Goal: Transaction & Acquisition: Purchase product/service

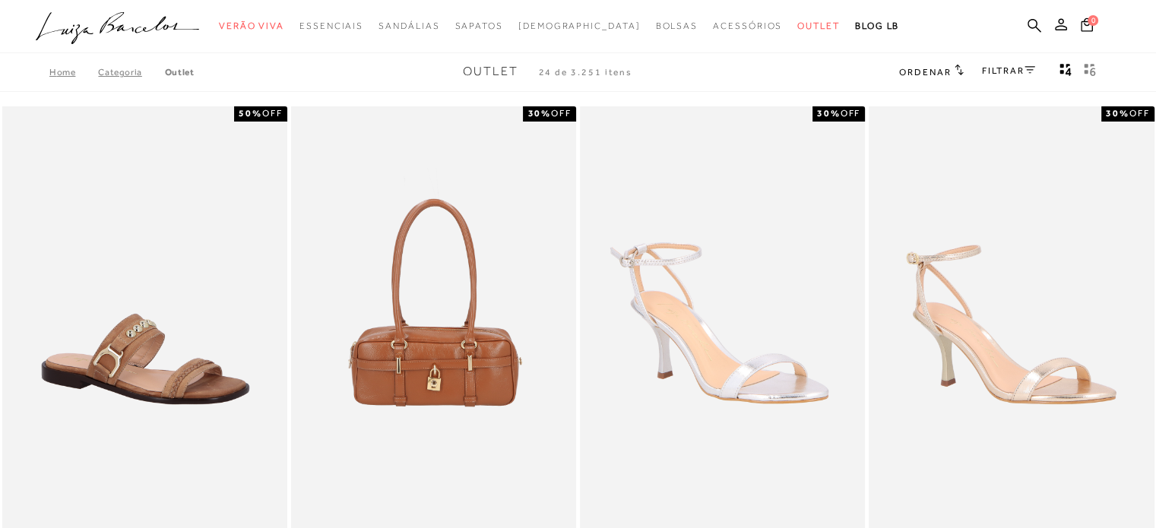
click at [991, 68] on link "FILTRAR" at bounding box center [1008, 70] width 53 height 11
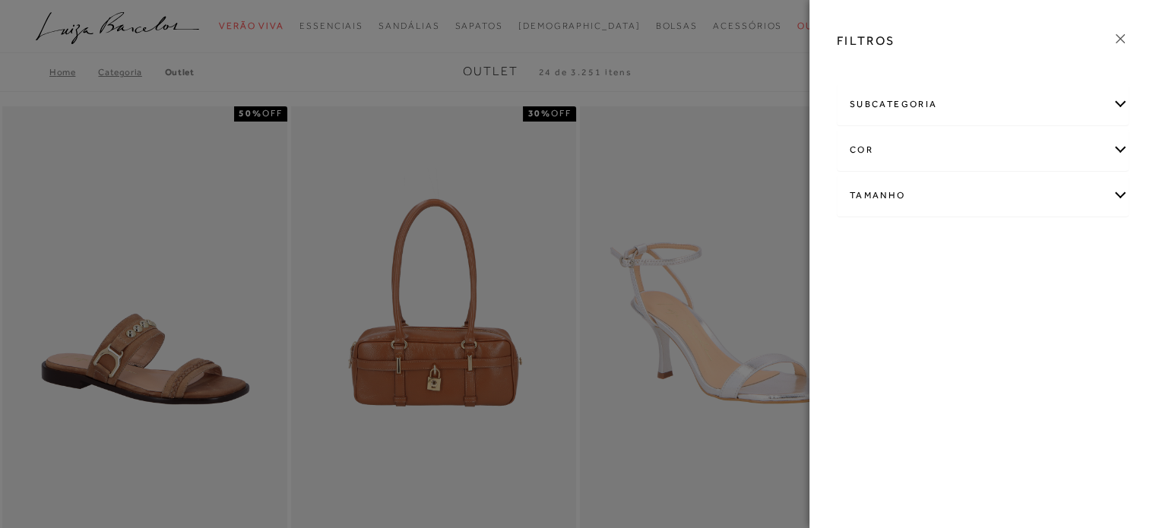
click at [1128, 103] on div "subcategoria [GEOGRAPHIC_DATA] Modelo Preço" at bounding box center [982, 161] width 316 height 163
click at [1122, 103] on div "subcategoria" at bounding box center [982, 104] width 290 height 40
click at [1120, 191] on div "cor" at bounding box center [982, 191] width 290 height 40
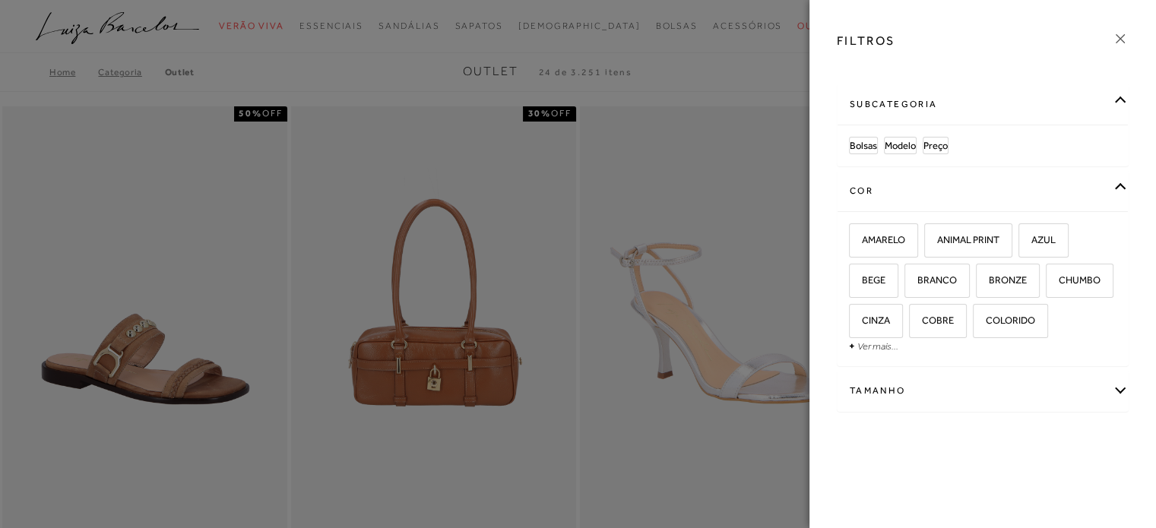
scroll to position [176, 0]
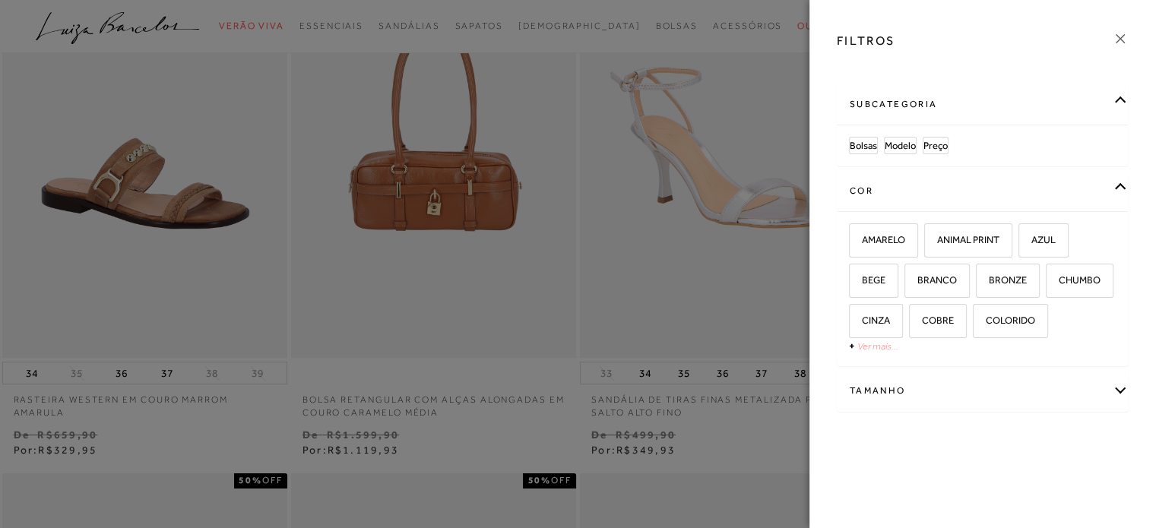
click at [880, 345] on link "Ver mais..." at bounding box center [877, 345] width 41 height 11
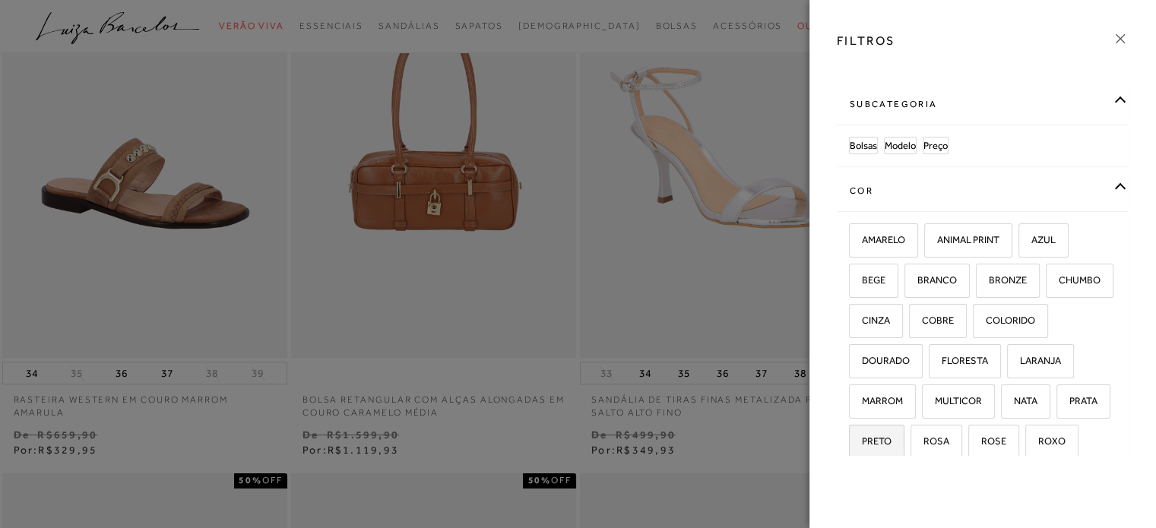
click at [891, 441] on span "PRETO" at bounding box center [870, 440] width 41 height 11
click at [862, 441] on input "PRETO" at bounding box center [853, 443] width 15 height 15
checkbox input "true"
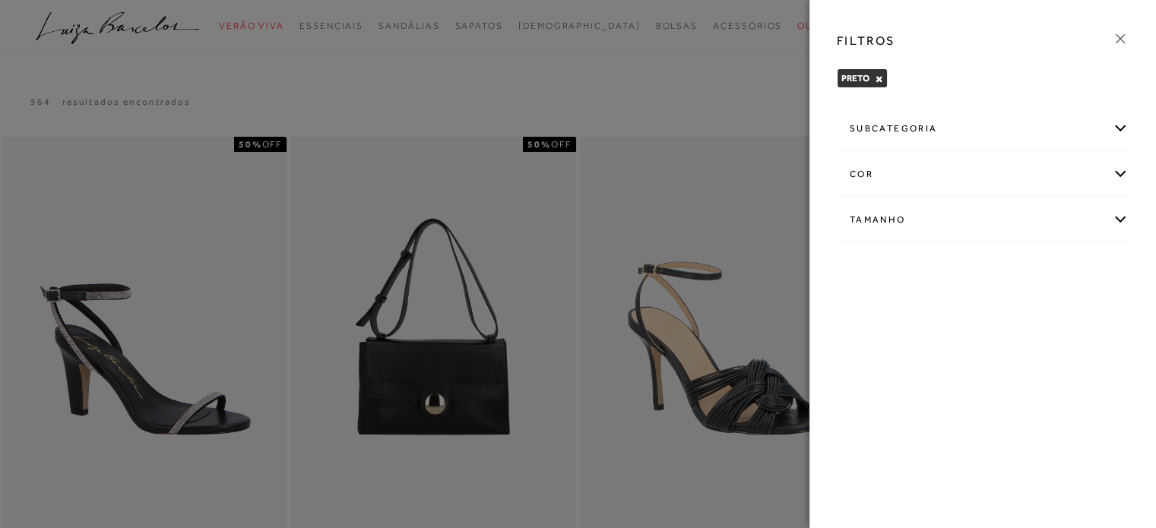
click at [1124, 178] on div "cor" at bounding box center [982, 174] width 290 height 40
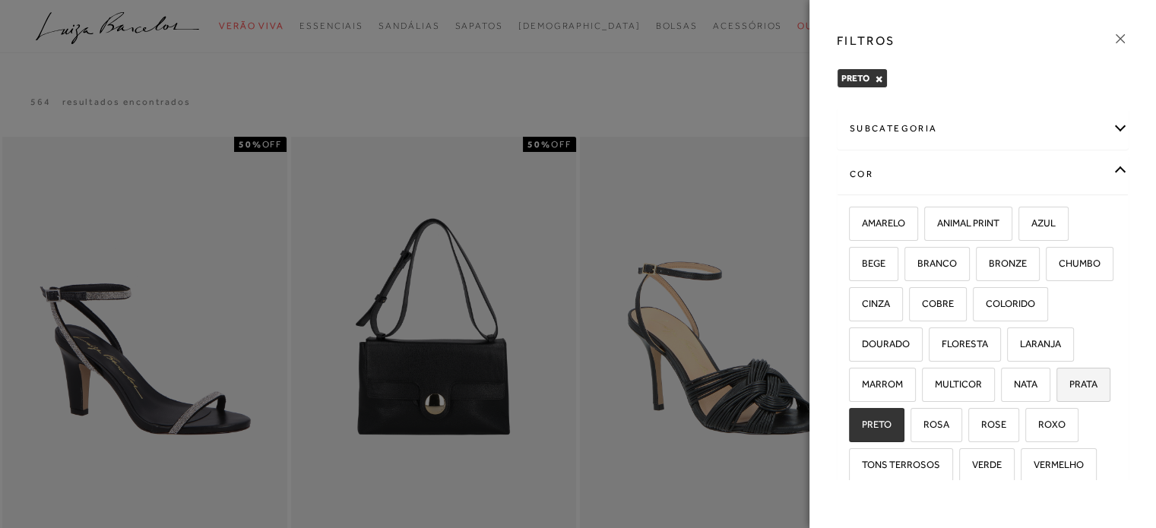
click at [1057, 401] on label "PRATA" at bounding box center [1083, 384] width 52 height 33
click at [1054, 394] on input "PRATA" at bounding box center [1061, 386] width 15 height 15
checkbox input "true"
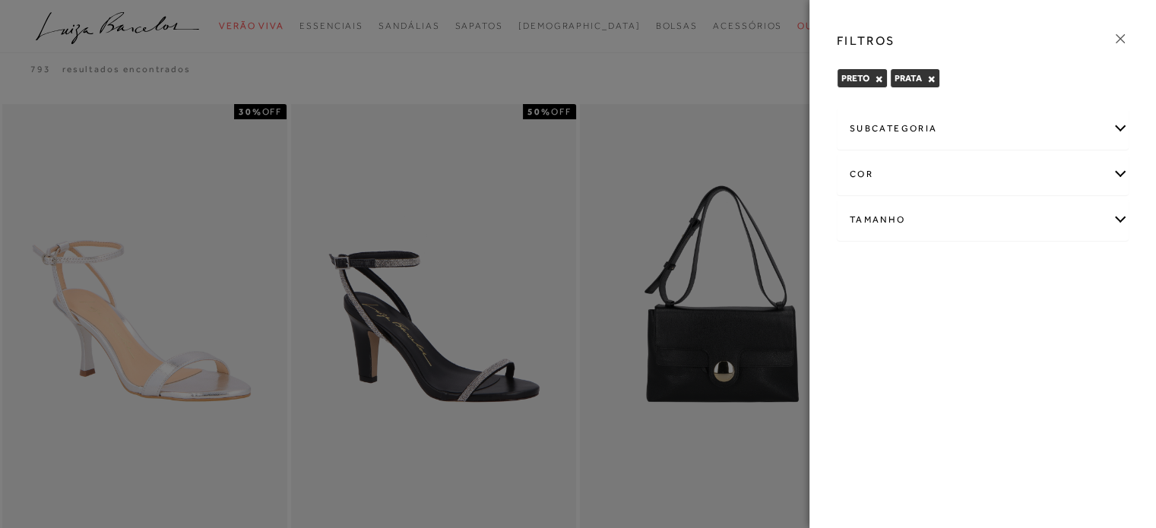
scroll to position [33, 0]
click at [1127, 221] on div "Tamanho" at bounding box center [982, 220] width 290 height 40
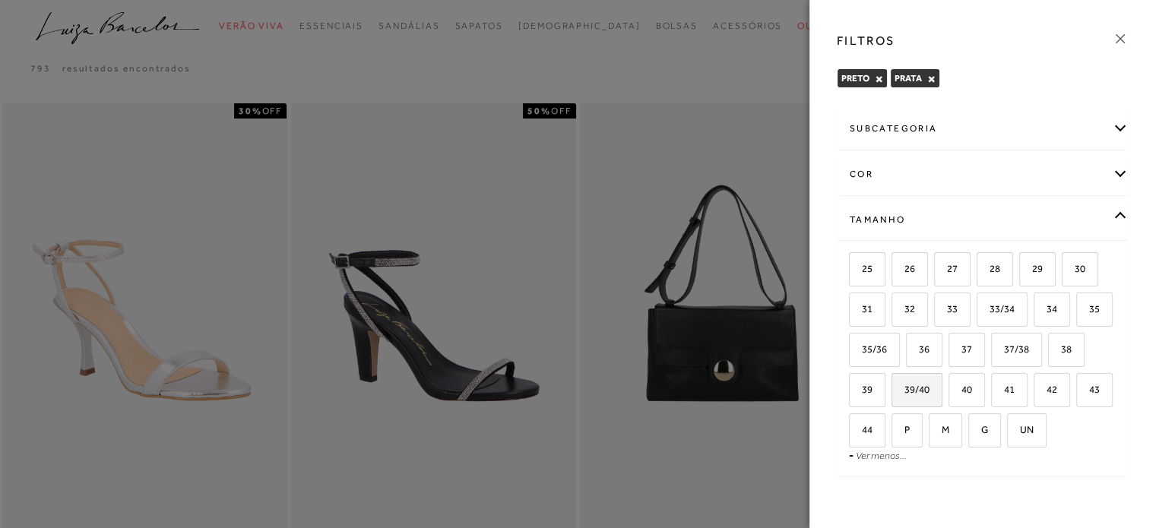
click at [929, 388] on span "39/40" at bounding box center [911, 389] width 36 height 11
click at [904, 388] on input "39/40" at bounding box center [896, 391] width 15 height 15
checkbox input "true"
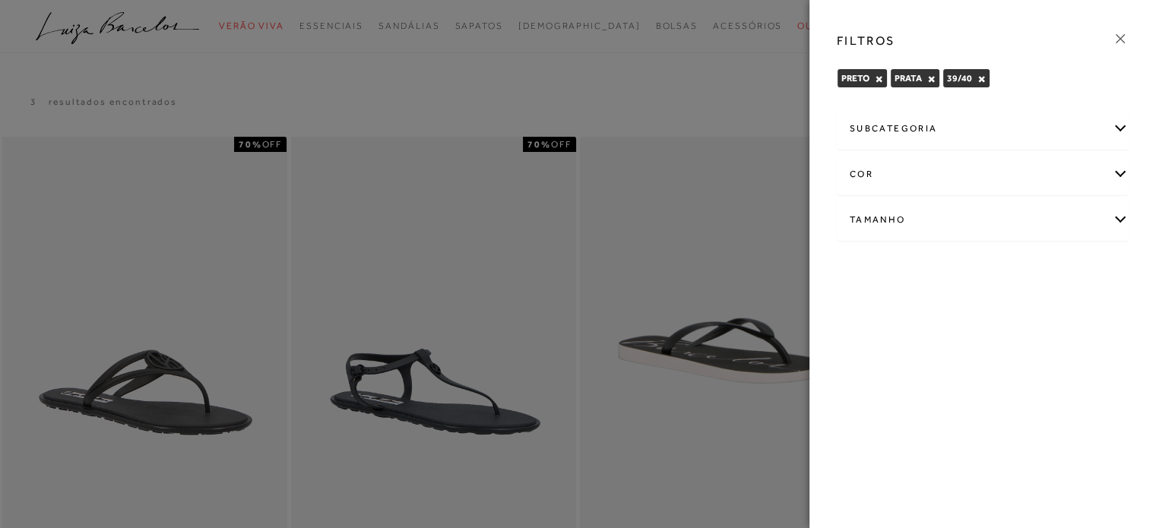
click at [1106, 166] on div "cor" at bounding box center [982, 174] width 290 height 40
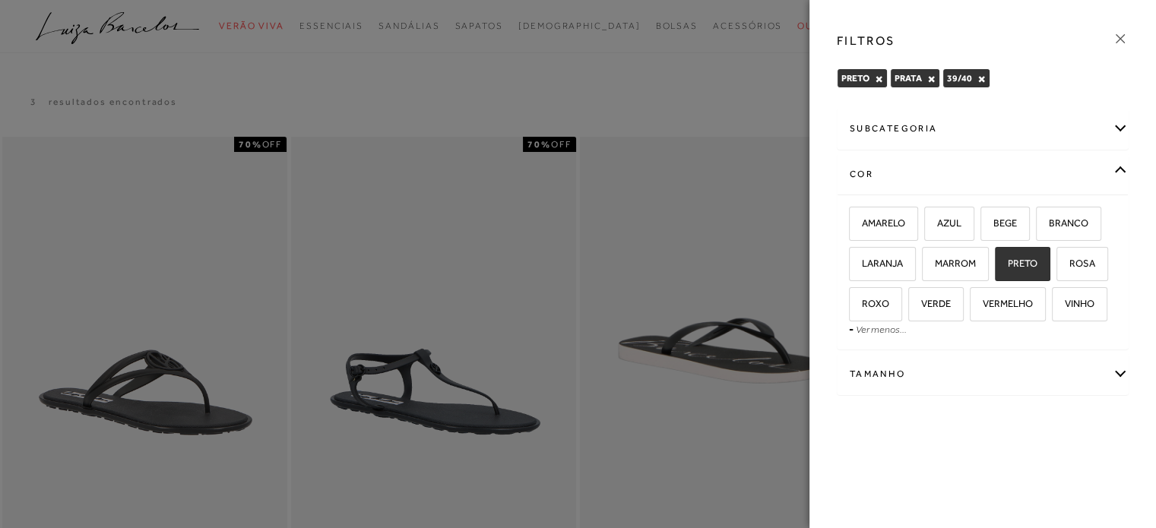
click at [1117, 362] on div "Tamanho" at bounding box center [982, 374] width 290 height 40
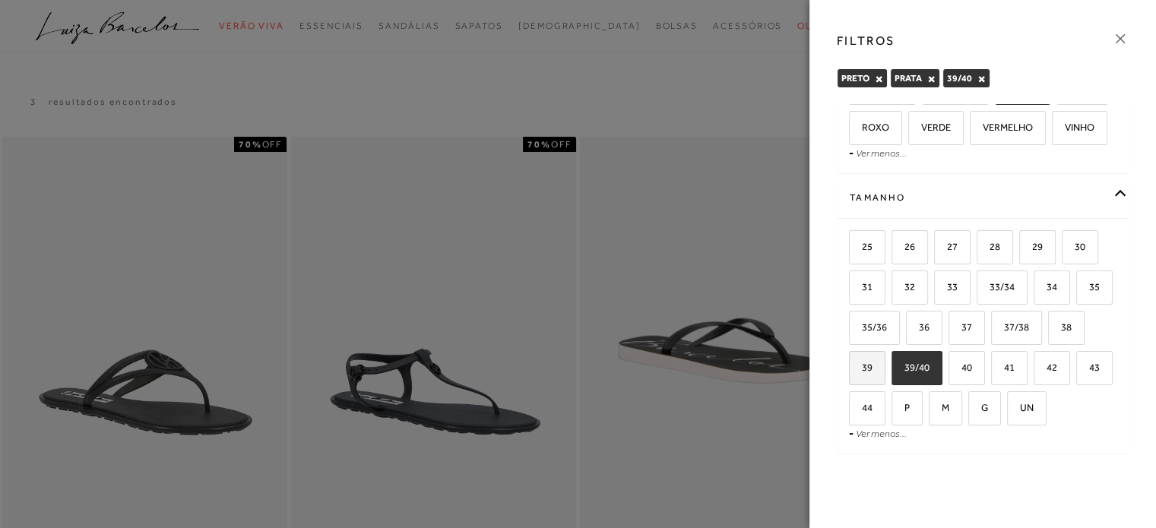
click at [884, 352] on label "39" at bounding box center [866, 368] width 35 height 33
click at [862, 362] on input "39" at bounding box center [853, 369] width 15 height 15
checkbox input "true"
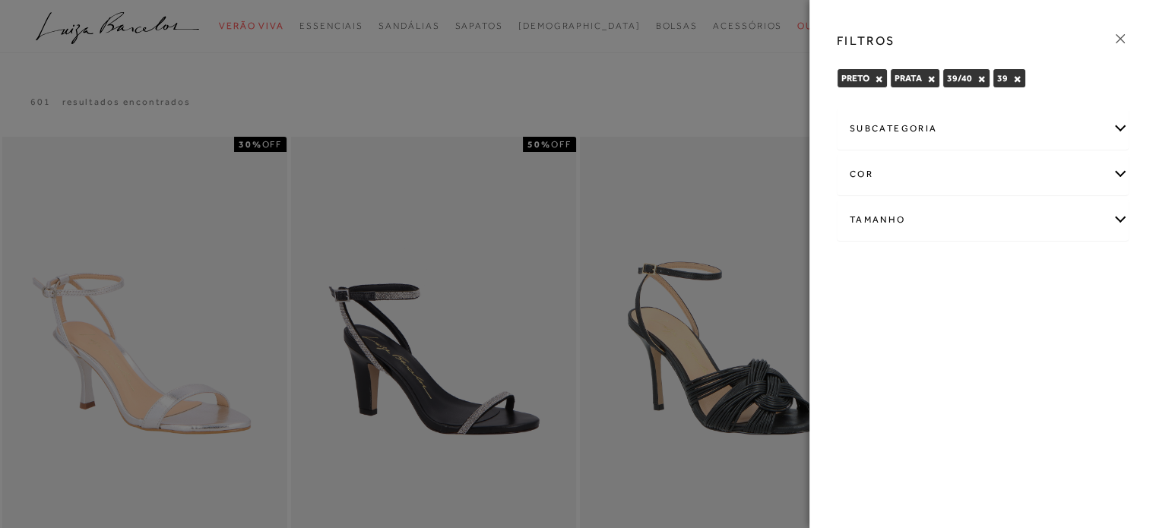
click at [1122, 215] on div "Tamanho" at bounding box center [982, 220] width 290 height 40
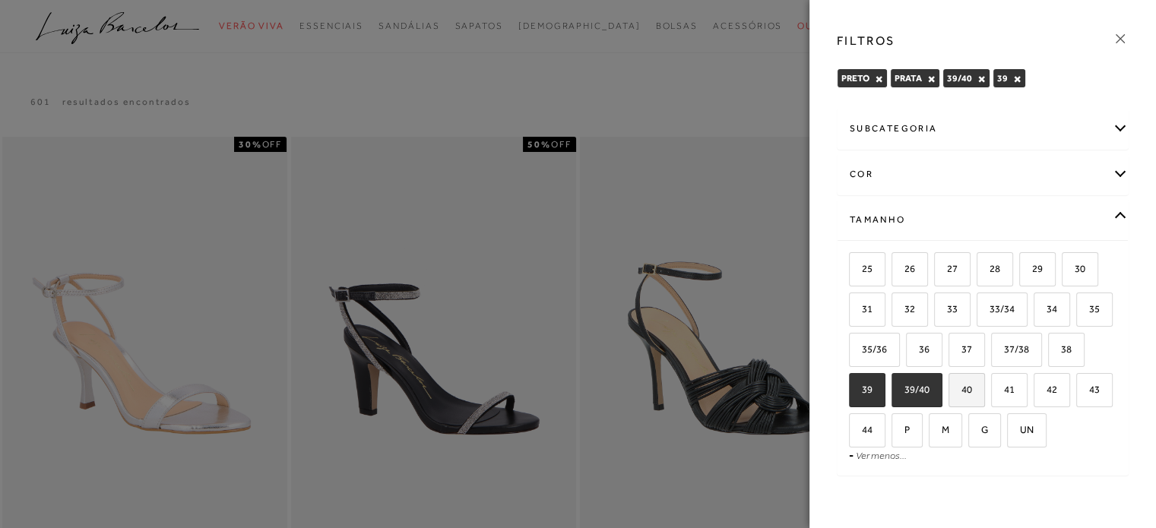
click at [984, 396] on label "40" at bounding box center [966, 390] width 35 height 33
click at [961, 396] on input "40" at bounding box center [953, 391] width 15 height 15
checkbox input "true"
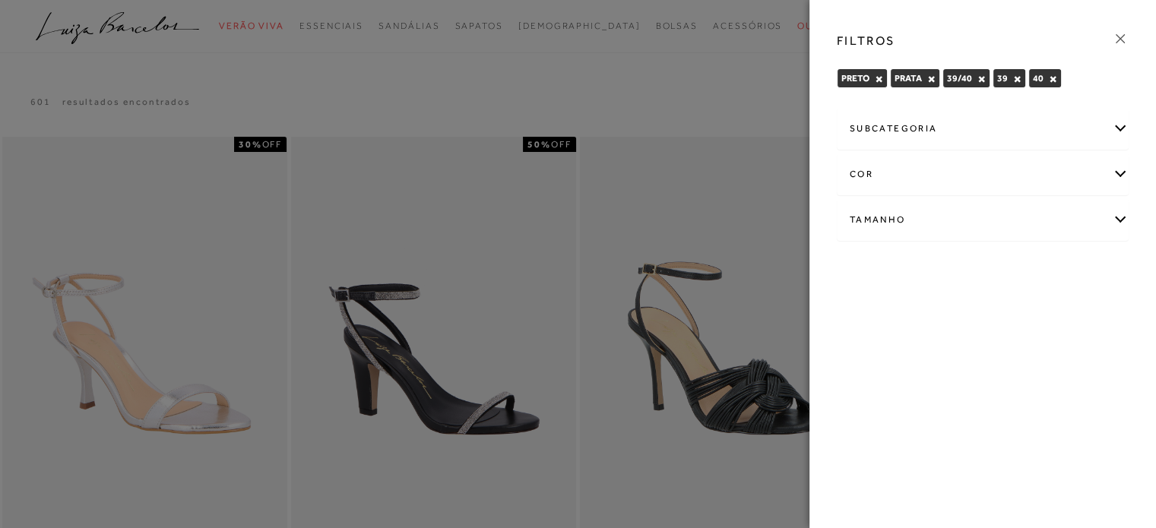
click at [1131, 222] on div "subcategoria Modelo Preço -" at bounding box center [982, 185] width 316 height 163
click at [1115, 221] on div "Tamanho" at bounding box center [982, 220] width 290 height 40
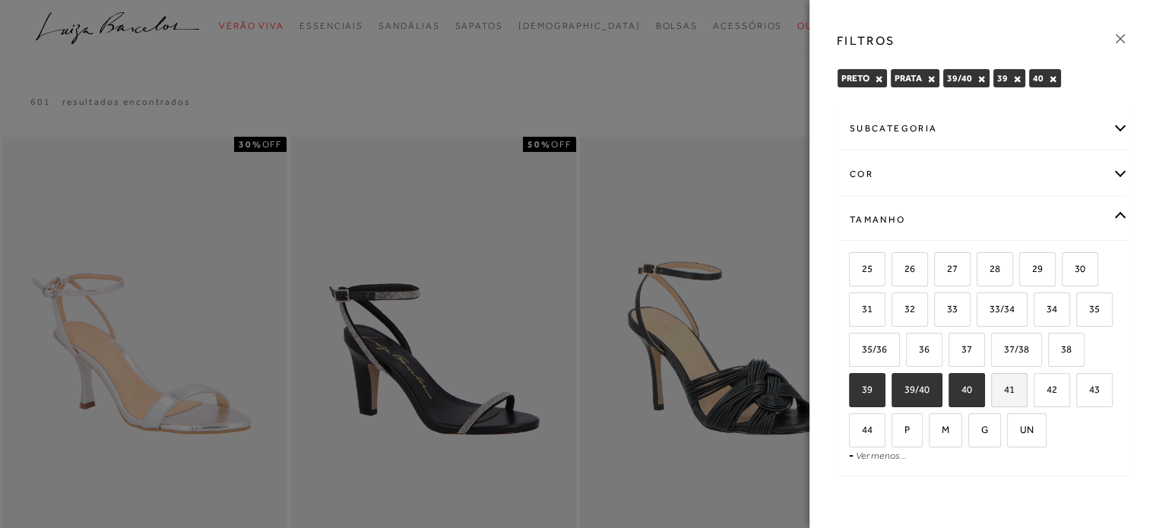
click at [1014, 391] on span "41" at bounding box center [1003, 389] width 22 height 11
click at [1004, 391] on input "41" at bounding box center [995, 391] width 15 height 15
checkbox input "true"
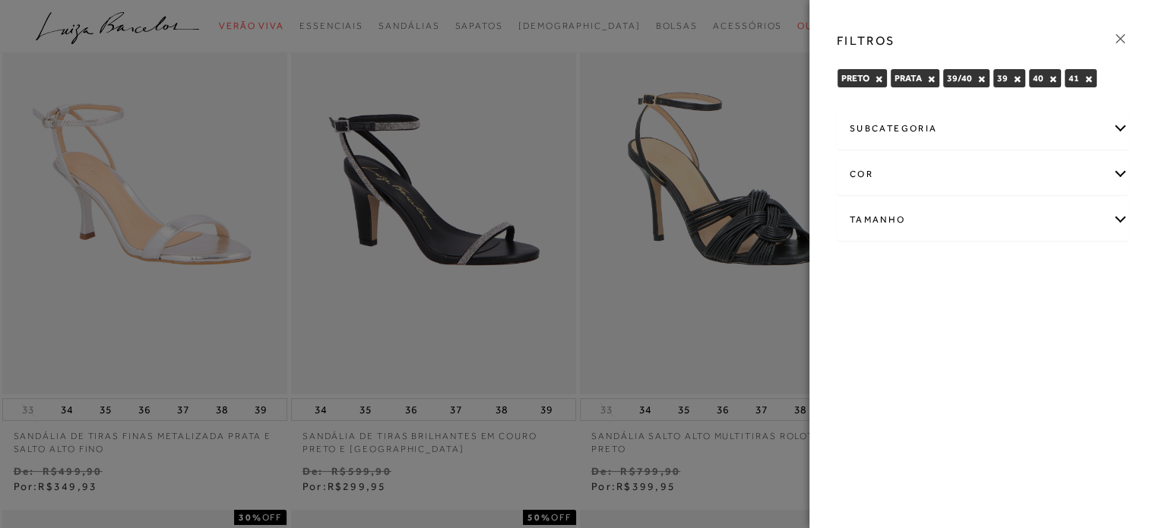
scroll to position [176, 0]
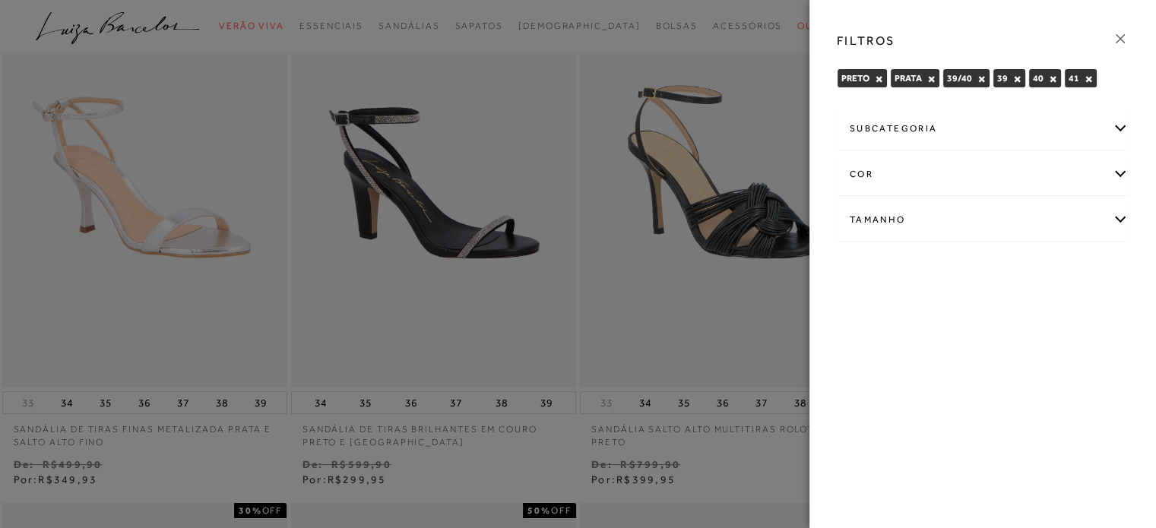
click at [766, 264] on div at bounding box center [578, 264] width 1156 height 528
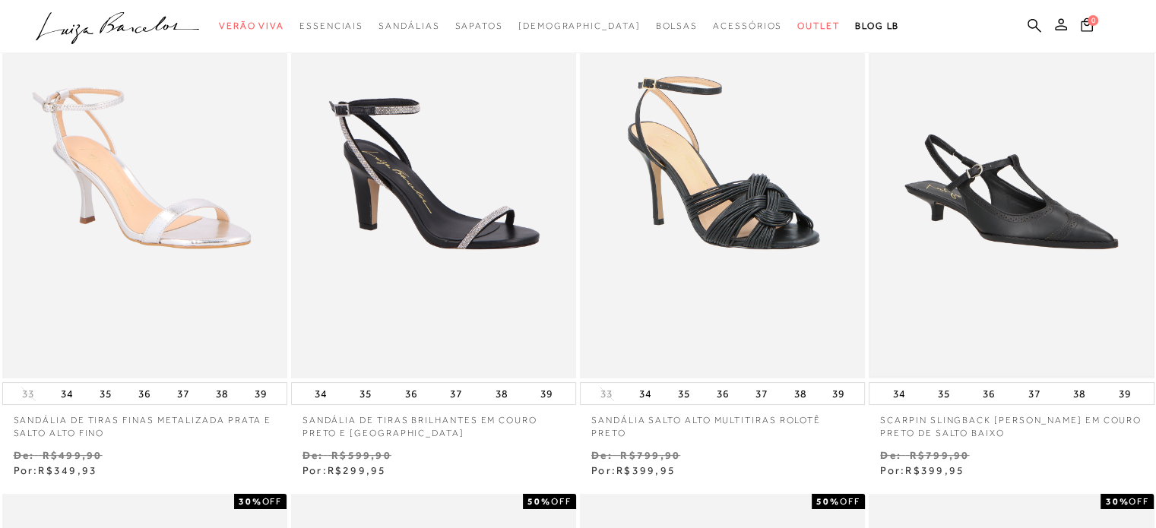
scroll to position [193, 0]
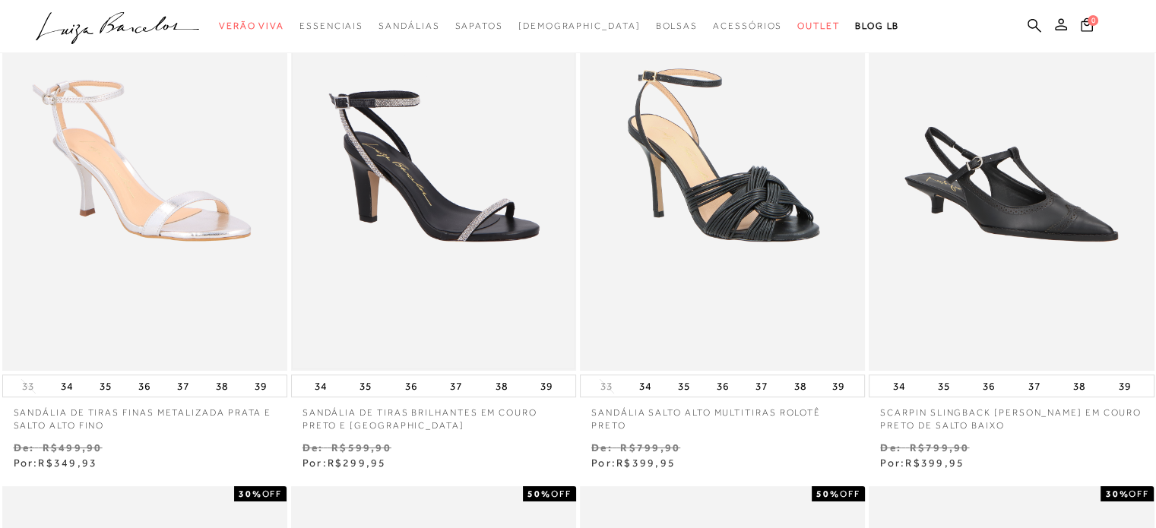
click at [515, 233] on img at bounding box center [434, 157] width 282 height 423
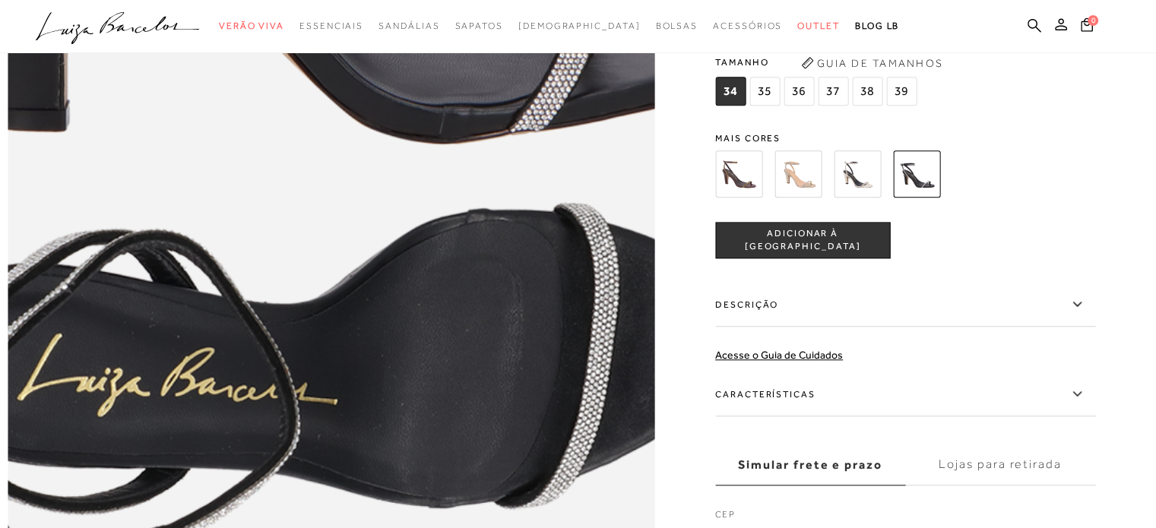
scroll to position [1425, 0]
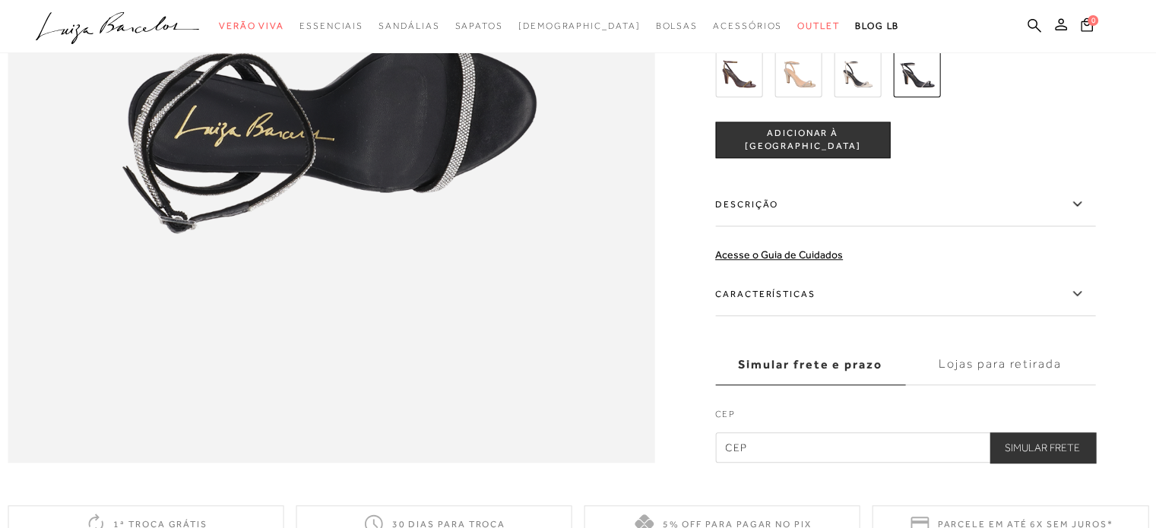
click at [1080, 213] on icon at bounding box center [1076, 204] width 18 height 19
click at [0, 0] on input "Descrição" at bounding box center [0, 0] width 0 height 0
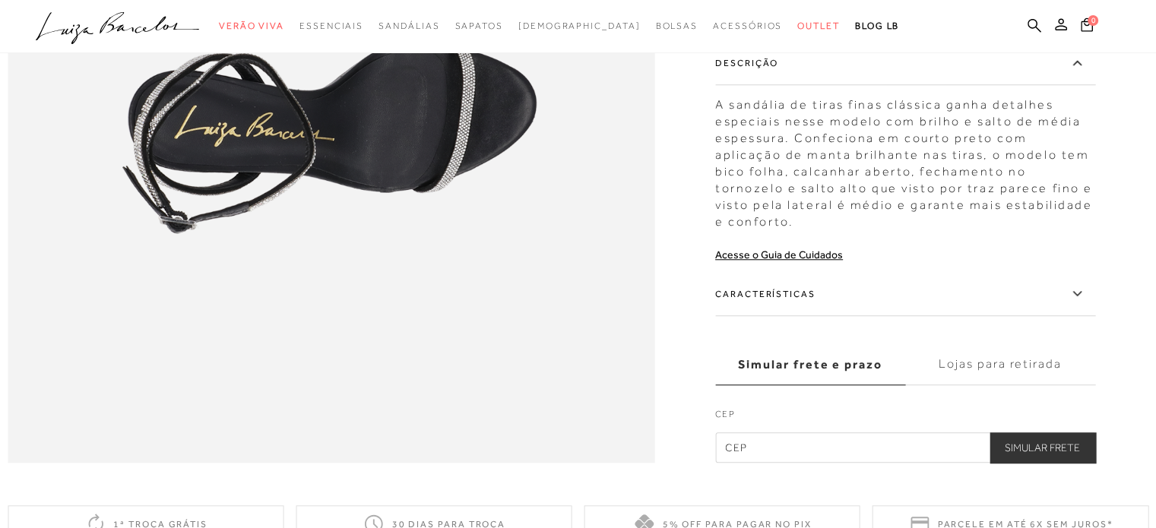
click at [1083, 303] on icon at bounding box center [1076, 293] width 18 height 19
click at [0, 0] on input "Características" at bounding box center [0, 0] width 0 height 0
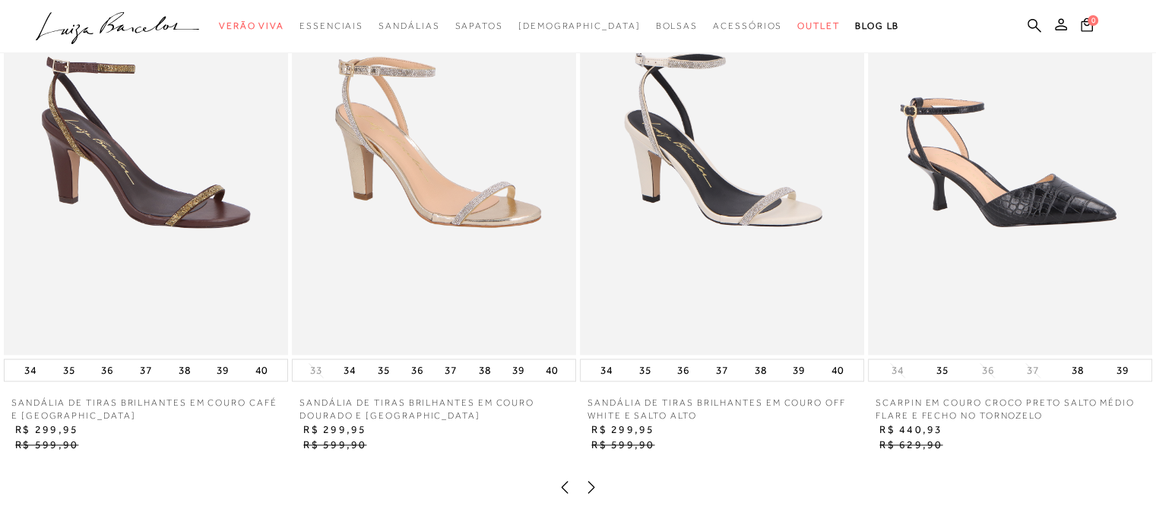
scroll to position [2214, 0]
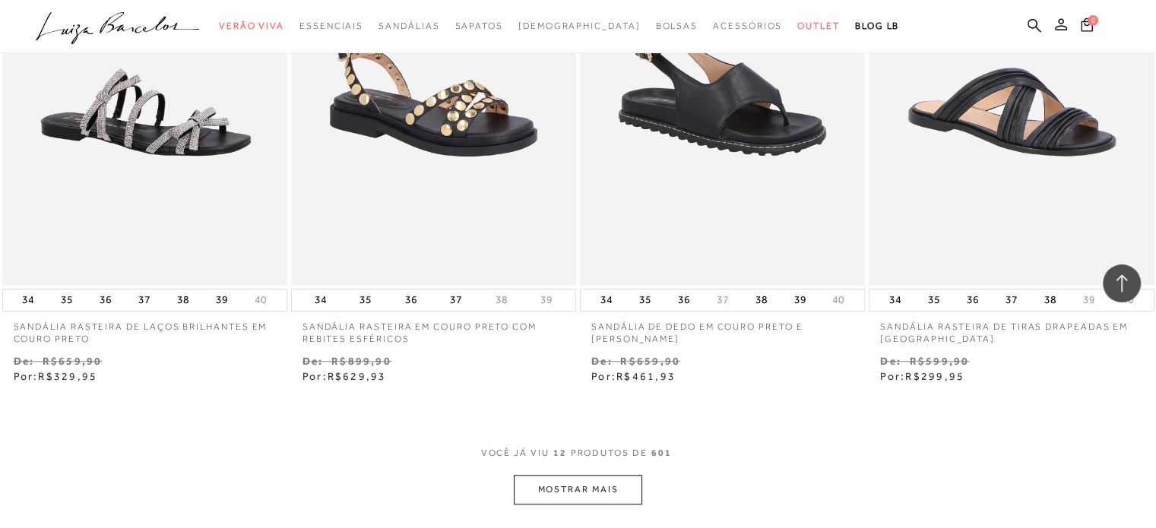
scroll to position [1680, 0]
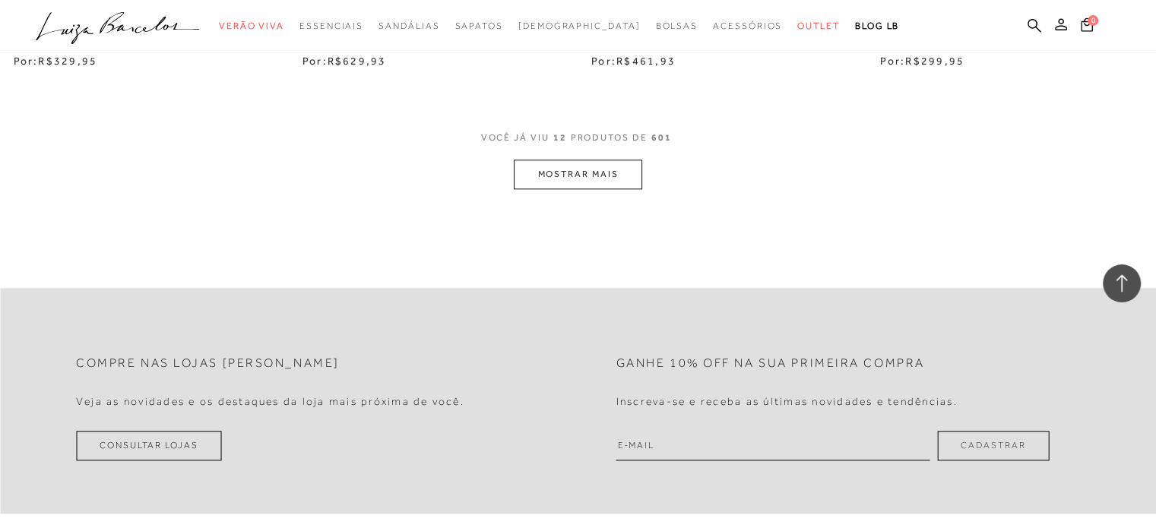
click at [571, 166] on button "MOSTRAR MAIS" at bounding box center [578, 175] width 128 height 30
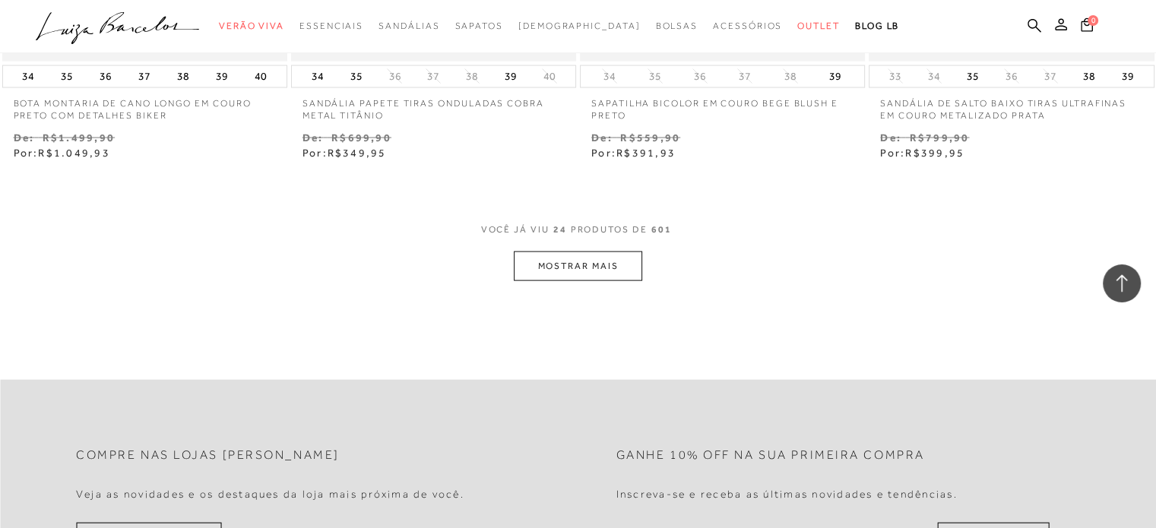
scroll to position [3217, 0]
click at [558, 255] on button "MOSTRAR MAIS" at bounding box center [578, 265] width 128 height 30
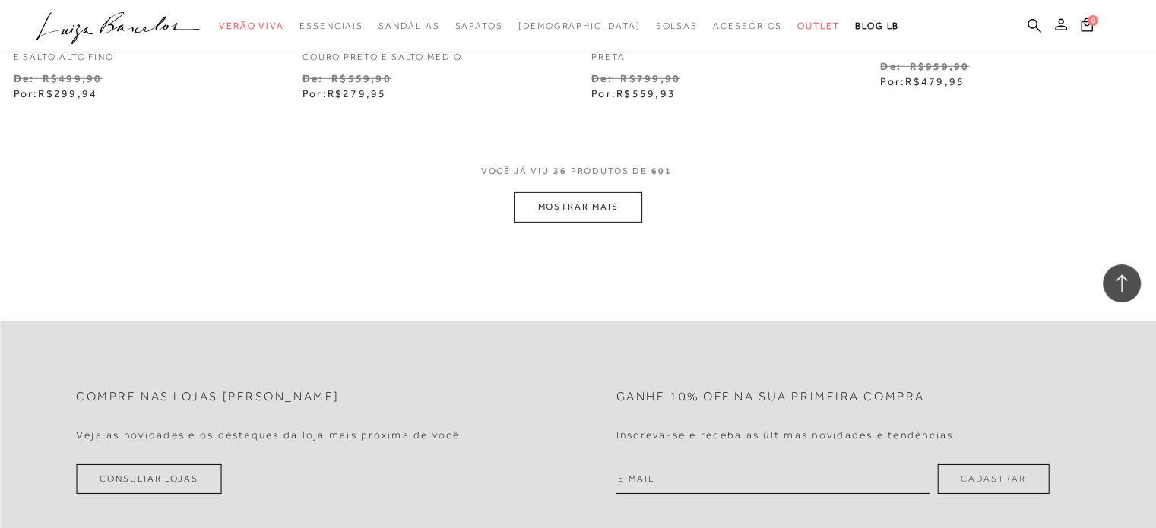
scroll to position [4902, 0]
click at [555, 200] on button "MOSTRAR MAIS" at bounding box center [578, 207] width 128 height 30
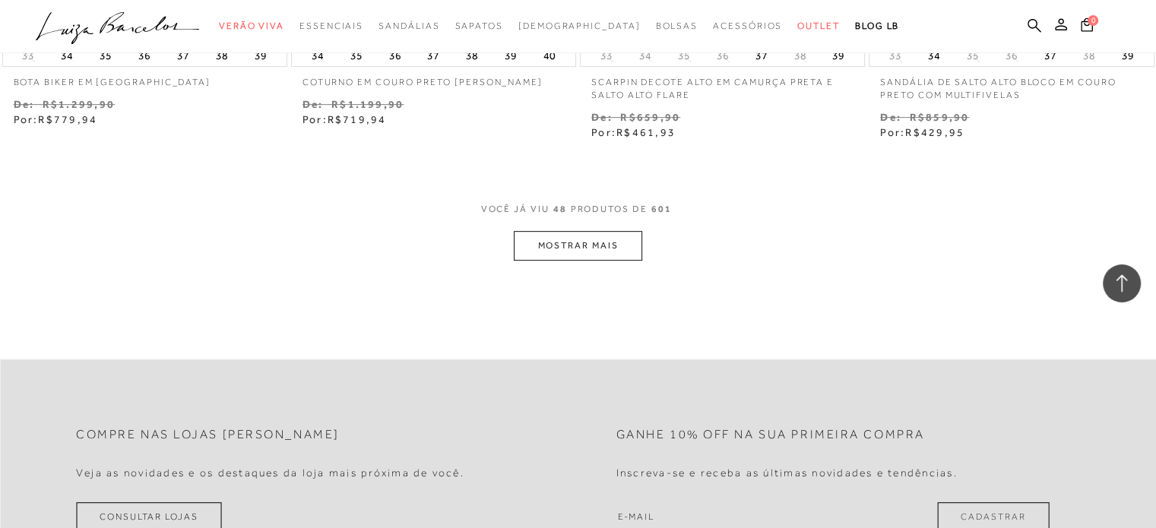
scroll to position [6492, 0]
click at [569, 232] on button "MOSTRAR MAIS" at bounding box center [578, 246] width 128 height 30
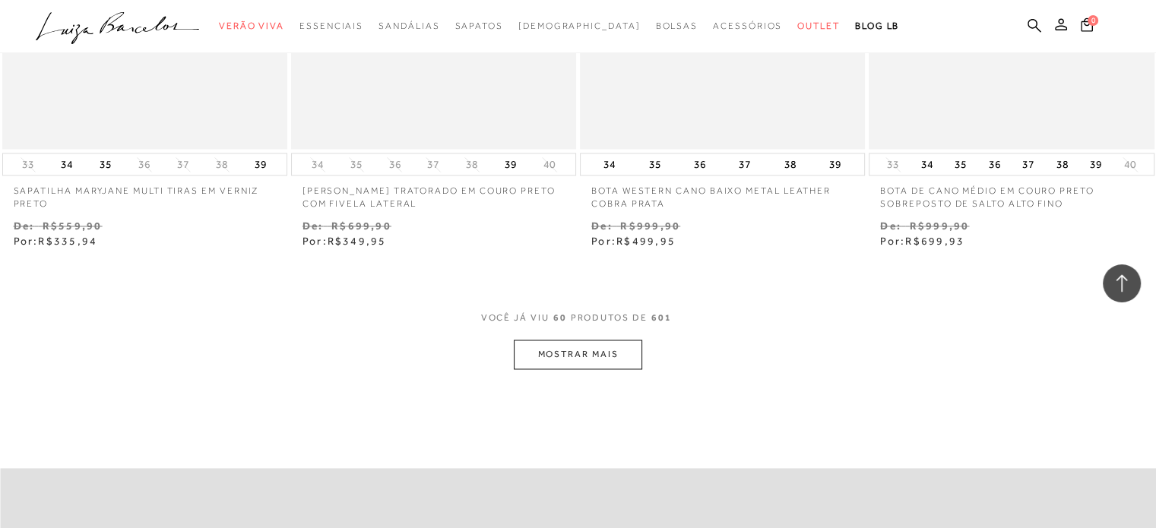
scroll to position [8029, 0]
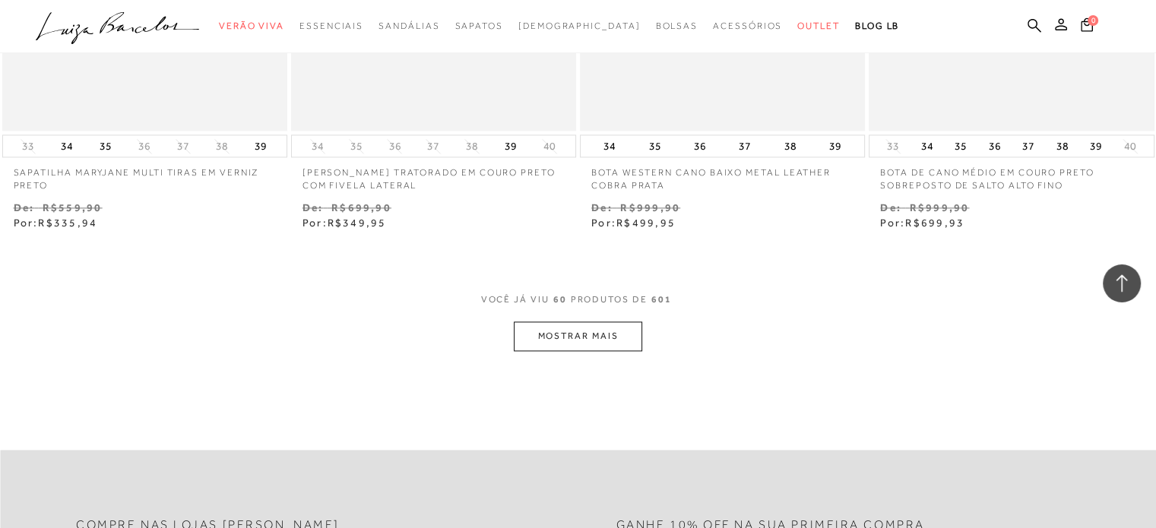
click at [555, 334] on button "MOSTRAR MAIS" at bounding box center [578, 336] width 128 height 30
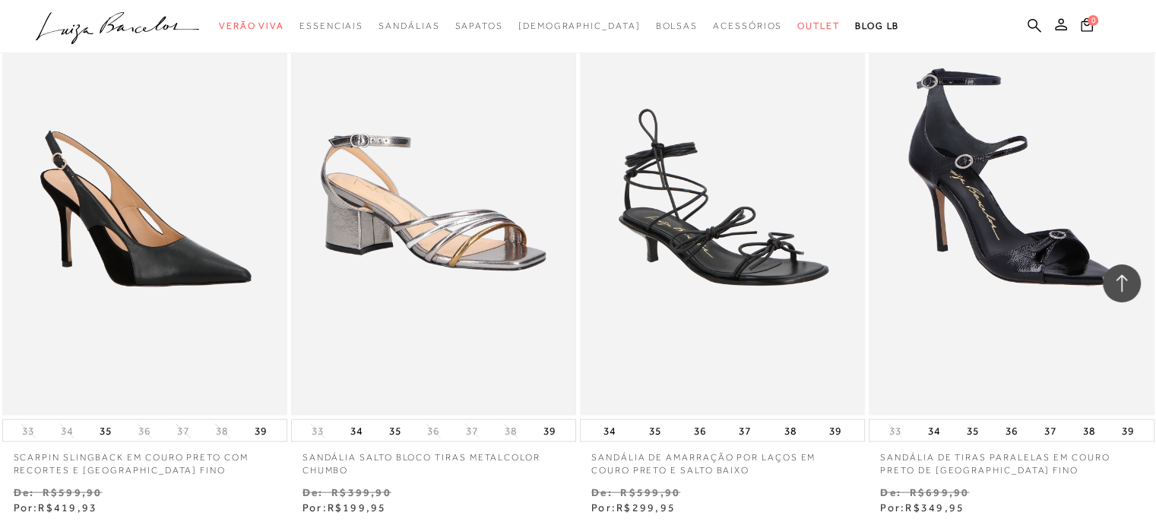
scroll to position [8830, 0]
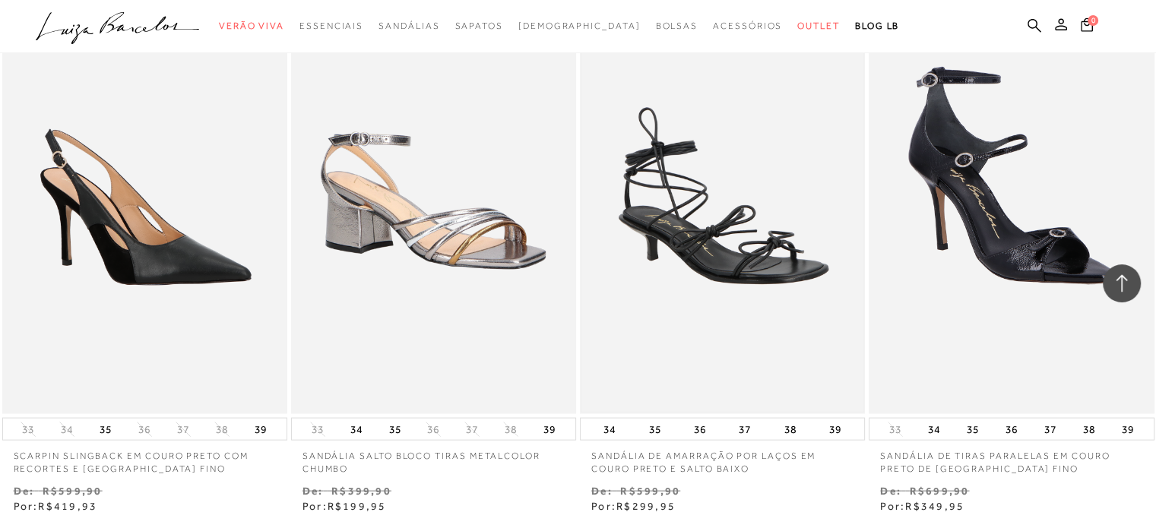
click at [735, 220] on img at bounding box center [722, 200] width 282 height 423
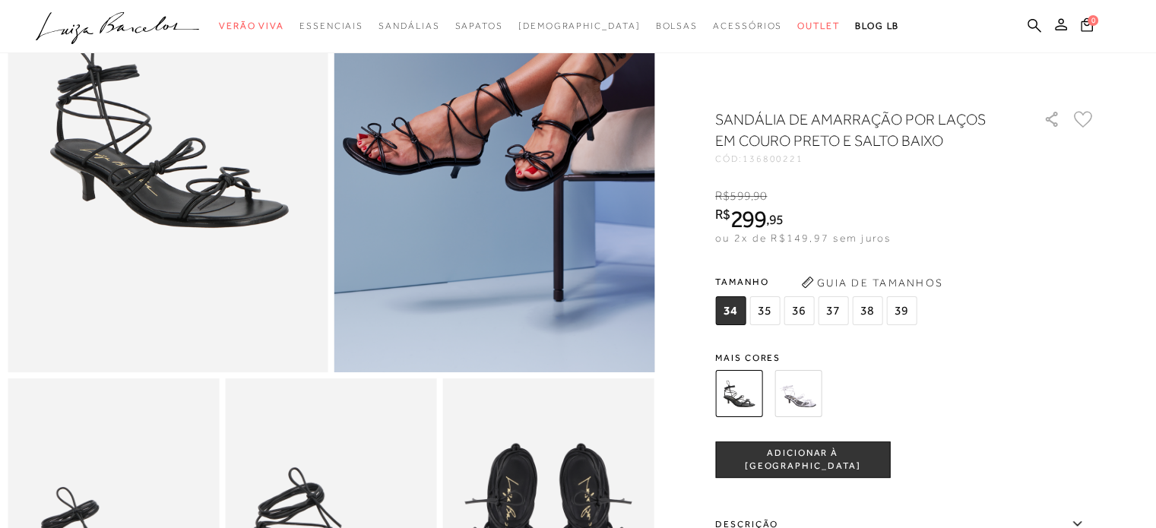
scroll to position [216, 0]
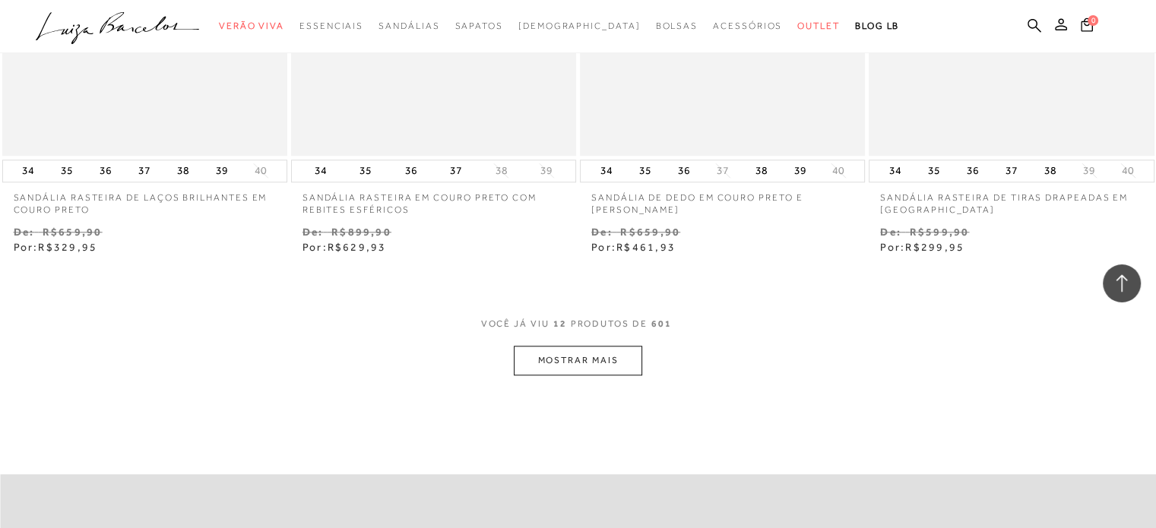
scroll to position [1599, 0]
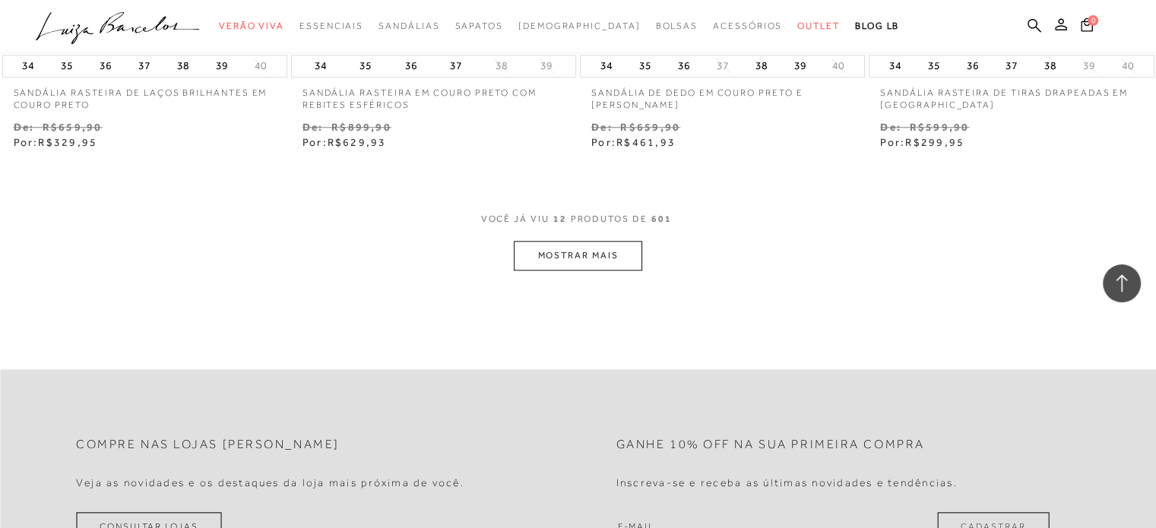
click at [577, 239] on div "VOCê JÁ VIU 12 PRODUTOS DE 601" at bounding box center [578, 227] width 195 height 28
click at [595, 261] on button "MOSTRAR MAIS" at bounding box center [578, 256] width 128 height 30
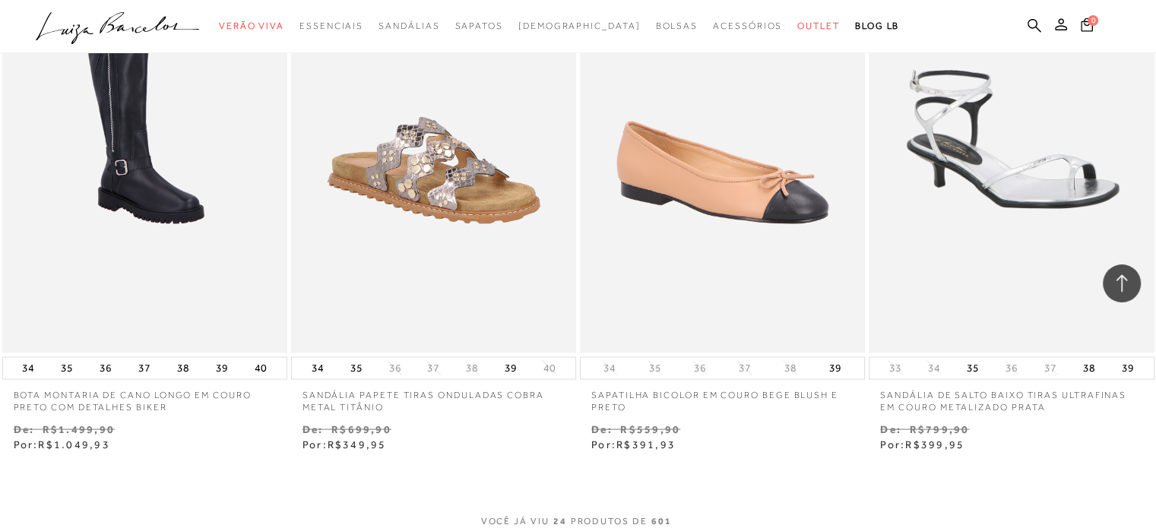
scroll to position [3425, 0]
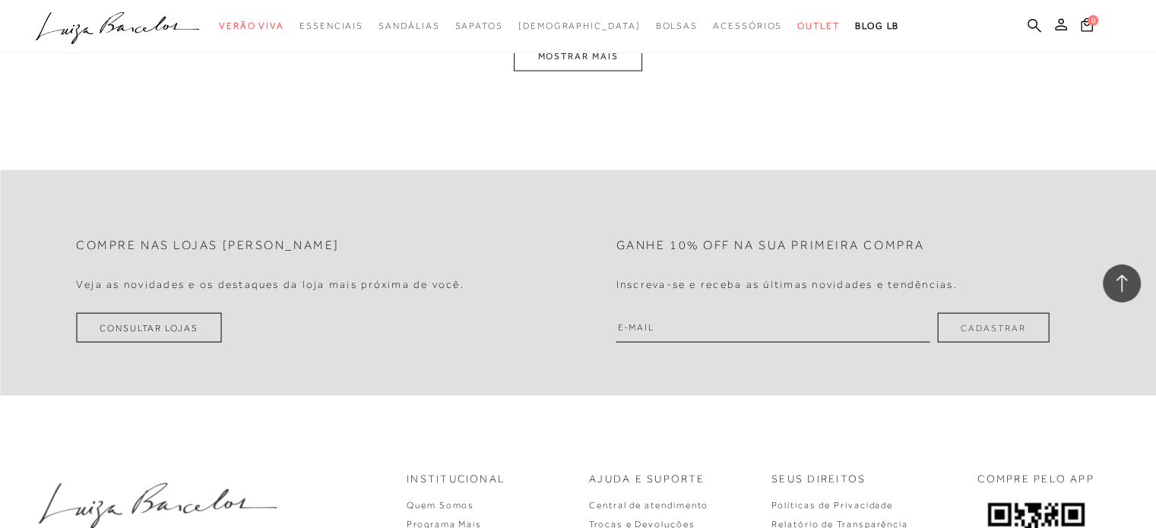
click at [581, 66] on button "MOSTRAR MAIS" at bounding box center [578, 57] width 128 height 30
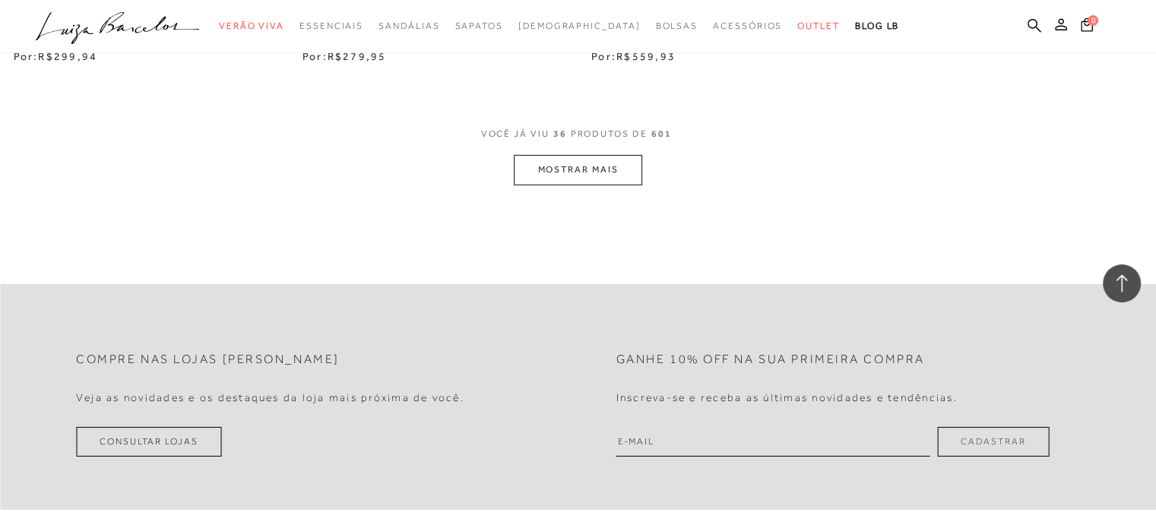
scroll to position [4940, 0]
click at [604, 163] on button "MOSTRAR MAIS" at bounding box center [578, 169] width 128 height 30
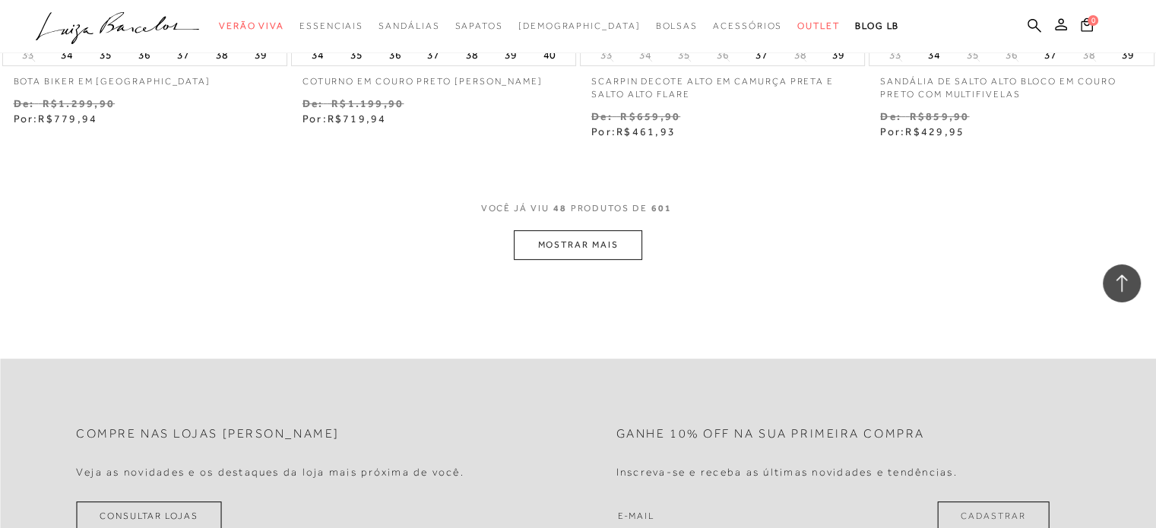
scroll to position [6492, 0]
click at [585, 250] on button "MOSTRAR MAIS" at bounding box center [578, 246] width 128 height 30
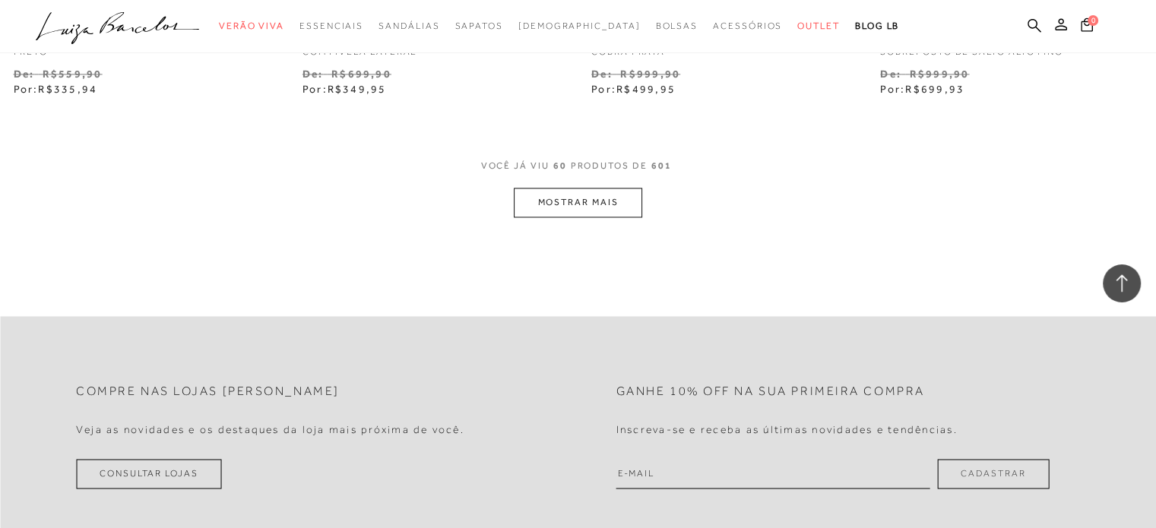
scroll to position [8168, 0]
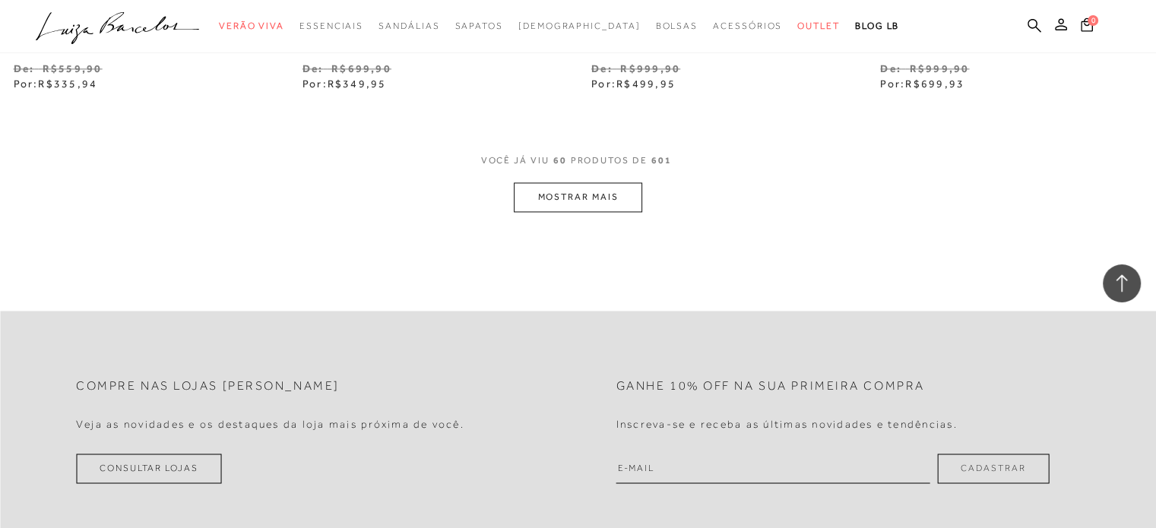
click at [578, 203] on button "MOSTRAR MAIS" at bounding box center [578, 197] width 128 height 30
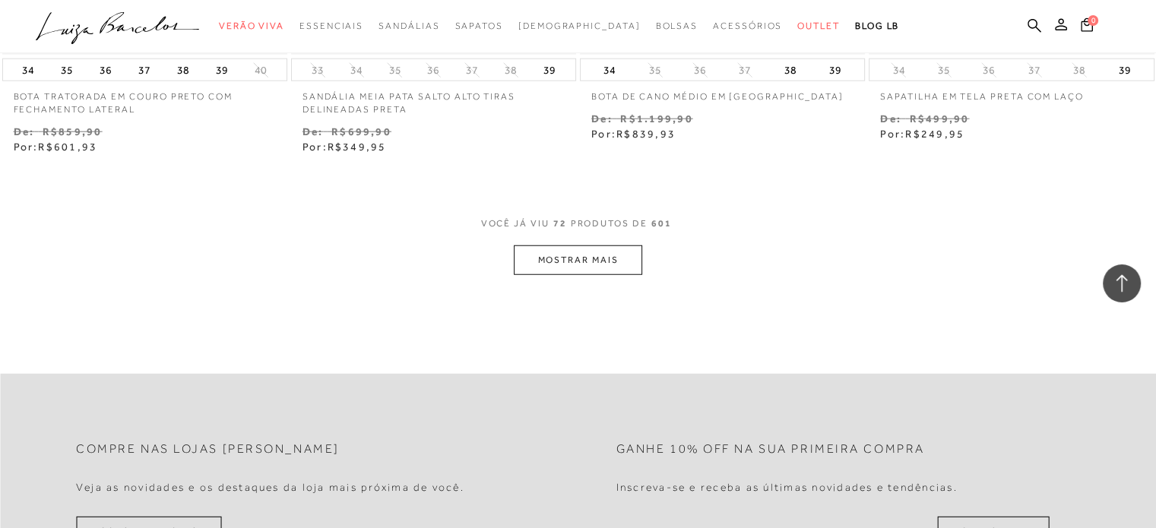
scroll to position [9733, 0]
click at [582, 270] on button "MOSTRAR MAIS" at bounding box center [578, 260] width 128 height 30
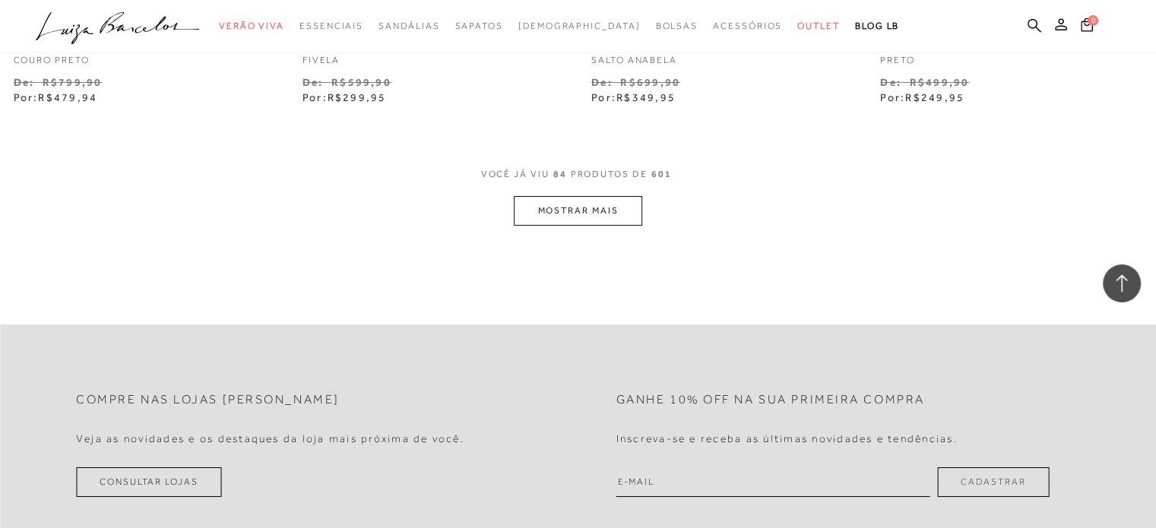
scroll to position [11410, 0]
click at [561, 213] on button "MOSTRAR MAIS" at bounding box center [578, 210] width 128 height 30
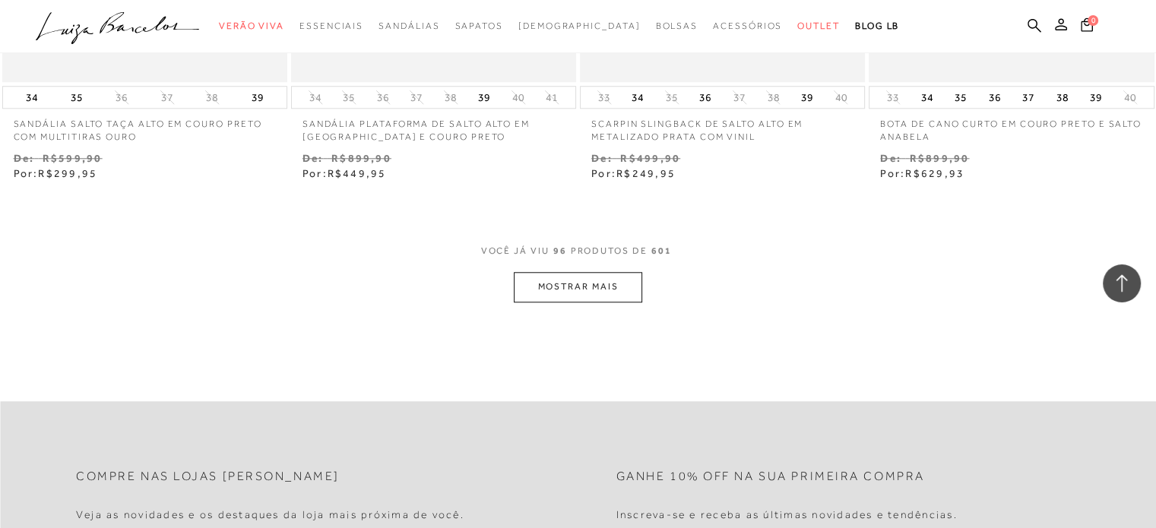
scroll to position [12960, 0]
click at [565, 276] on button "MOSTRAR MAIS" at bounding box center [578, 288] width 128 height 30
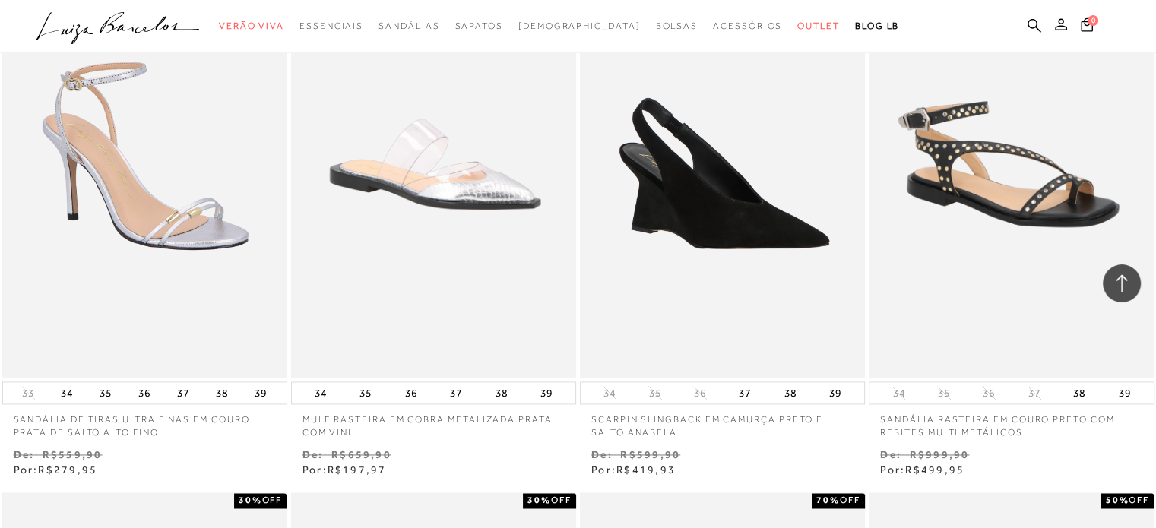
scroll to position [13751, 0]
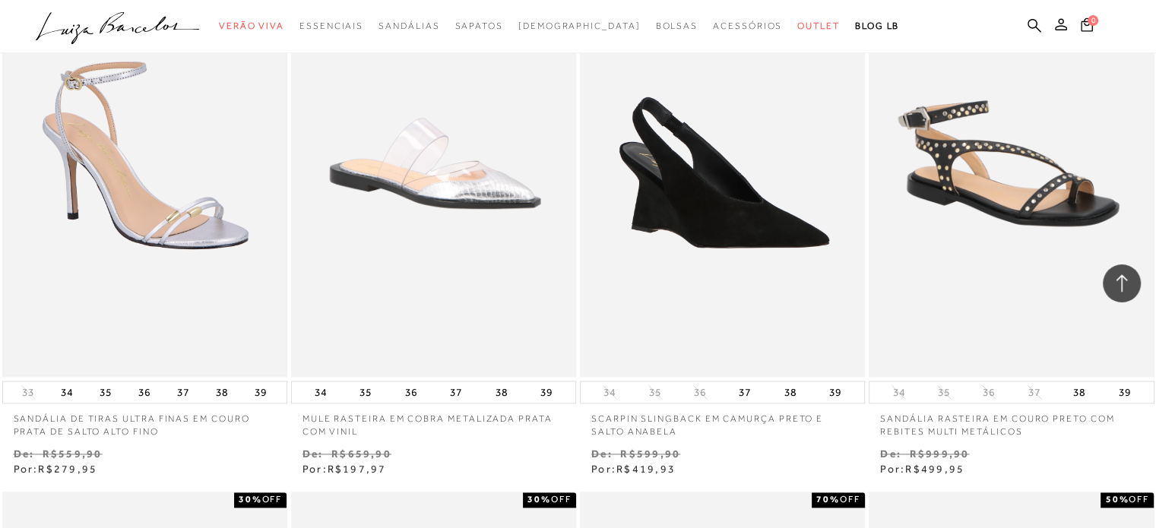
click at [164, 315] on img at bounding box center [145, 162] width 282 height 423
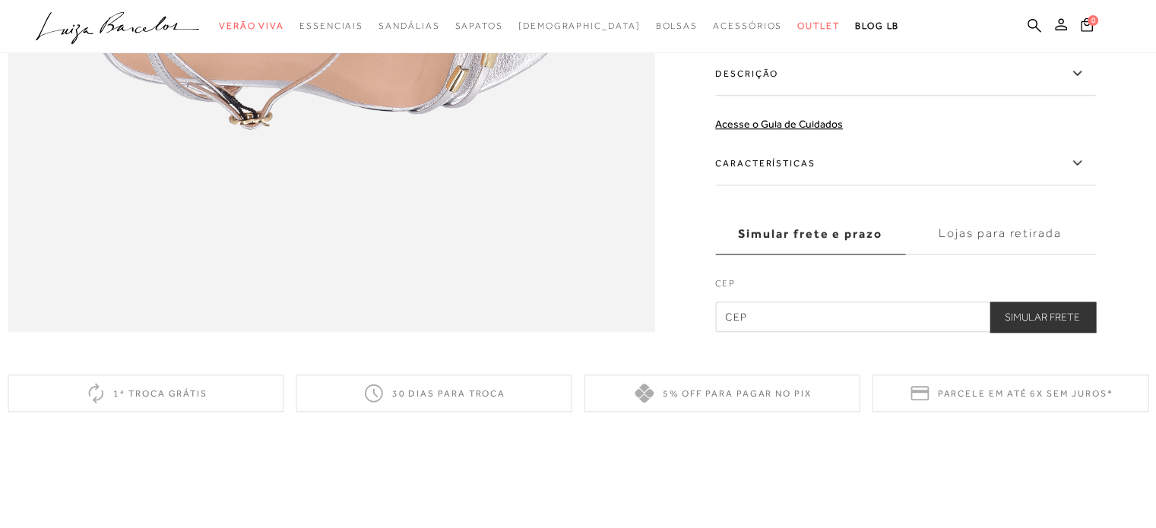
scroll to position [1555, 0]
click at [807, 186] on label "Características" at bounding box center [905, 164] width 380 height 44
click at [0, 0] on input "Características" at bounding box center [0, 0] width 0 height 0
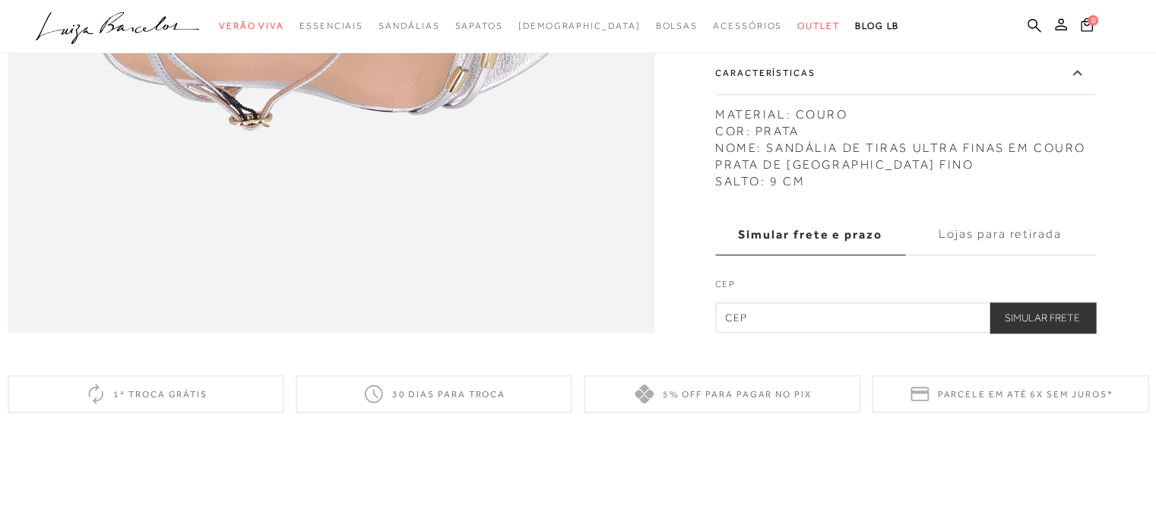
scroll to position [1337, 0]
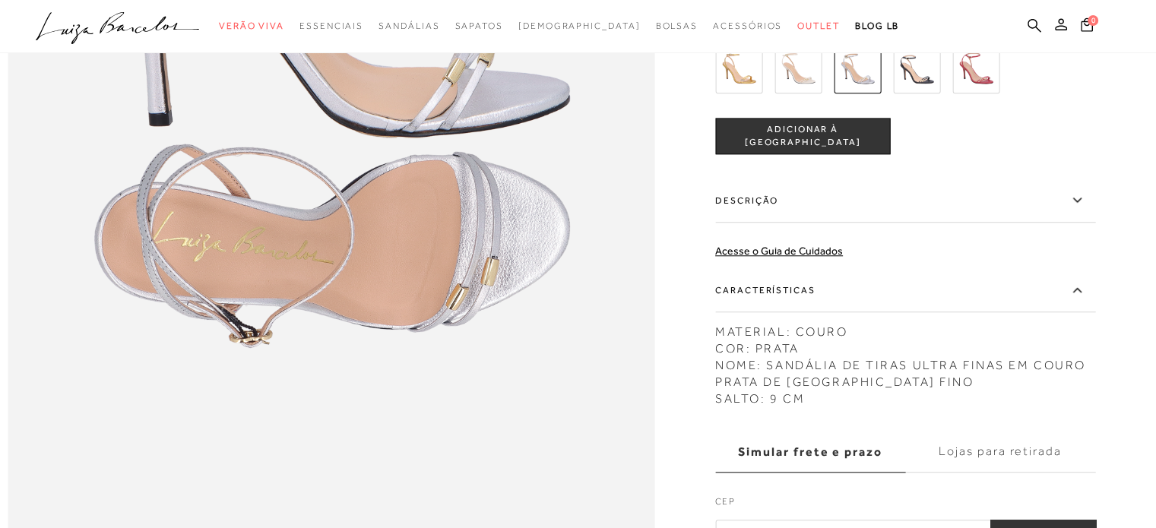
click at [909, 93] on img at bounding box center [916, 69] width 47 height 47
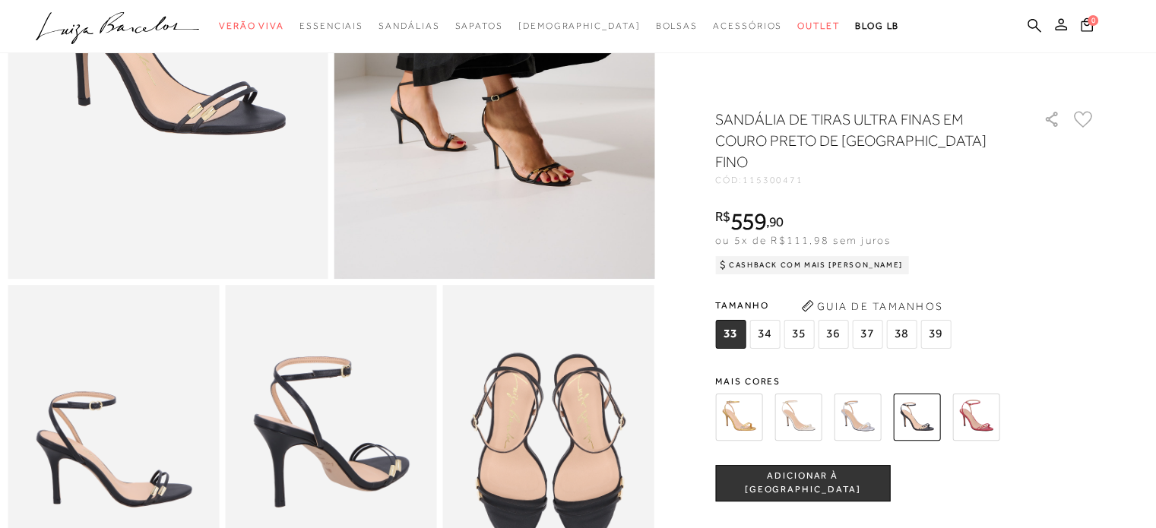
scroll to position [308, 0]
click at [979, 394] on img at bounding box center [975, 417] width 47 height 47
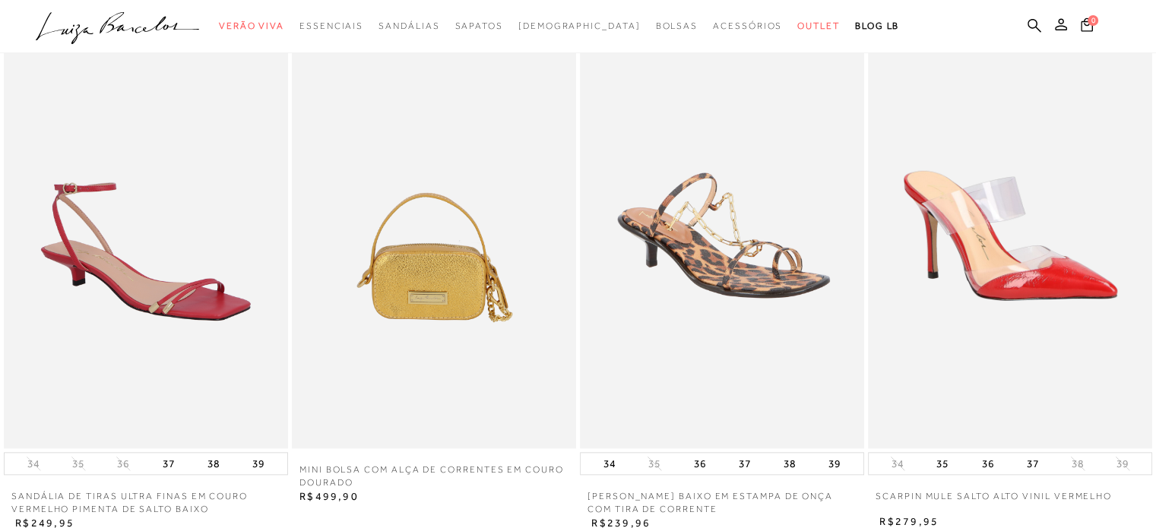
scroll to position [1637, 0]
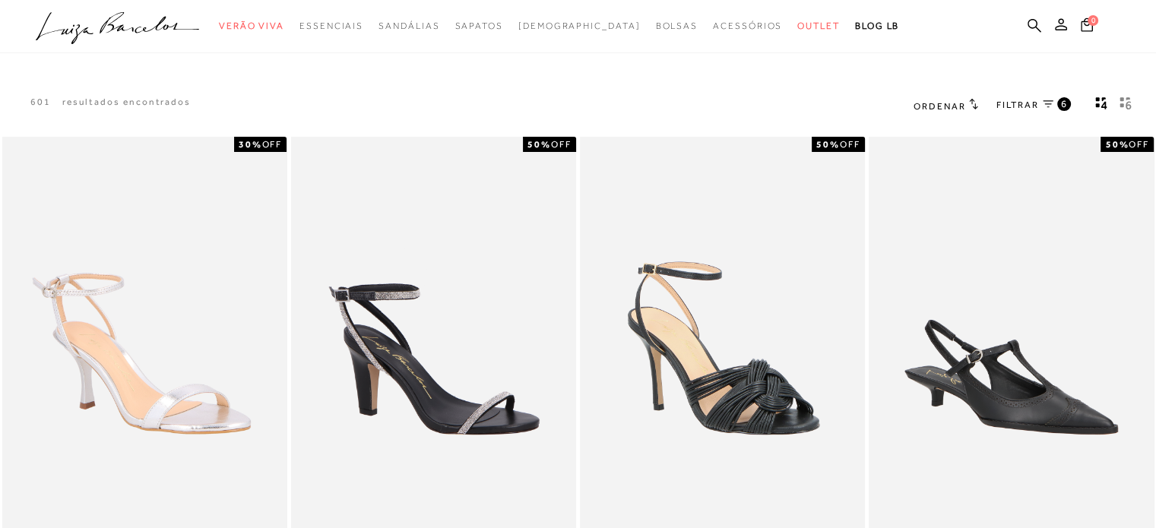
click at [1131, 96] on button "gridText6Desc" at bounding box center [1125, 106] width 21 height 20
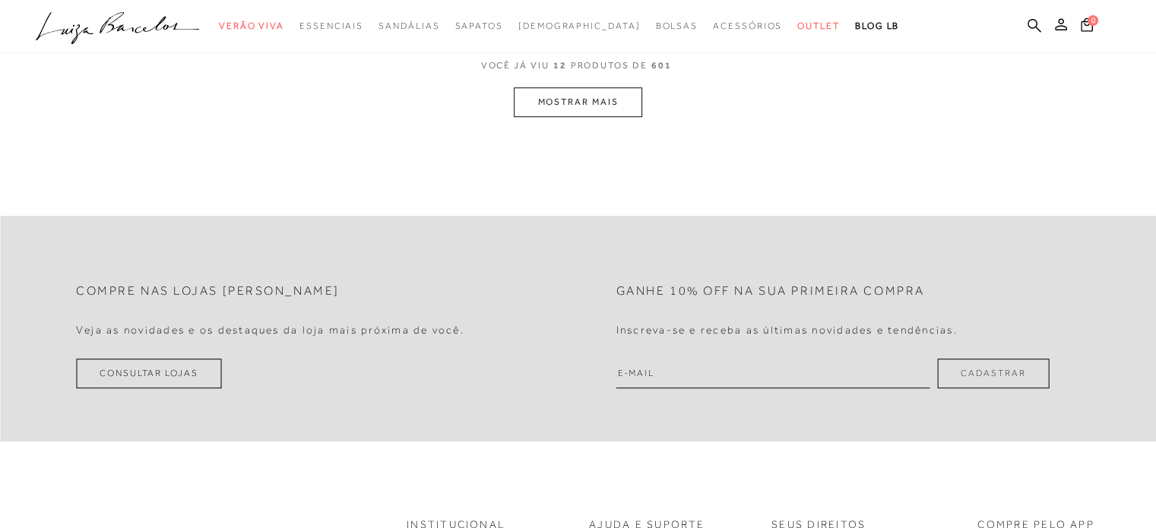
scroll to position [962, 0]
click at [580, 96] on button "MOSTRAR MAIS" at bounding box center [578, 99] width 128 height 30
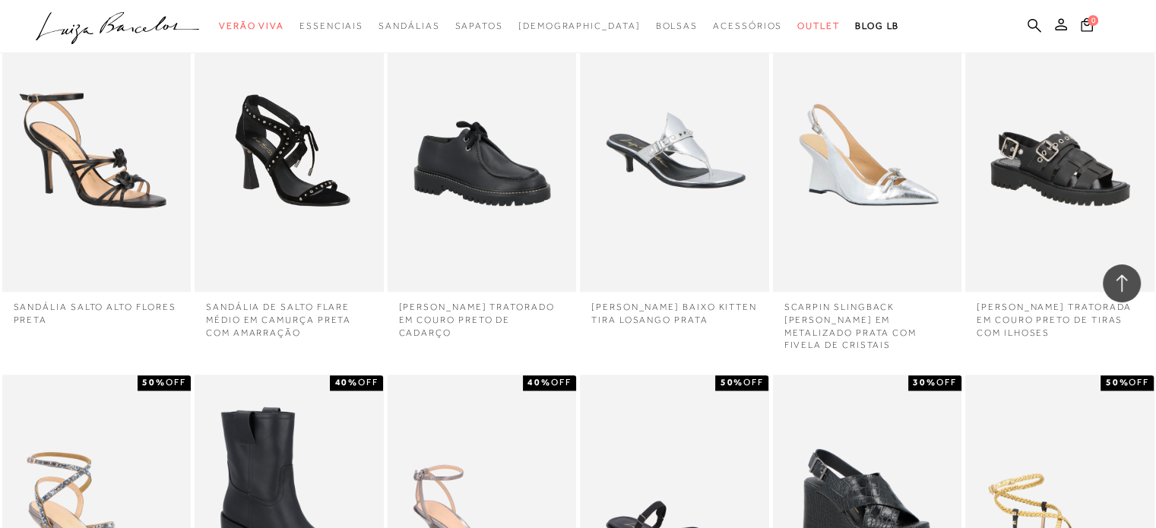
scroll to position [2490, 0]
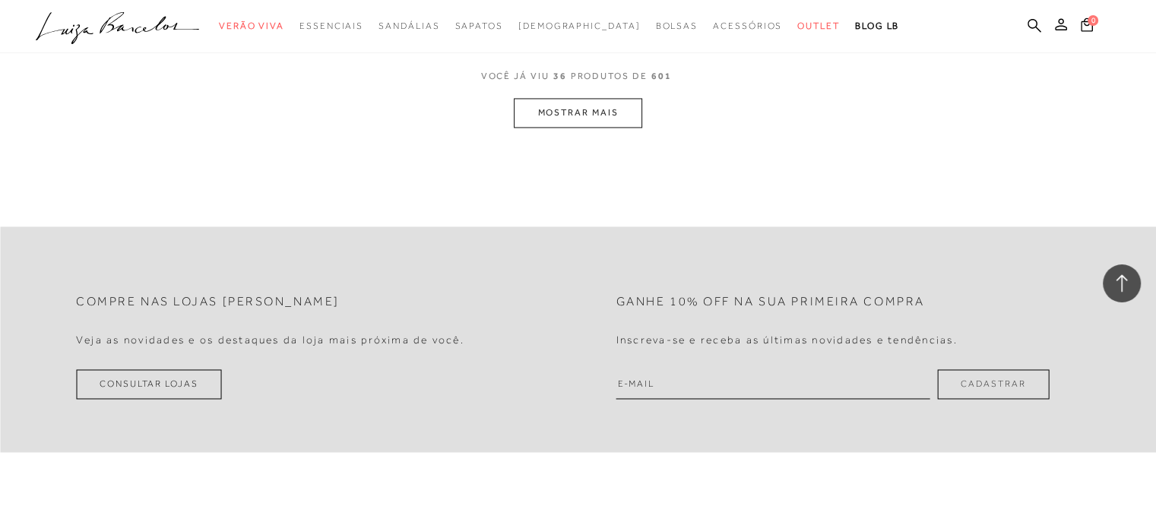
click at [580, 98] on button "MOSTRAR MAIS" at bounding box center [578, 113] width 128 height 30
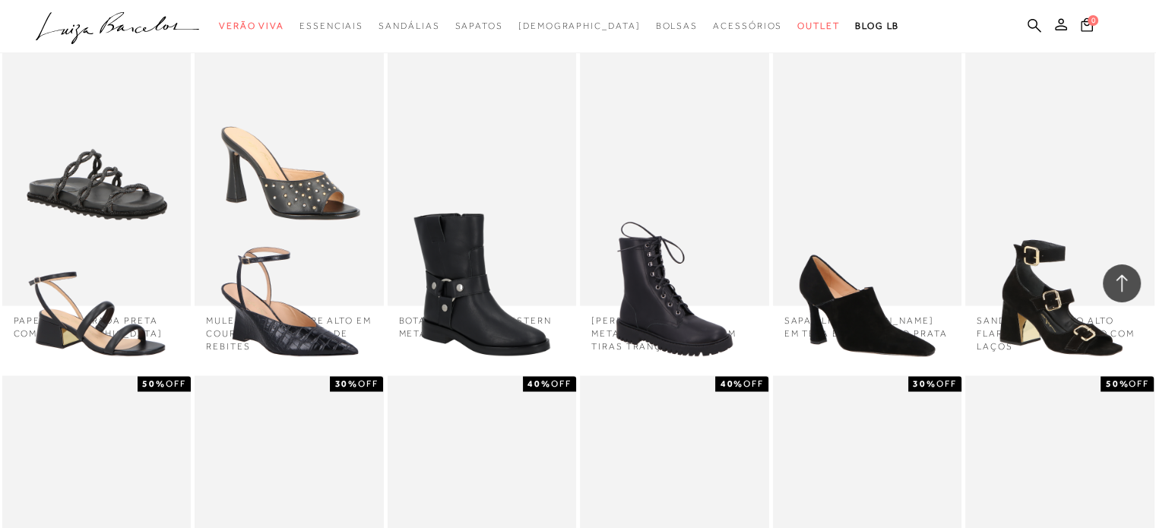
scroll to position [3197, 0]
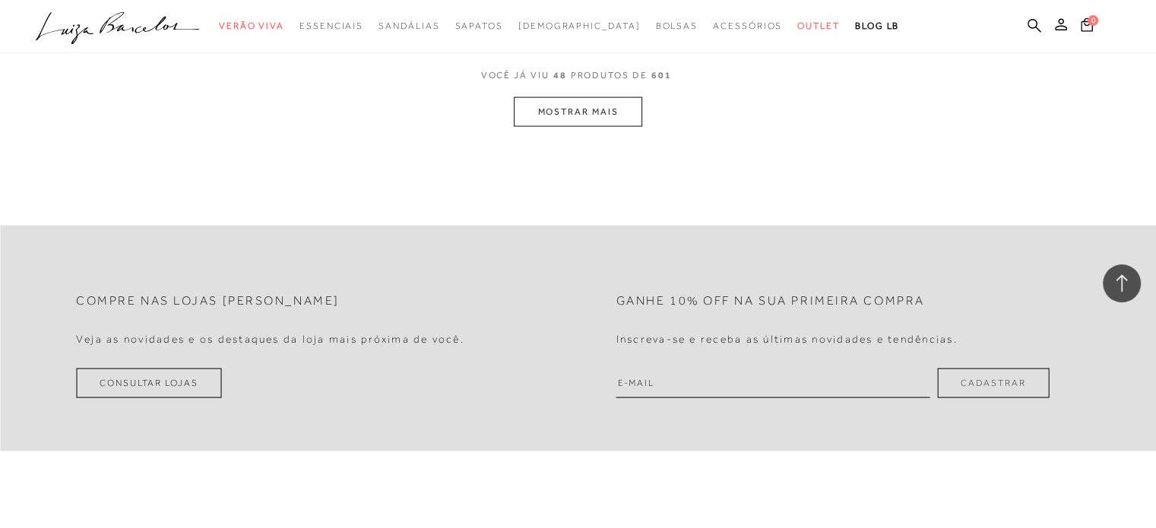
click at [580, 97] on button "MOSTRAR MAIS" at bounding box center [578, 112] width 128 height 30
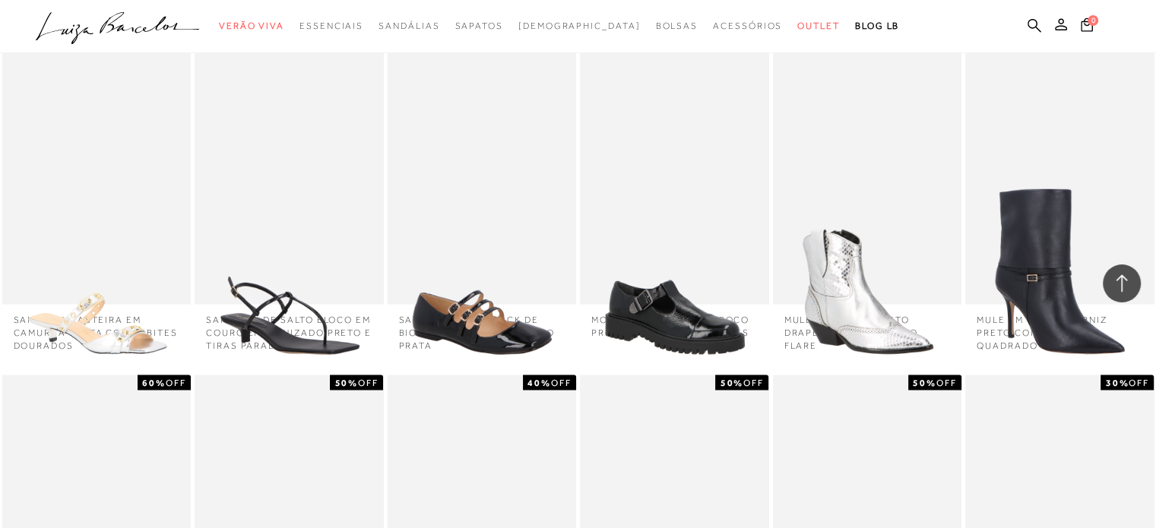
scroll to position [3904, 0]
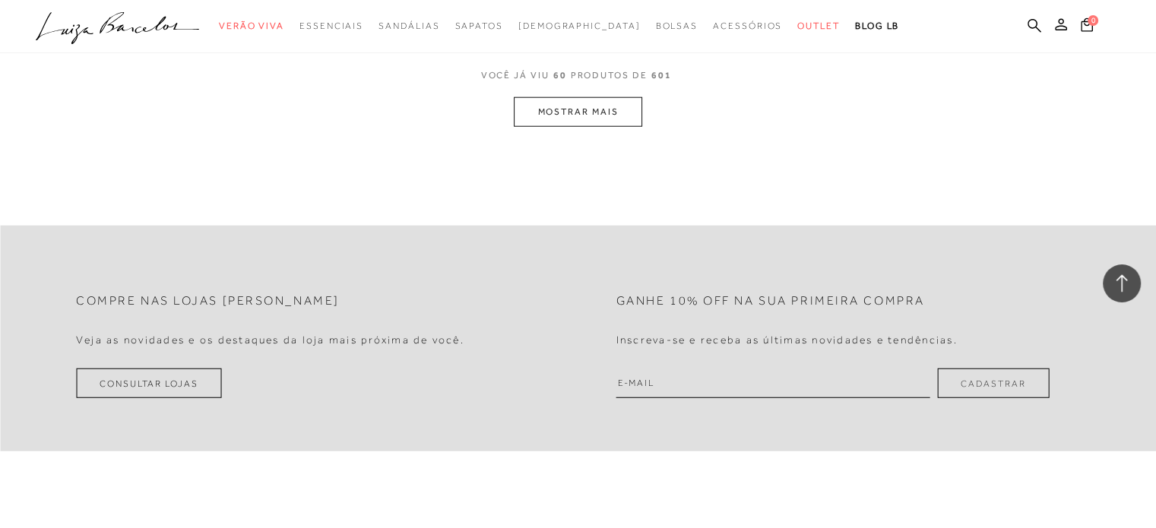
click at [580, 97] on button "MOSTRAR MAIS" at bounding box center [578, 112] width 128 height 30
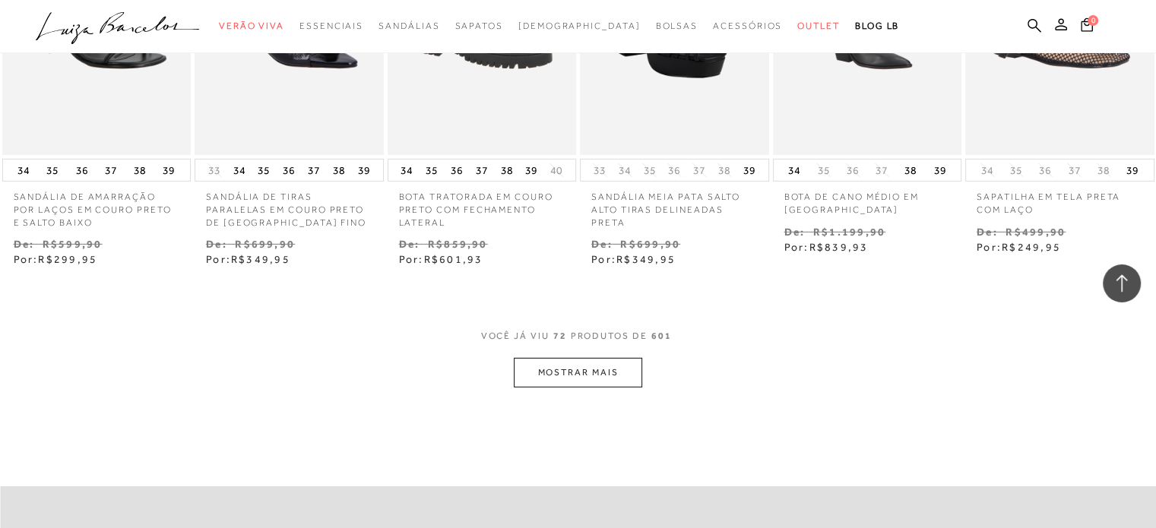
scroll to position [5046, 0]
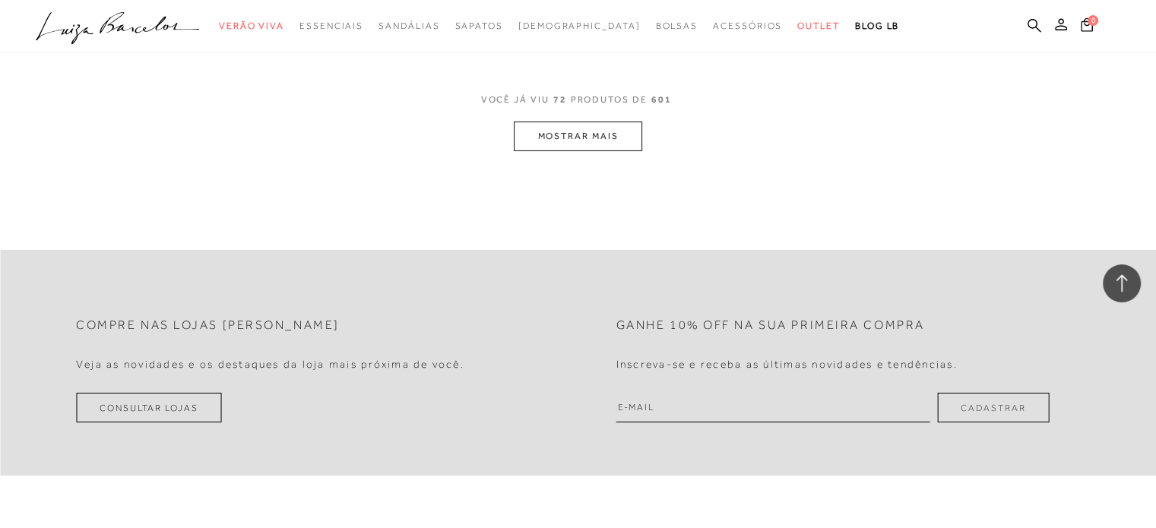
click at [579, 122] on button "MOSTRAR MAIS" at bounding box center [578, 137] width 128 height 30
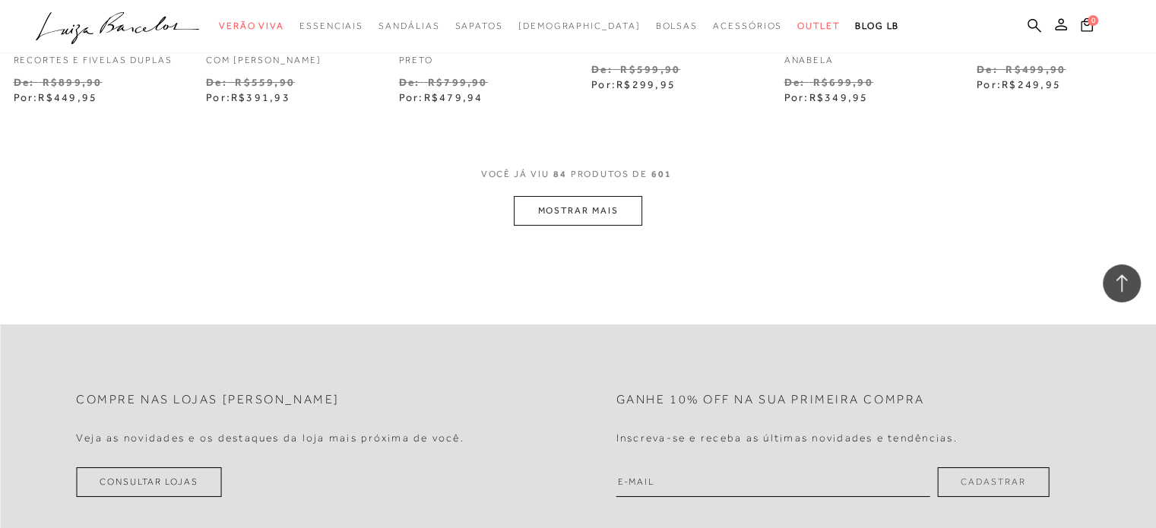
scroll to position [5792, 0]
click at [569, 198] on button "MOSTRAR MAIS" at bounding box center [578, 213] width 128 height 30
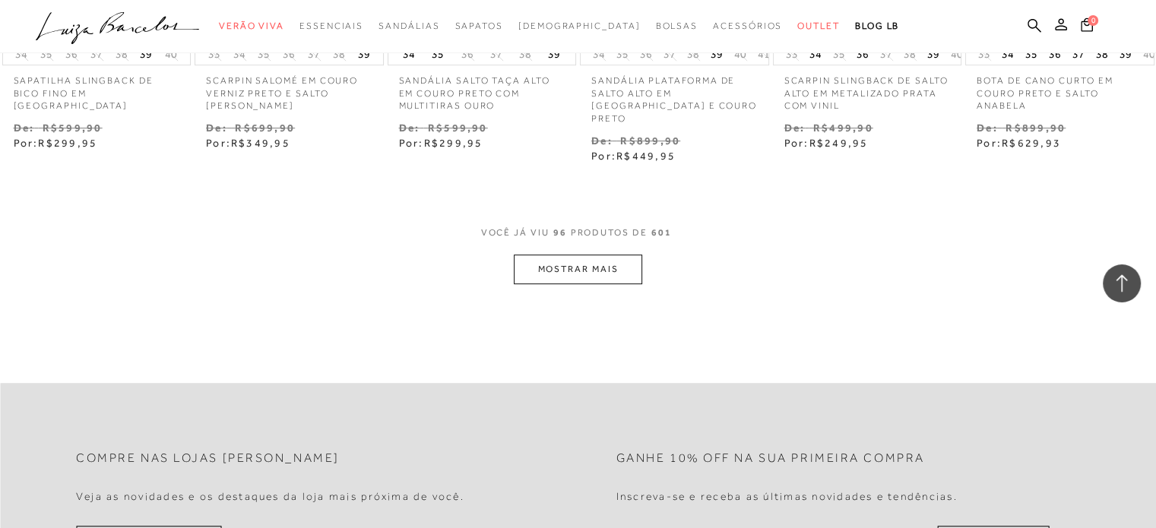
scroll to position [6567, 0]
click at [574, 257] on button "MOSTRAR MAIS" at bounding box center [578, 272] width 128 height 30
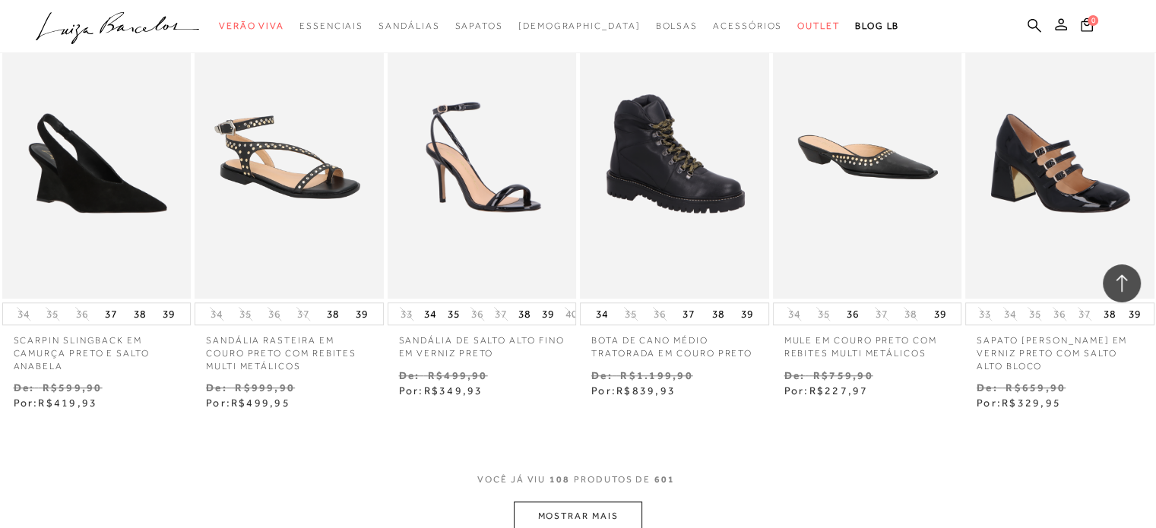
scroll to position [7349, 0]
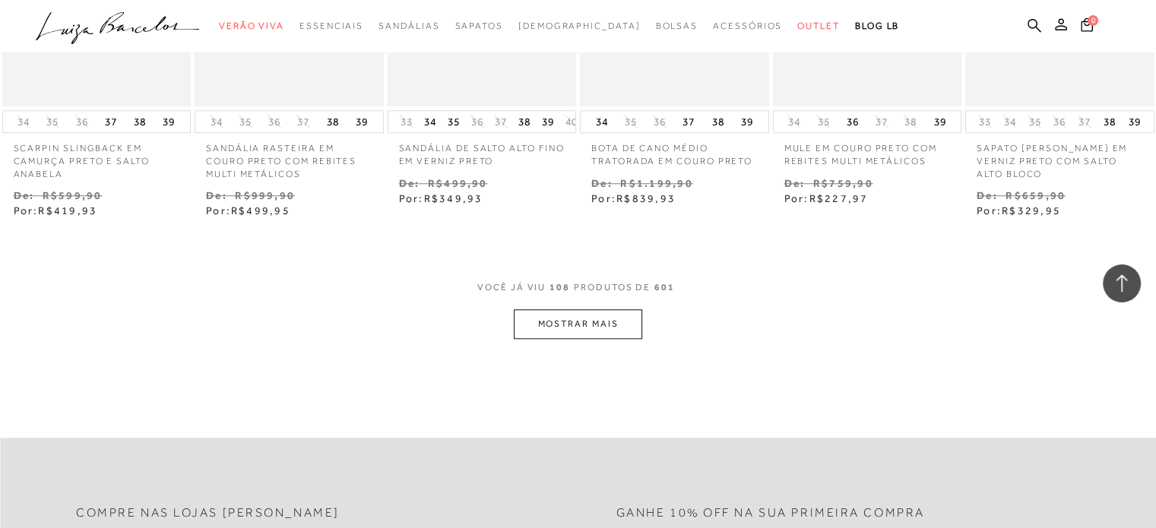
click at [577, 309] on button "MOSTRAR MAIS" at bounding box center [578, 324] width 128 height 30
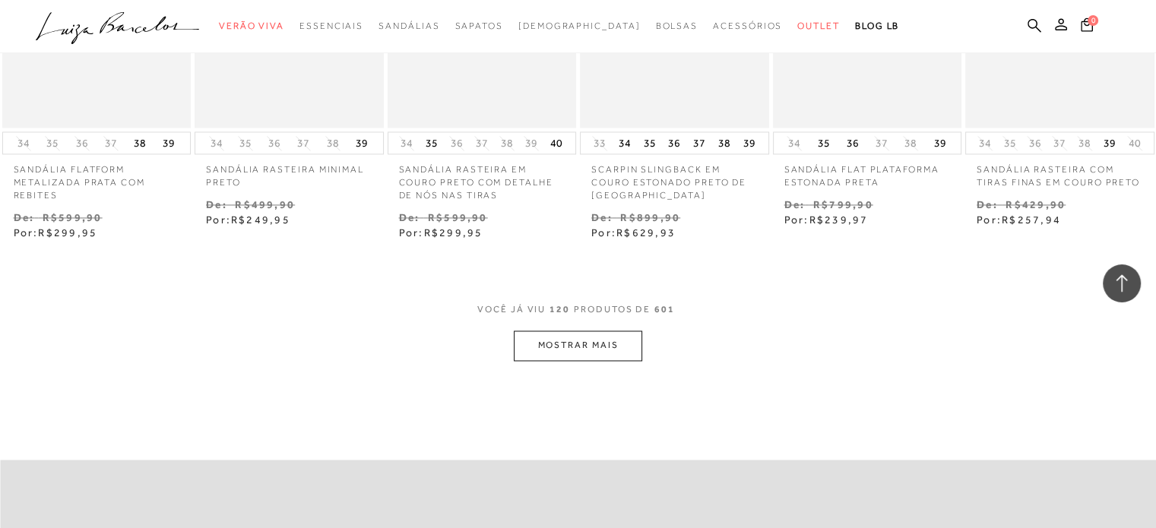
scroll to position [8161, 0]
click at [580, 331] on button "MOSTRAR MAIS" at bounding box center [578, 346] width 128 height 30
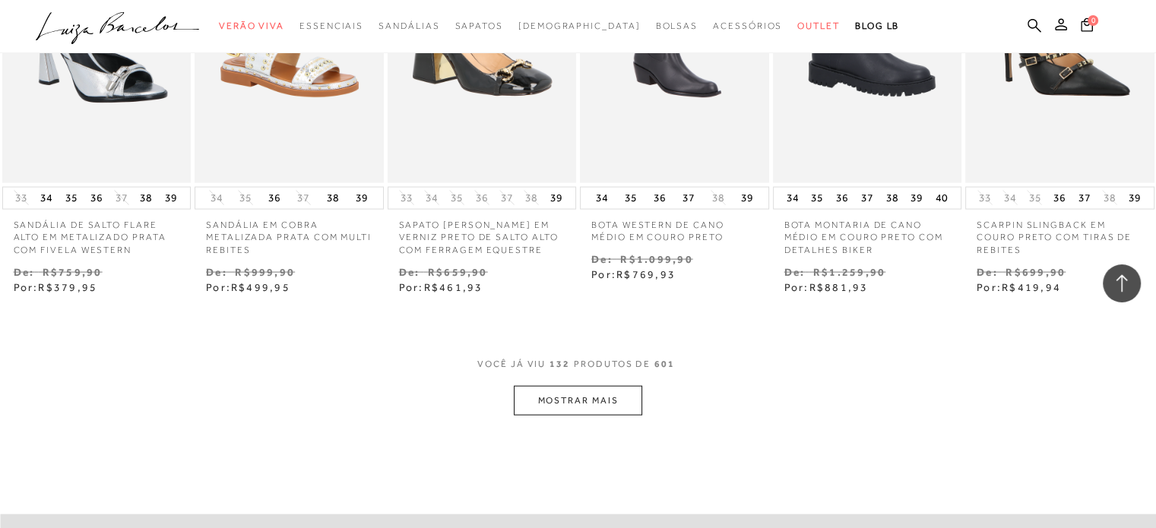
scroll to position [8927, 0]
click at [546, 387] on button "MOSTRAR MAIS" at bounding box center [578, 402] width 128 height 30
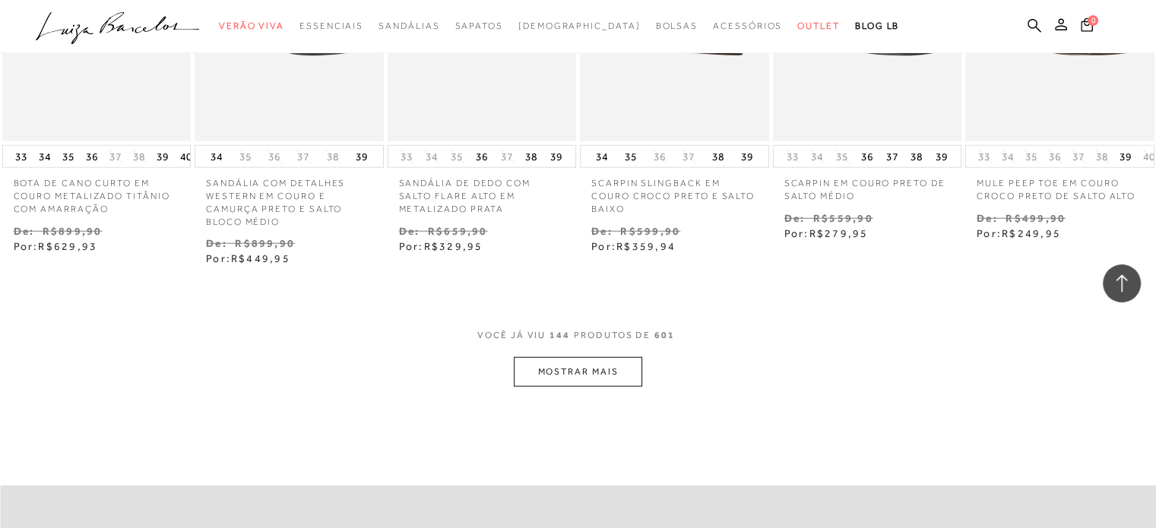
scroll to position [9827, 0]
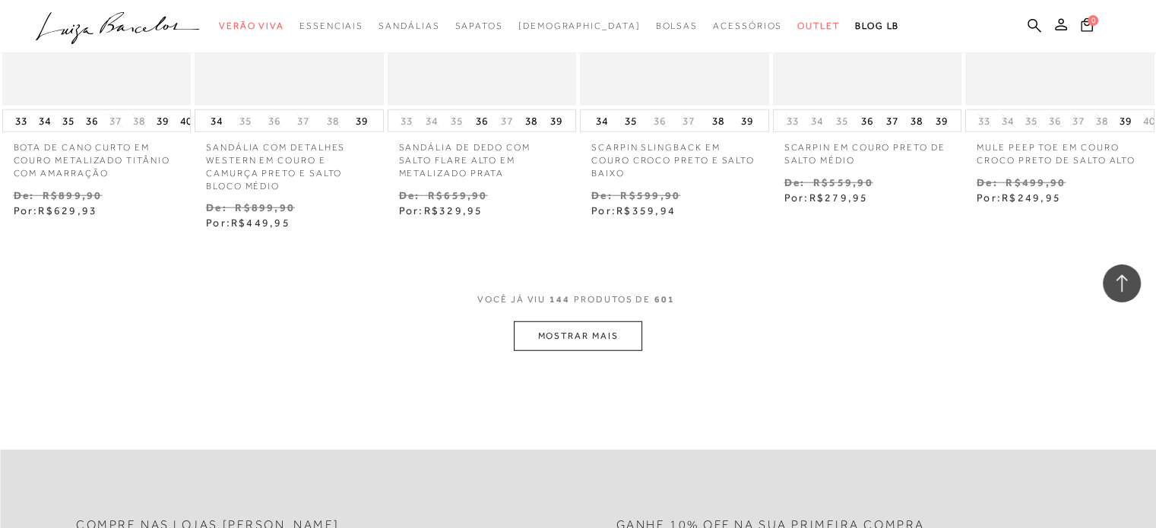
click at [552, 321] on button "MOSTRAR MAIS" at bounding box center [578, 336] width 128 height 30
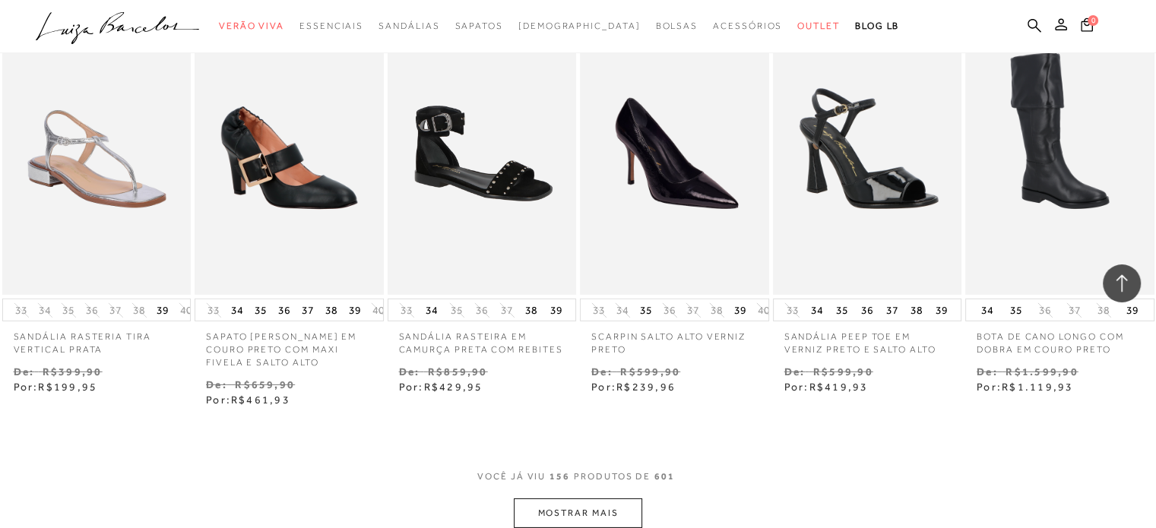
scroll to position [10554, 0]
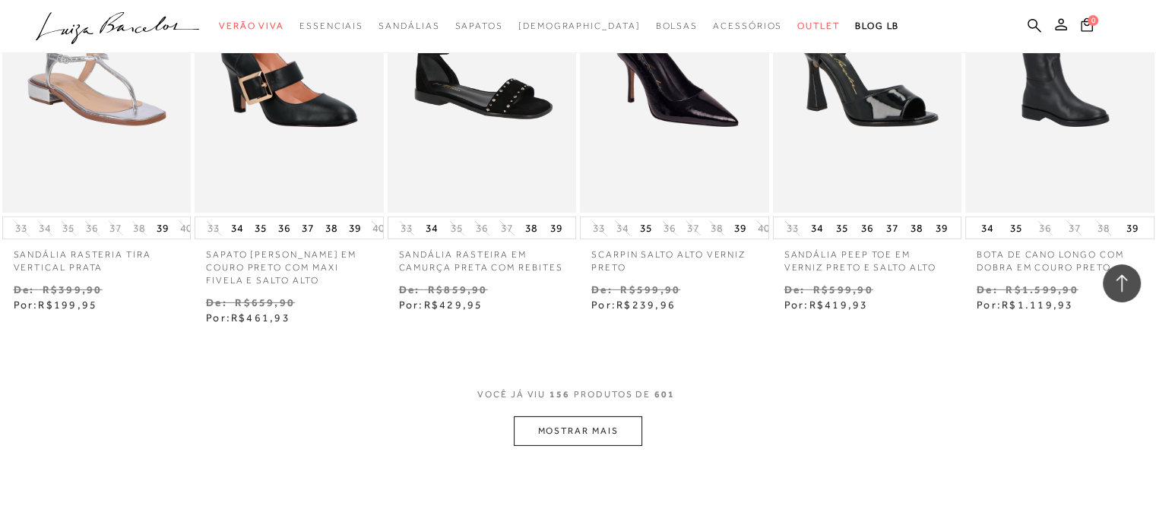
click at [577, 416] on button "MOSTRAR MAIS" at bounding box center [578, 431] width 128 height 30
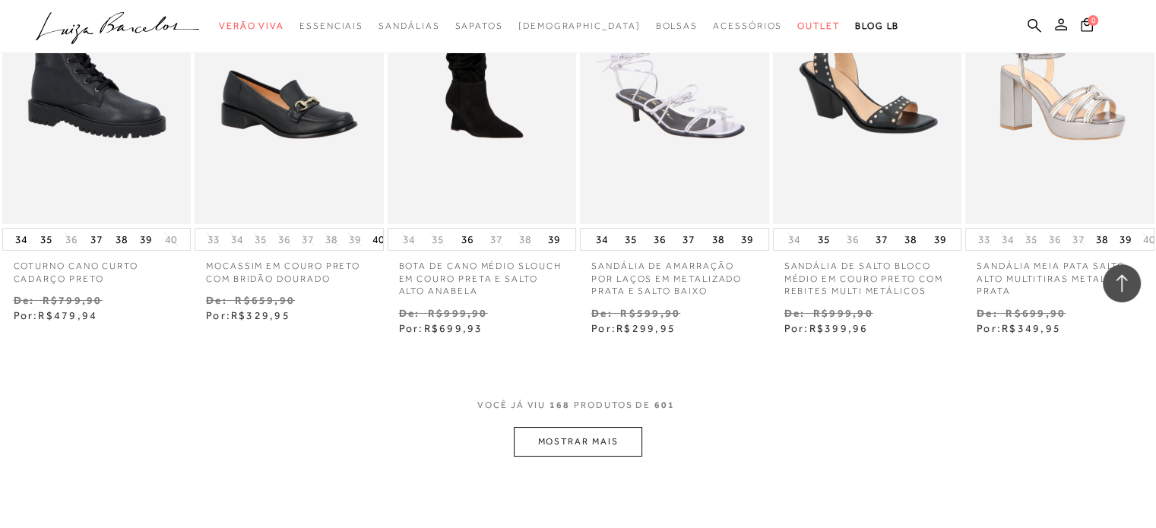
scroll to position [11363, 0]
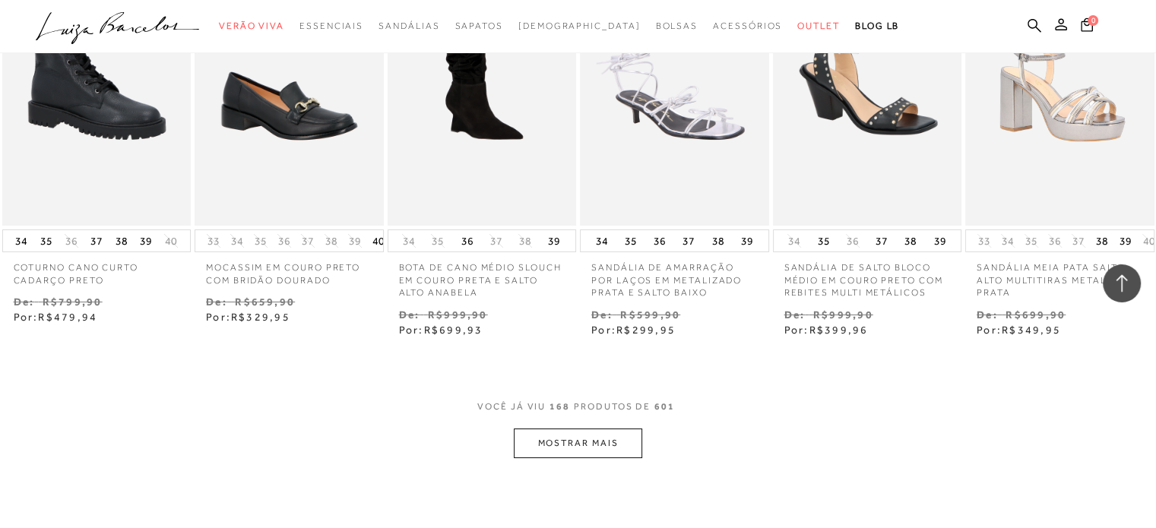
click at [584, 429] on button "MOSTRAR MAIS" at bounding box center [578, 444] width 128 height 30
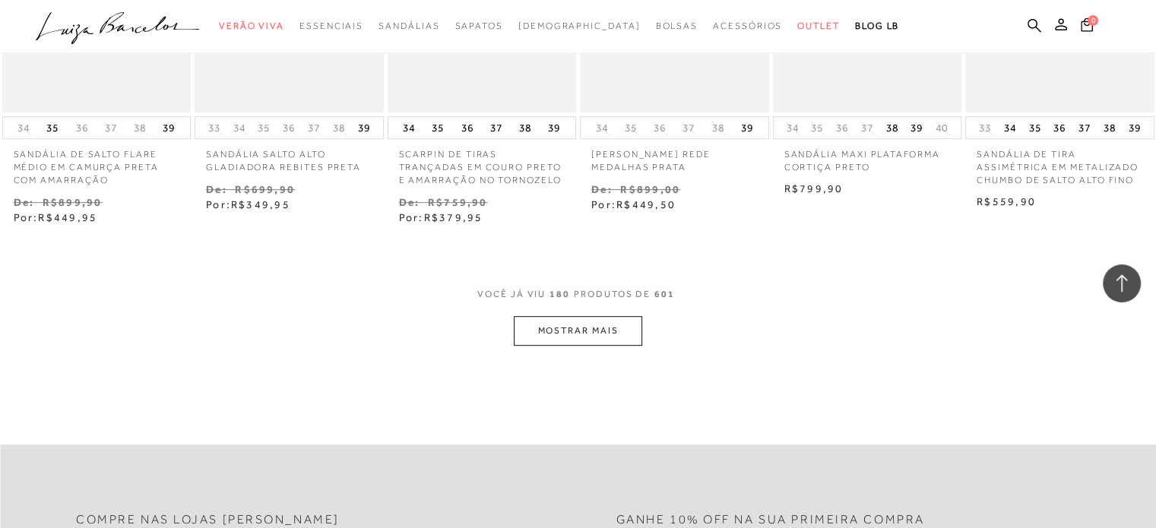
scroll to position [12296, 0]
click at [595, 318] on button "MOSTRAR MAIS" at bounding box center [578, 333] width 128 height 30
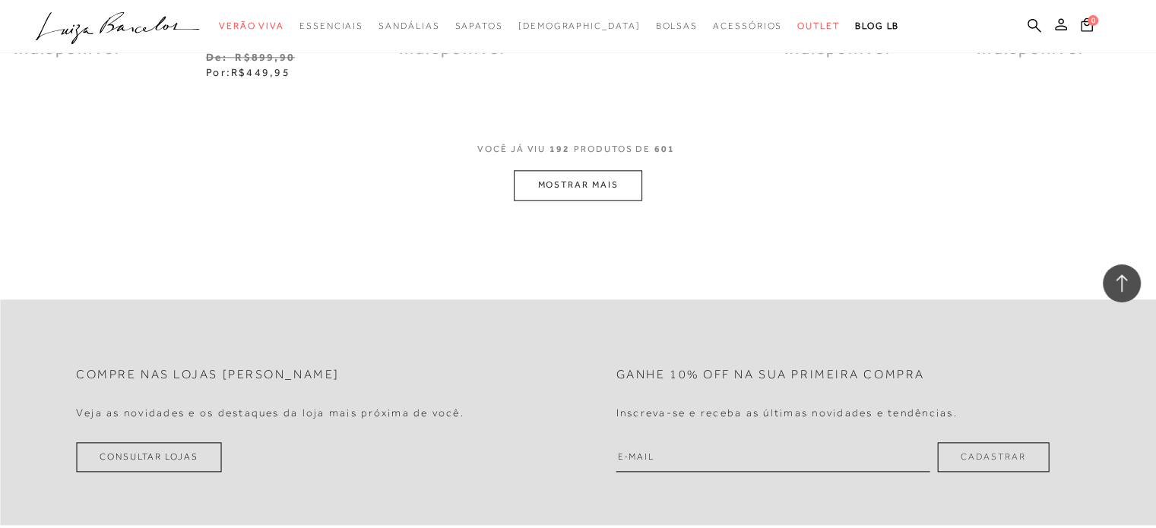
scroll to position [13300, 0]
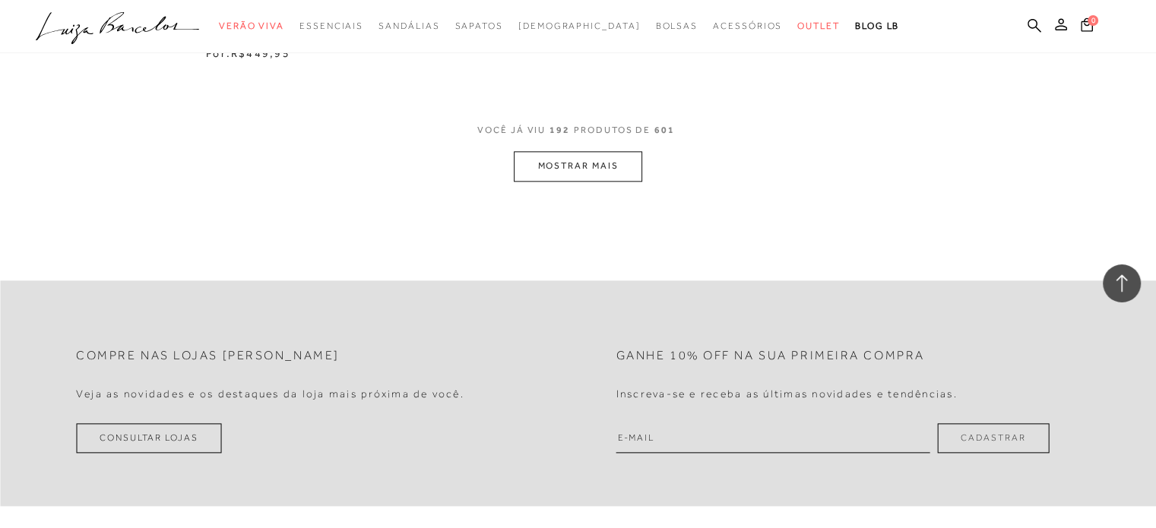
click at [596, 151] on button "MOSTRAR MAIS" at bounding box center [578, 166] width 128 height 30
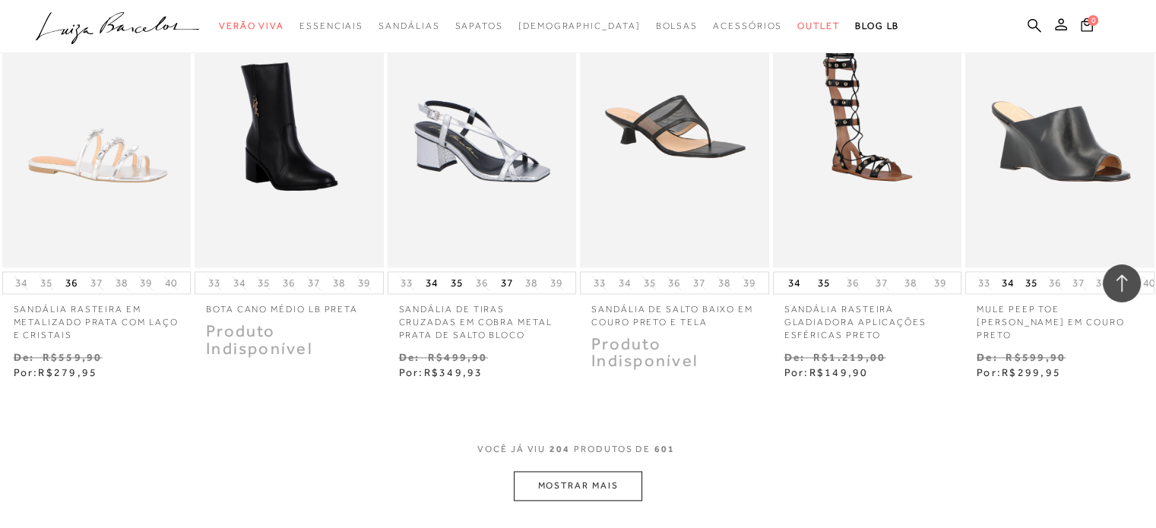
scroll to position [13916, 0]
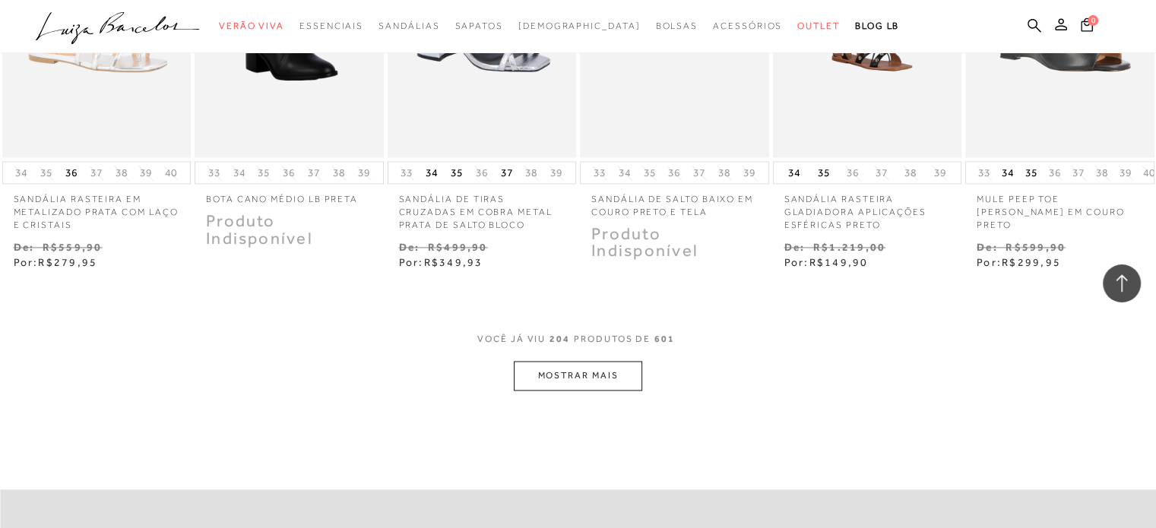
click at [596, 361] on button "MOSTRAR MAIS" at bounding box center [578, 376] width 128 height 30
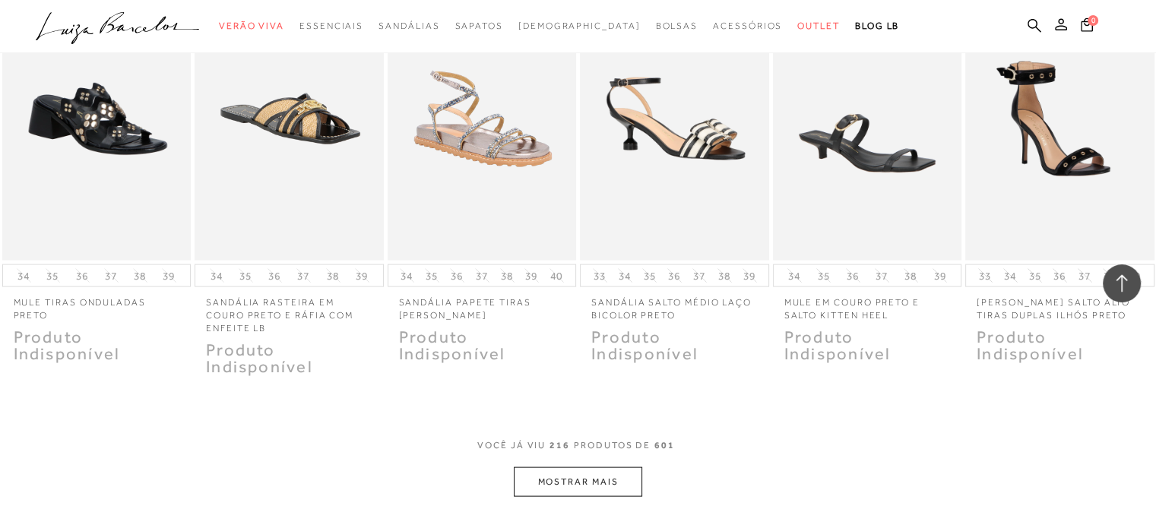
scroll to position [14747, 0]
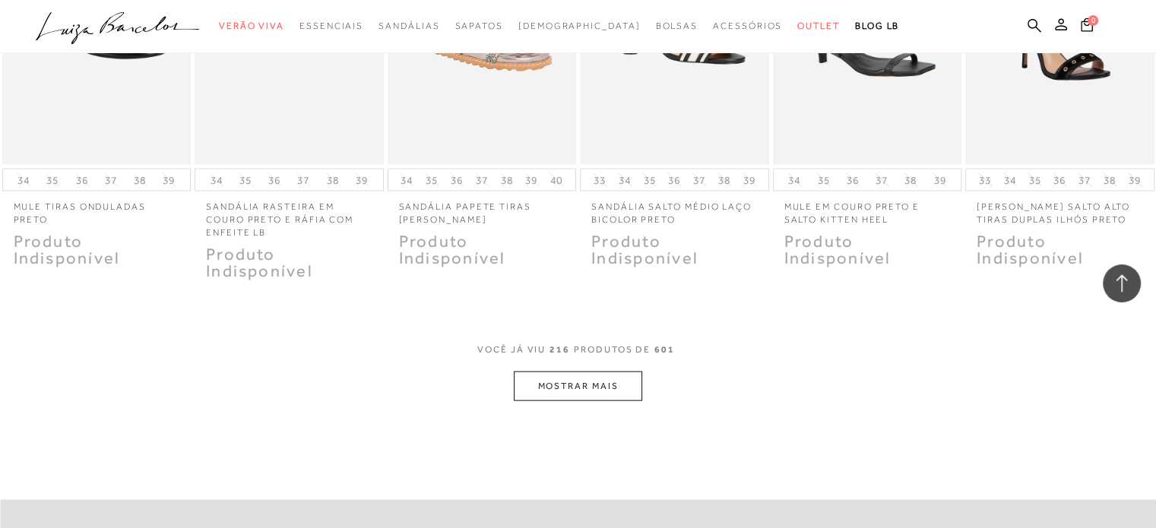
click at [596, 372] on button "MOSTRAR MAIS" at bounding box center [578, 387] width 128 height 30
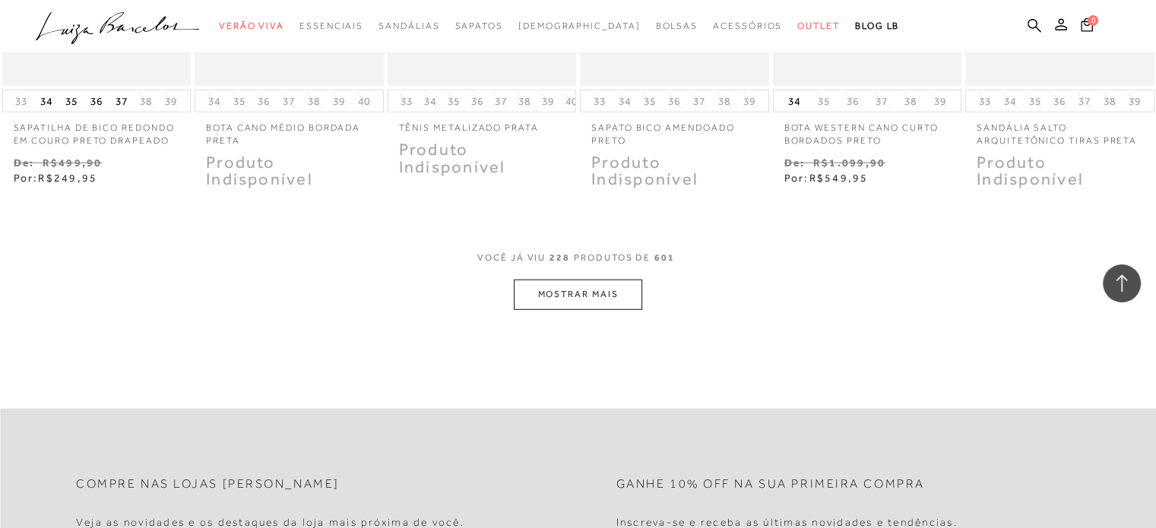
scroll to position [15652, 0]
click at [565, 279] on button "MOSTRAR MAIS" at bounding box center [578, 294] width 128 height 30
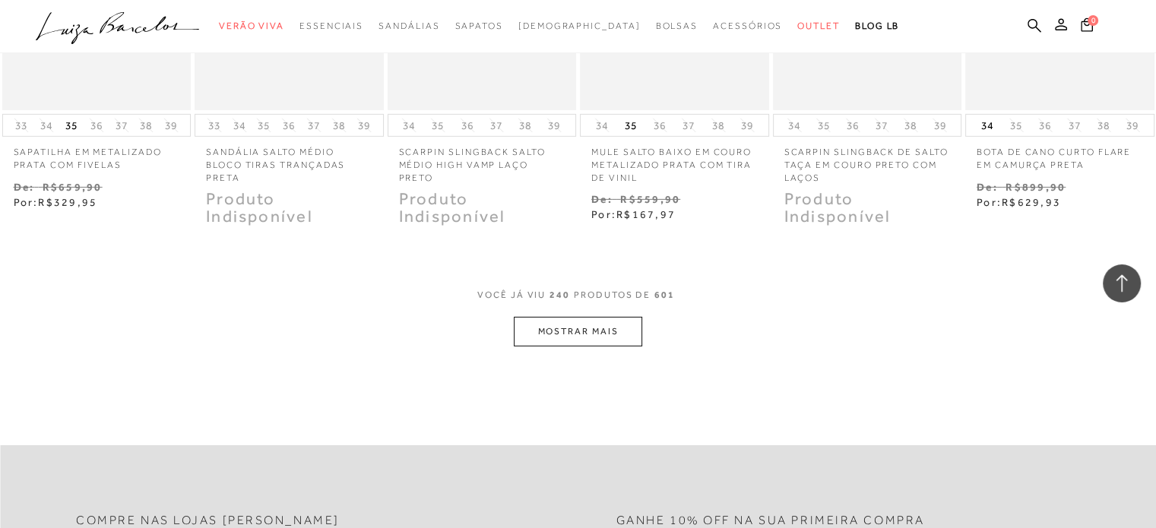
scroll to position [16473, 0]
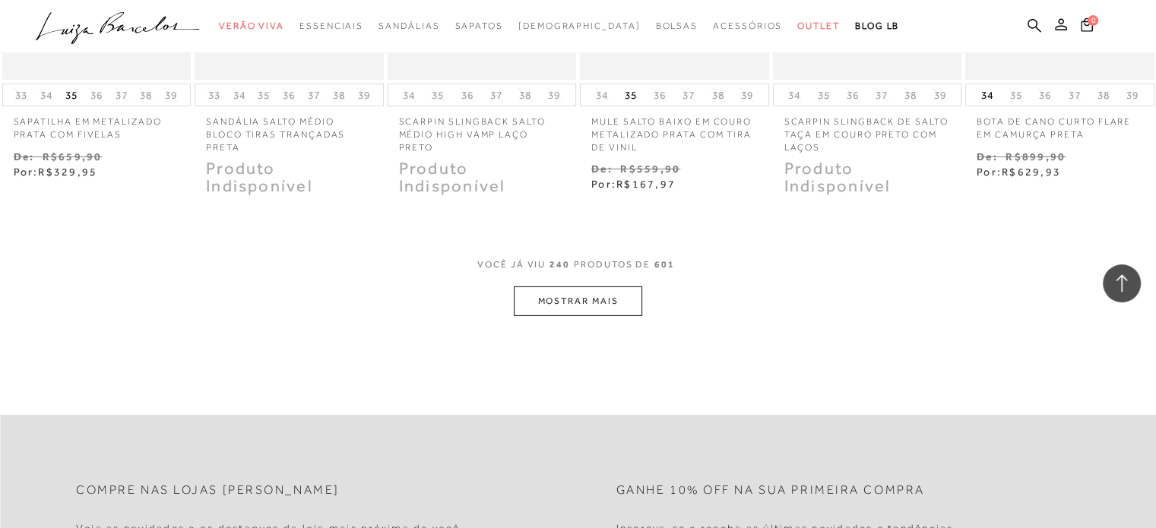
click at [565, 286] on button "MOSTRAR MAIS" at bounding box center [578, 301] width 128 height 30
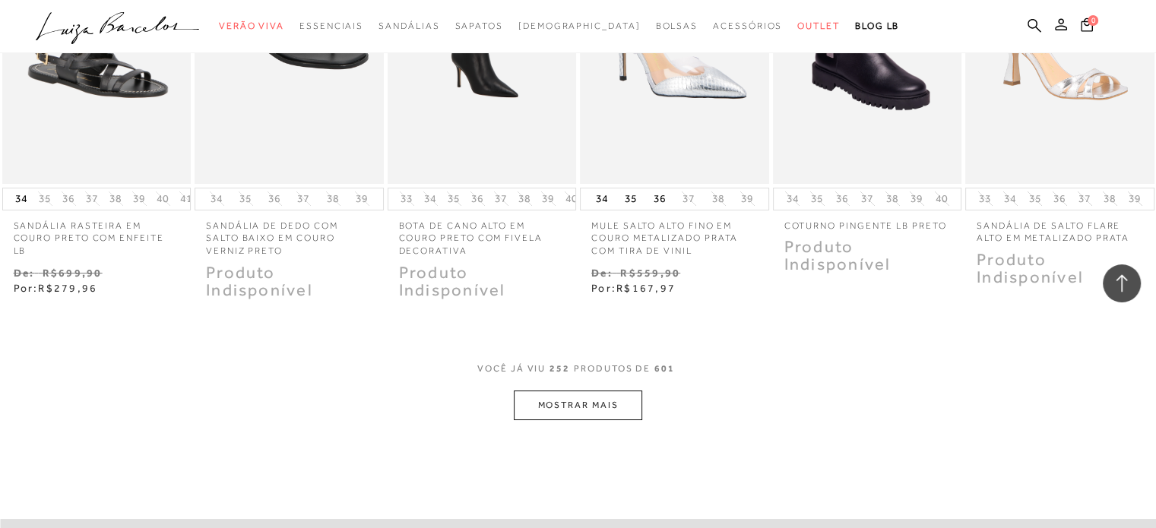
scroll to position [17199, 0]
click at [566, 389] on button "MOSTRAR MAIS" at bounding box center [578, 404] width 128 height 30
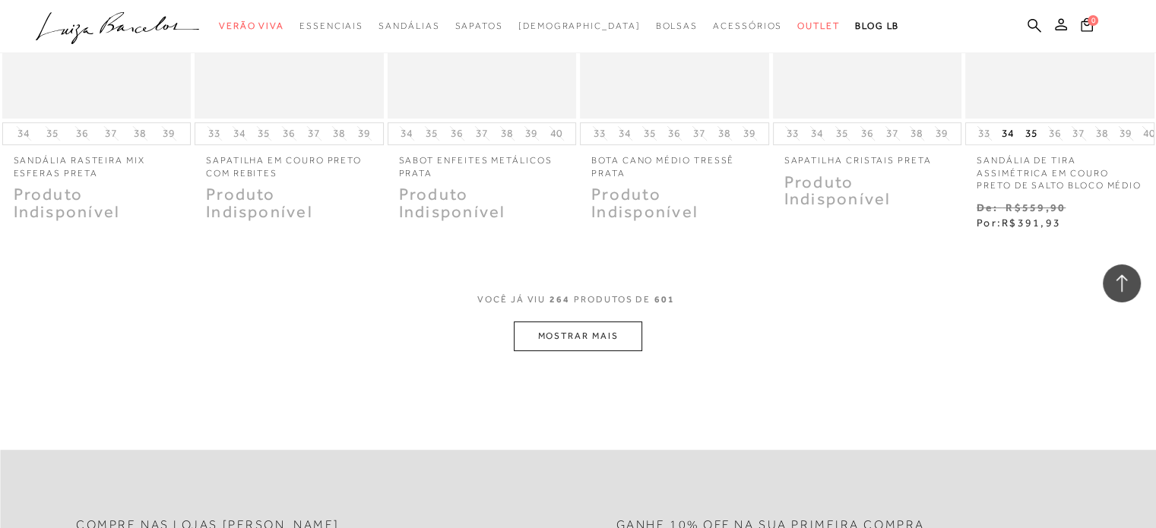
scroll to position [18087, 0]
click at [570, 322] on button "MOSTRAR MAIS" at bounding box center [578, 337] width 128 height 30
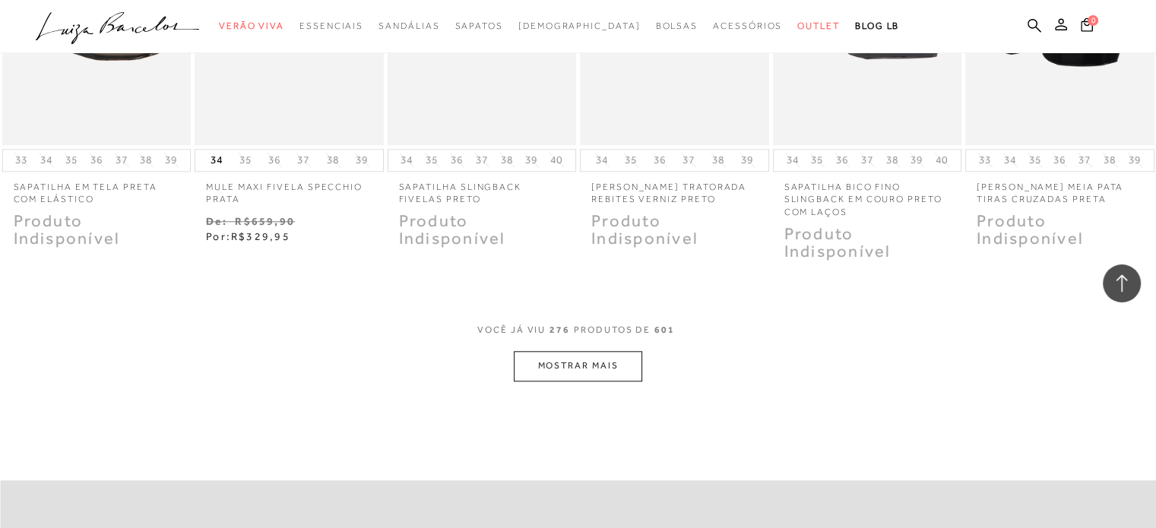
scroll to position [18900, 0]
click at [570, 323] on div "VOCê JÁ VIU 276 PRODUTOS DE 601" at bounding box center [577, 337] width 201 height 28
click at [570, 350] on button "MOSTRAR MAIS" at bounding box center [578, 365] width 128 height 30
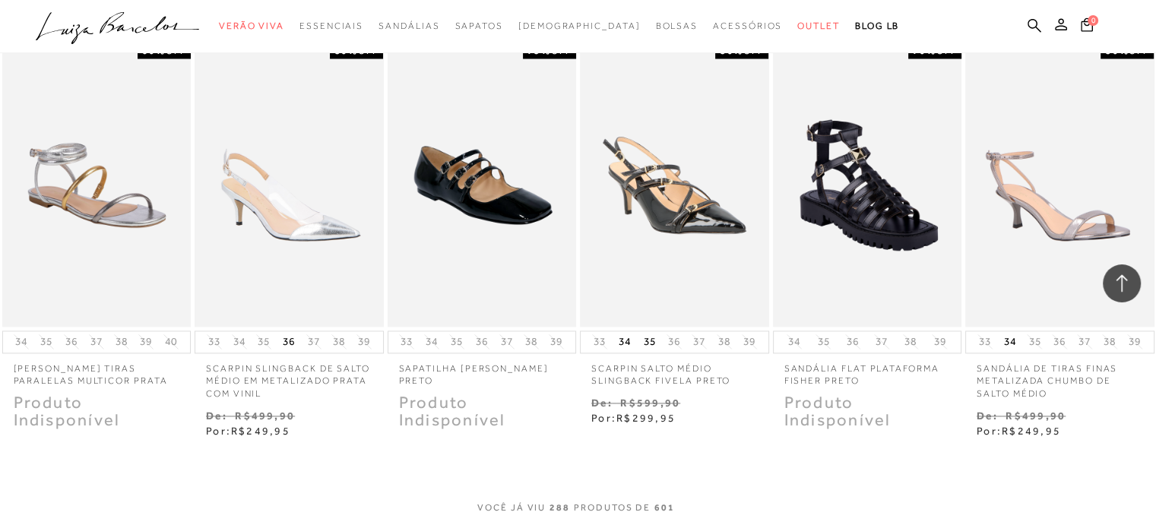
scroll to position [19837, 0]
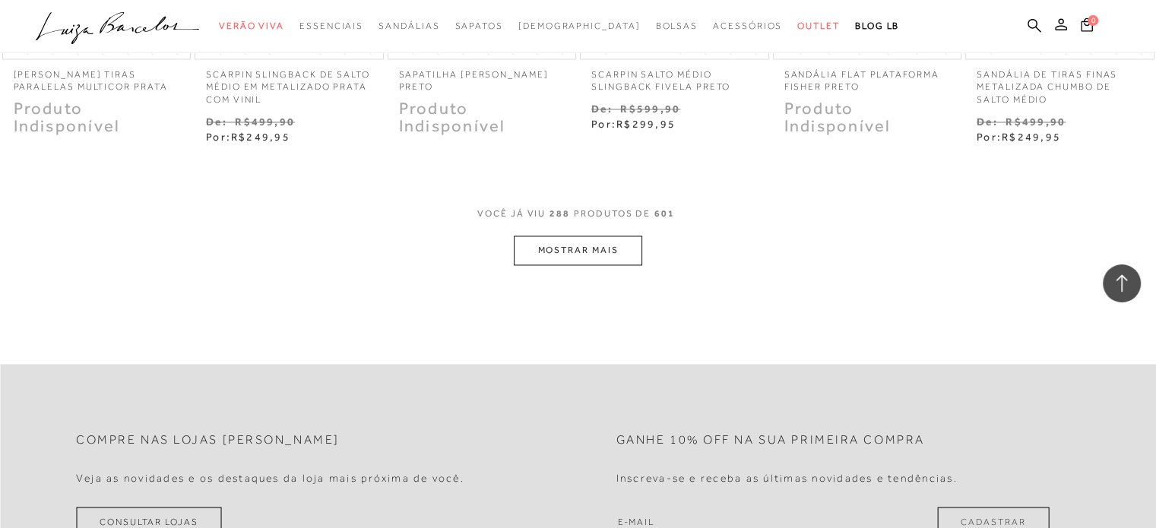
click at [567, 236] on button "MOSTRAR MAIS" at bounding box center [578, 251] width 128 height 30
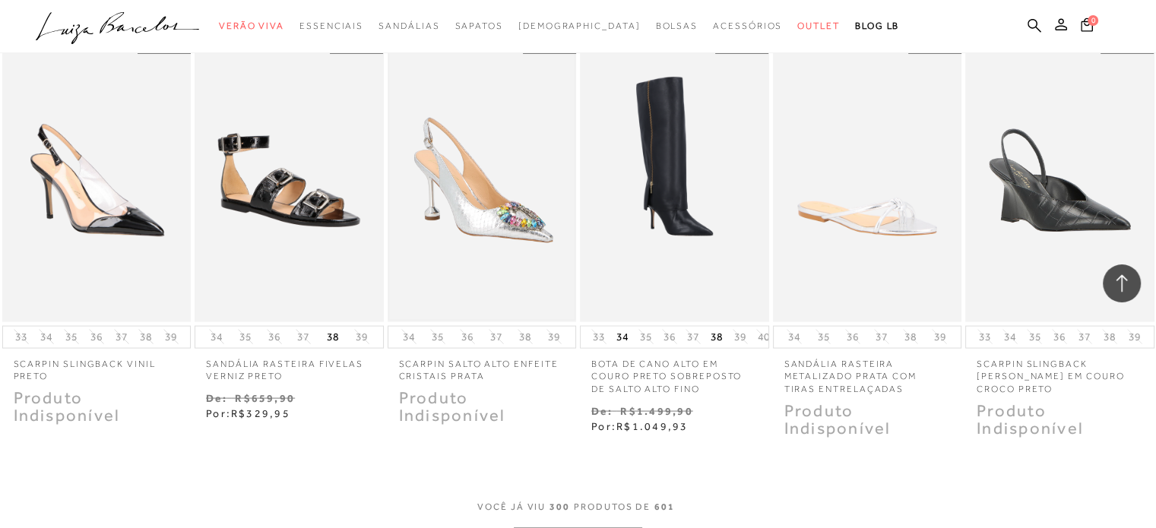
scroll to position [20547, 0]
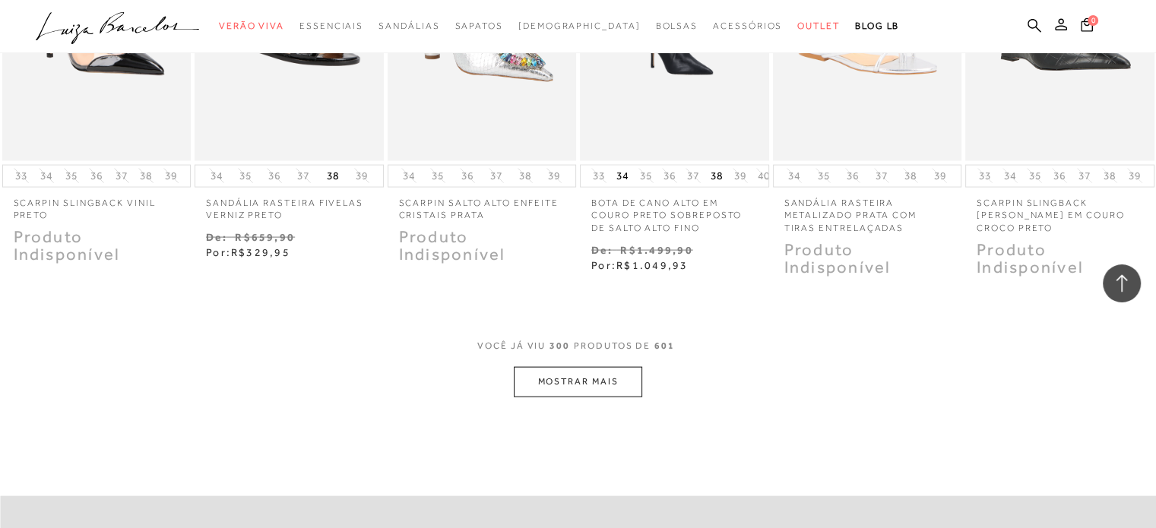
click at [568, 367] on button "MOSTRAR MAIS" at bounding box center [578, 382] width 128 height 30
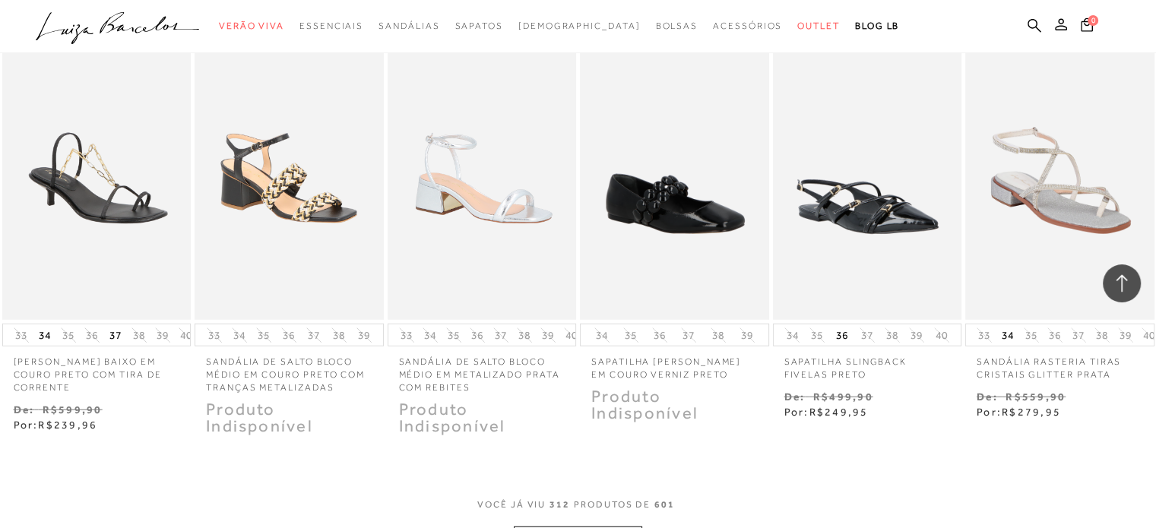
scroll to position [21314, 0]
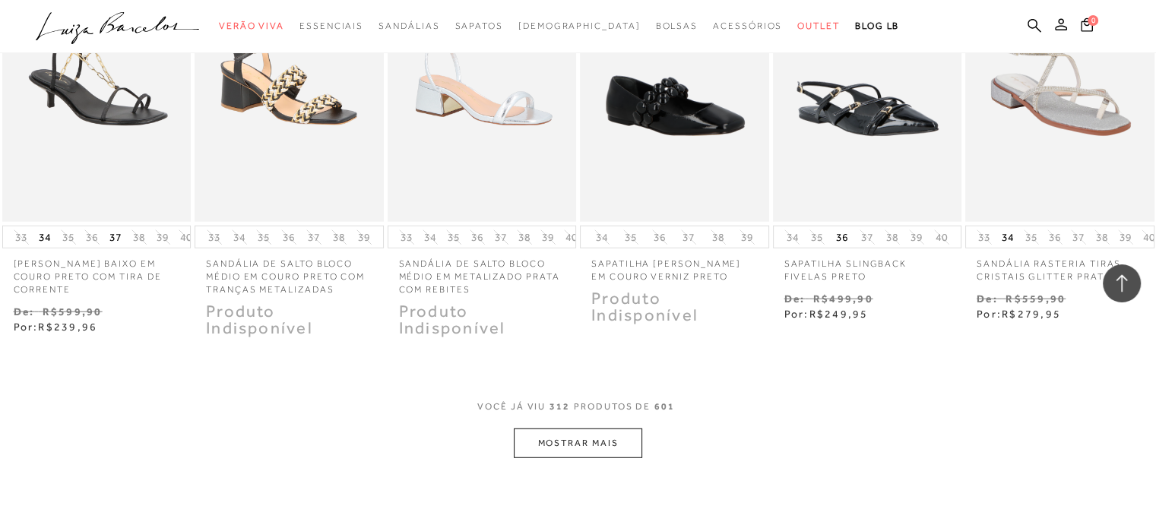
click at [584, 429] on button "MOSTRAR MAIS" at bounding box center [578, 444] width 128 height 30
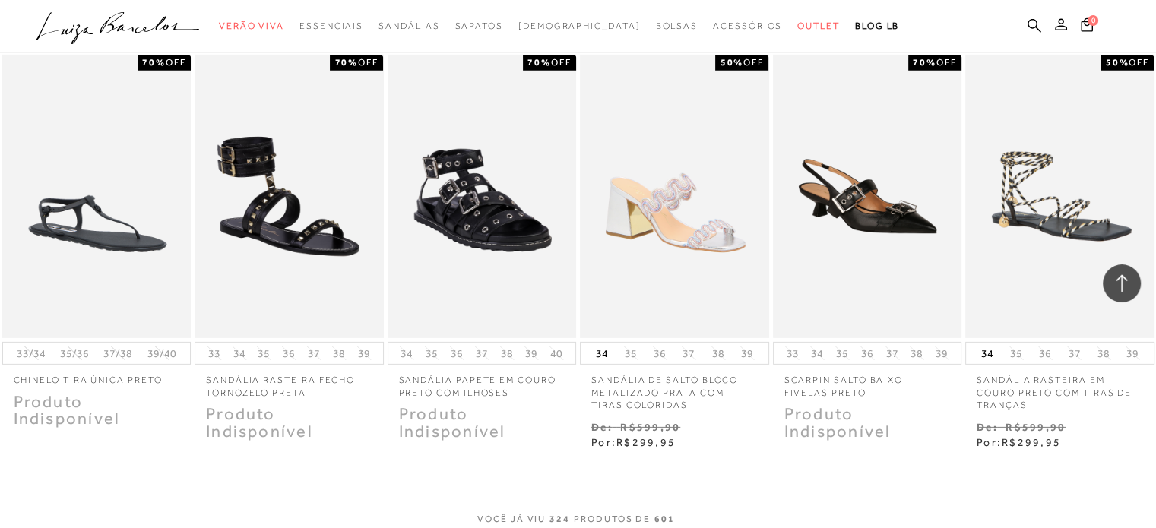
scroll to position [22204, 0]
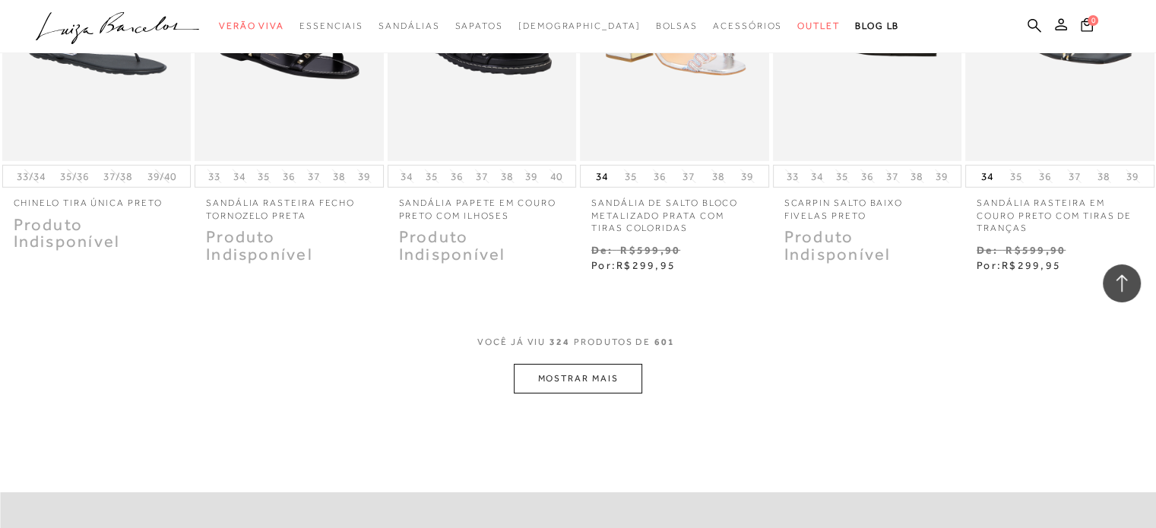
click at [579, 364] on button "MOSTRAR MAIS" at bounding box center [578, 379] width 128 height 30
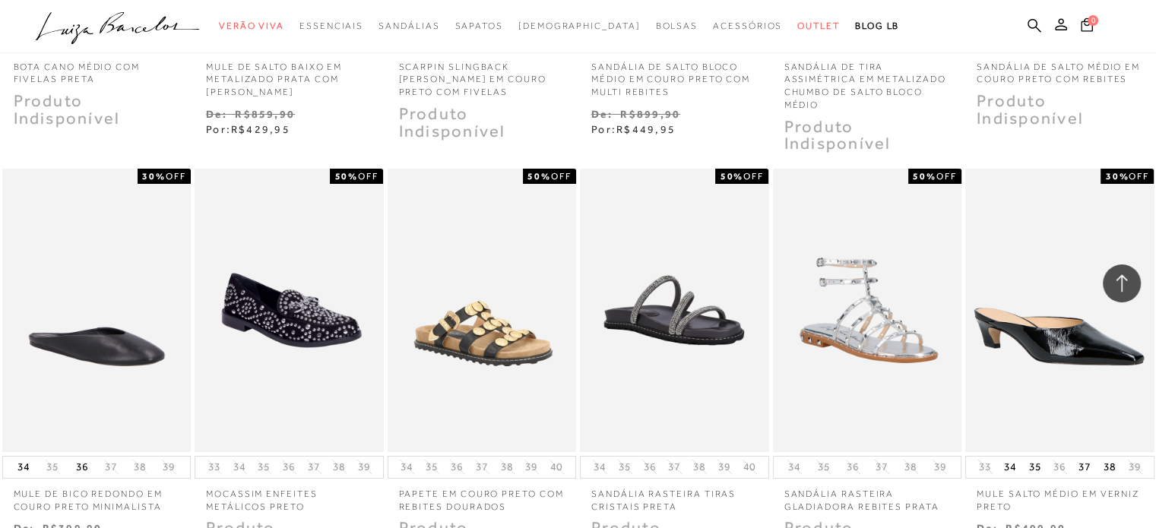
scroll to position [23022, 0]
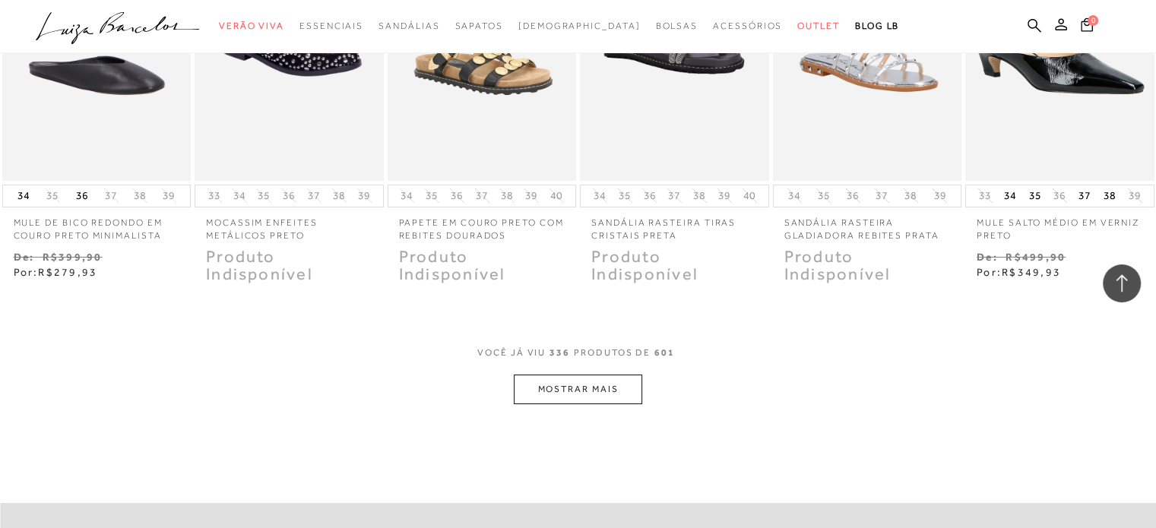
click at [579, 375] on button "MOSTRAR MAIS" at bounding box center [578, 390] width 128 height 30
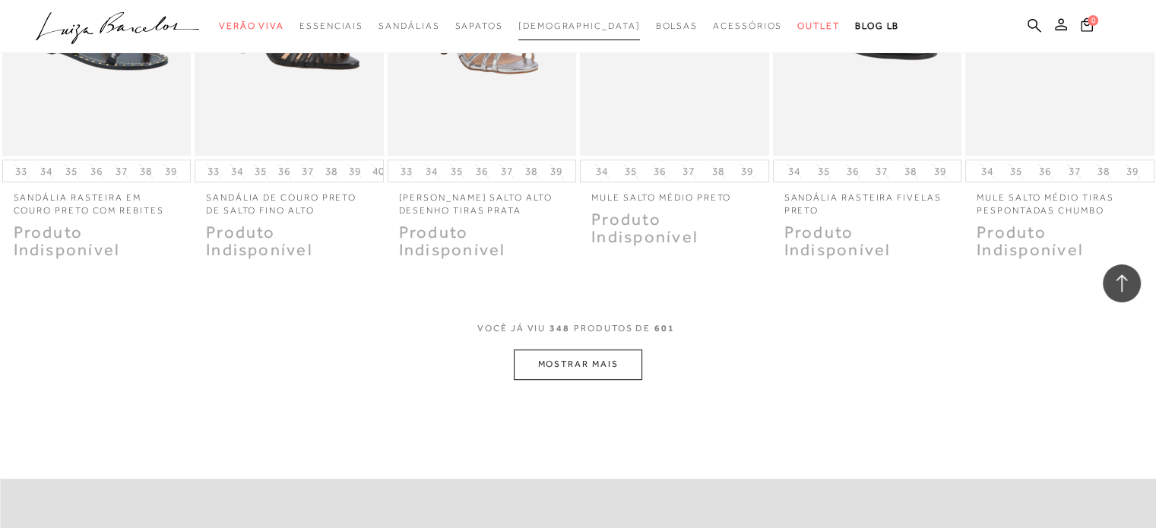
scroll to position [23876, 0]
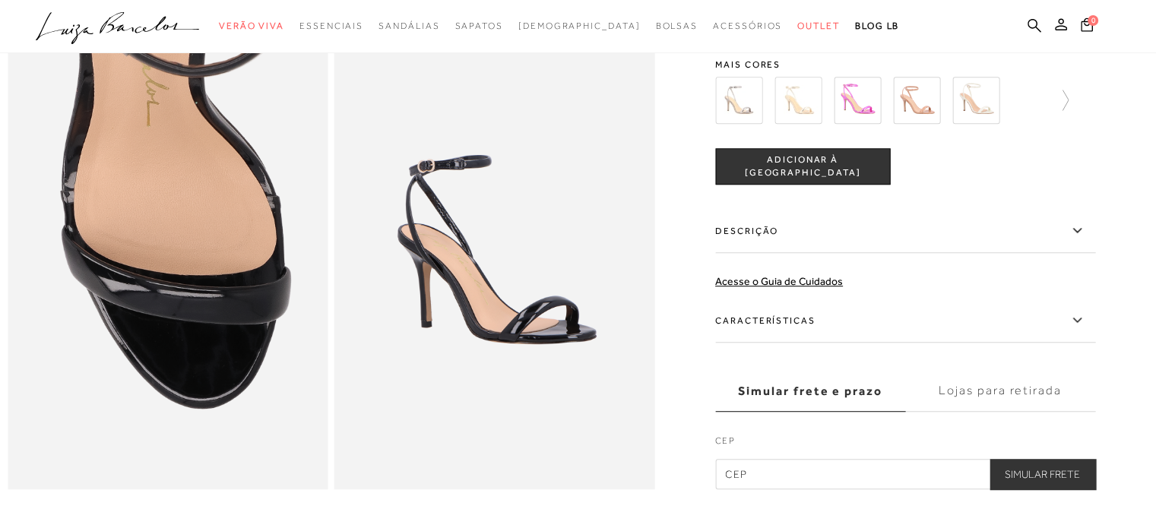
scroll to position [908, 0]
click at [805, 343] on label "Características" at bounding box center [905, 321] width 380 height 44
click at [0, 0] on input "Características" at bounding box center [0, 0] width 0 height 0
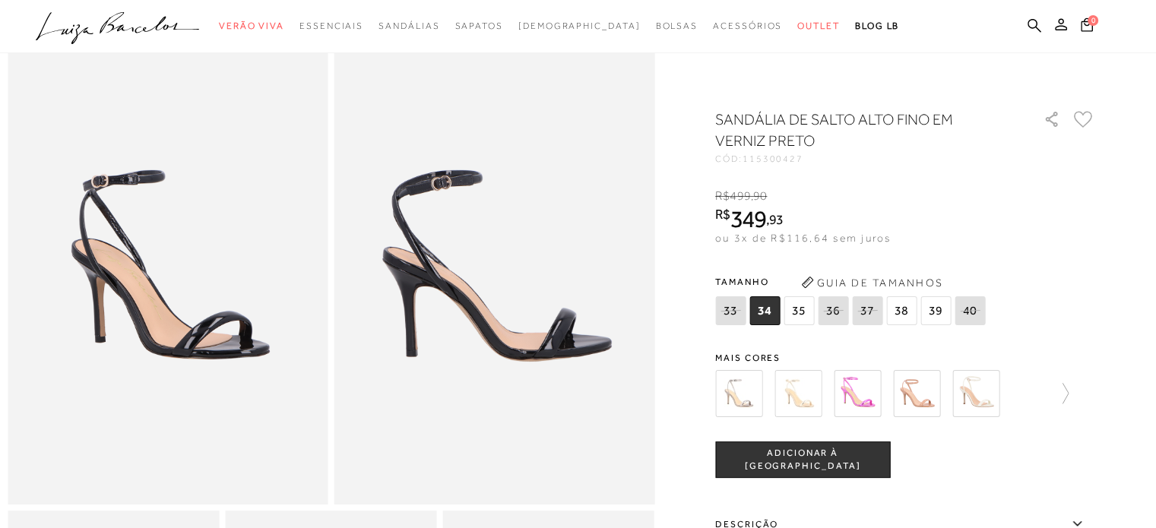
scroll to position [81, 0]
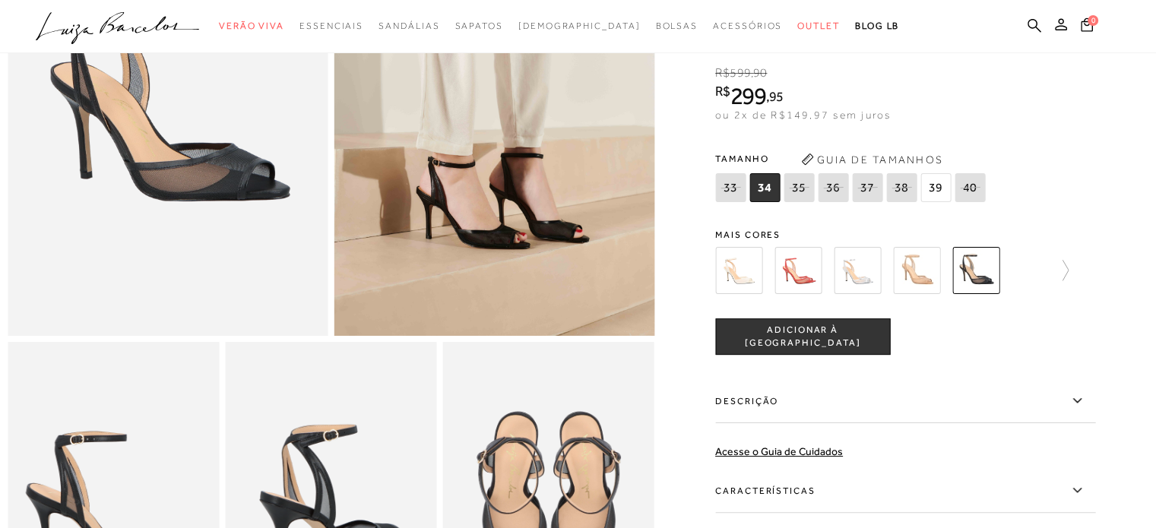
scroll to position [254, 0]
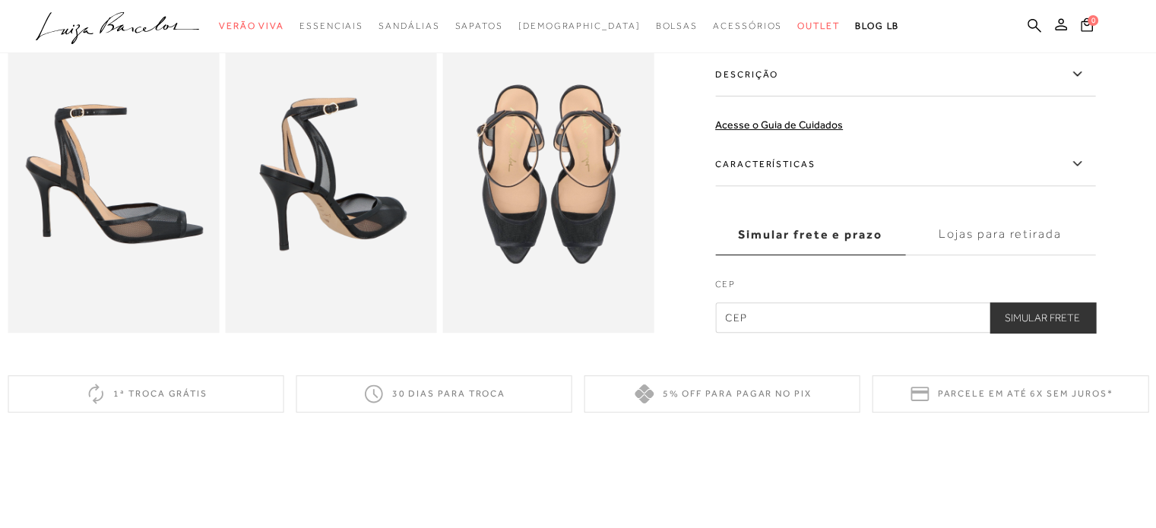
scroll to position [546, 0]
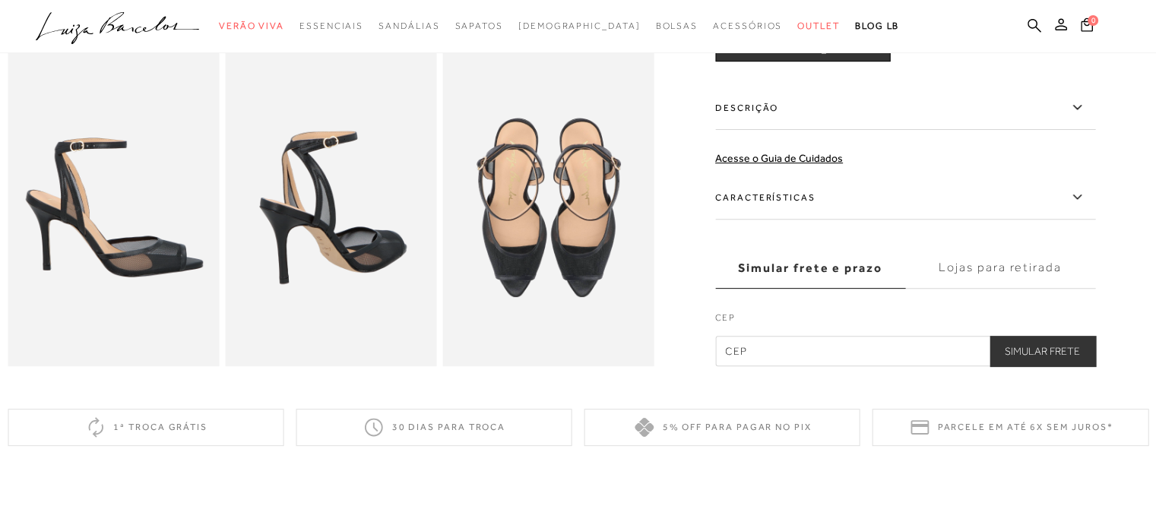
click at [746, 210] on label "Características" at bounding box center [905, 198] width 380 height 44
click at [0, 0] on input "Características" at bounding box center [0, 0] width 0 height 0
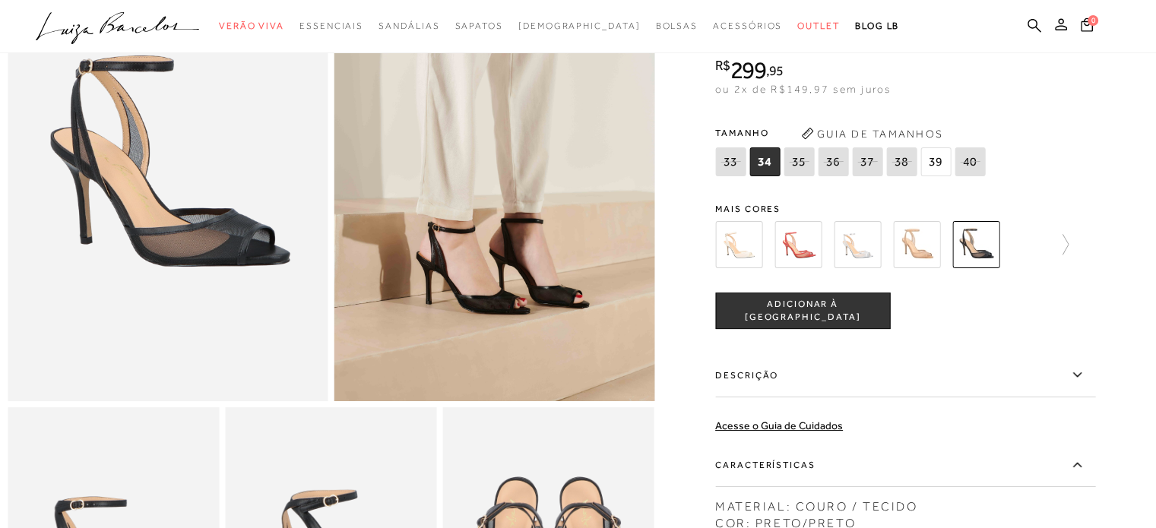
scroll to position [179, 0]
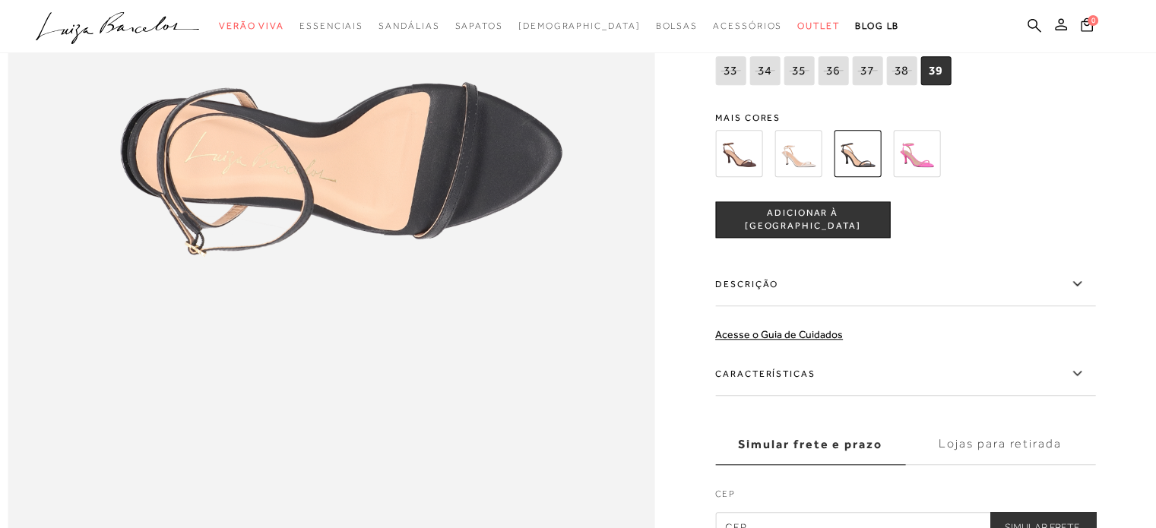
scroll to position [1346, 0]
click at [803, 394] on label "Características" at bounding box center [905, 373] width 380 height 44
click at [0, 0] on input "Características" at bounding box center [0, 0] width 0 height 0
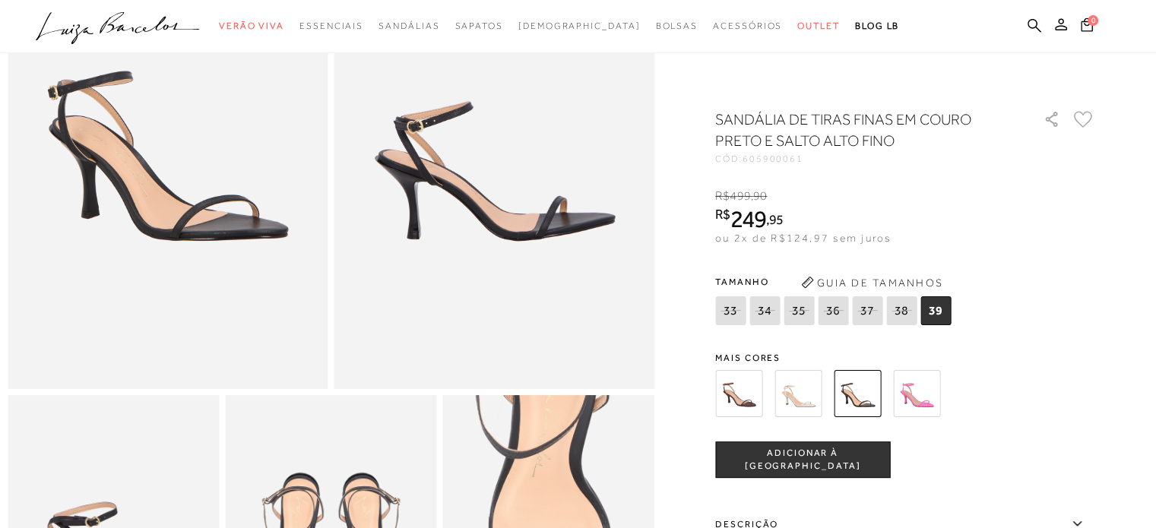
scroll to position [0, 0]
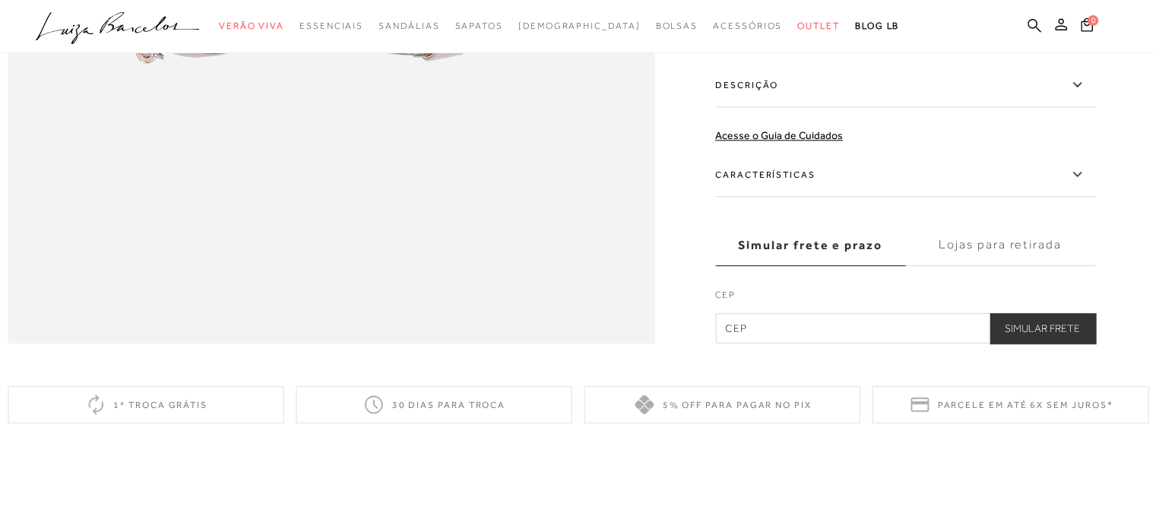
scroll to position [1548, 0]
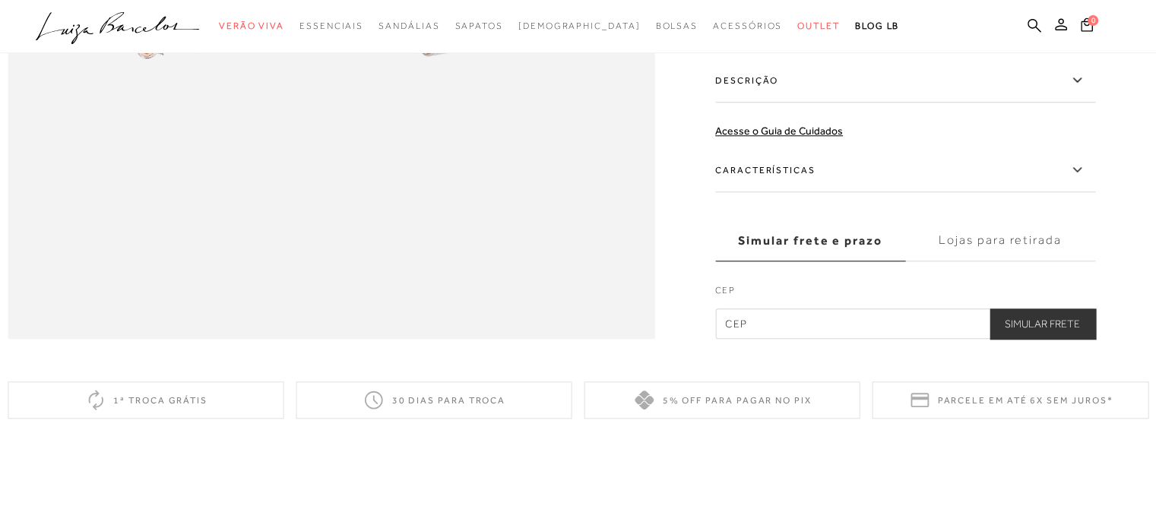
click at [805, 192] on label "Características" at bounding box center [905, 170] width 380 height 44
click at [0, 0] on input "Características" at bounding box center [0, 0] width 0 height 0
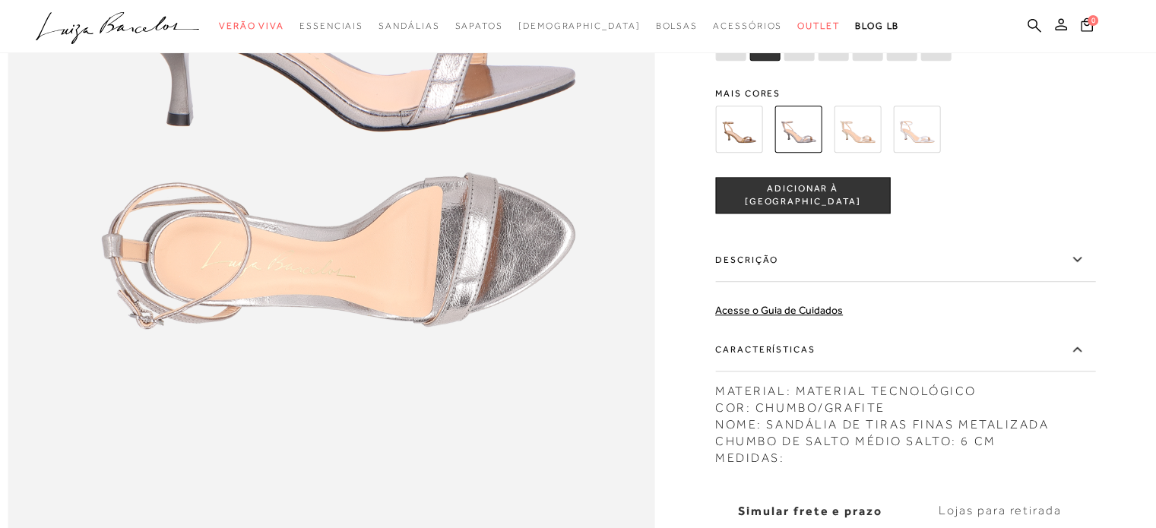
scroll to position [1151, 0]
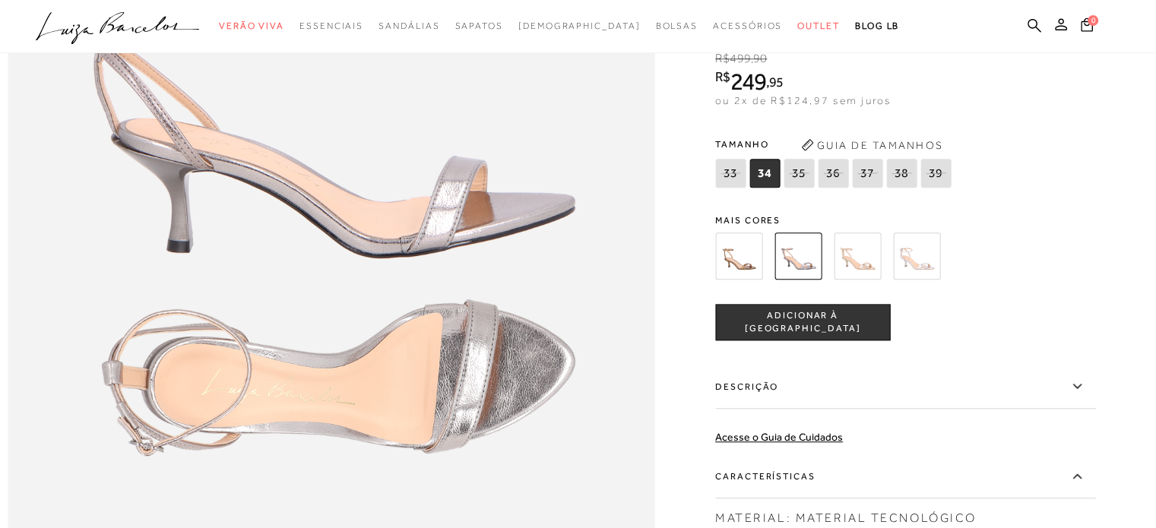
click at [757, 280] on img at bounding box center [738, 255] width 47 height 47
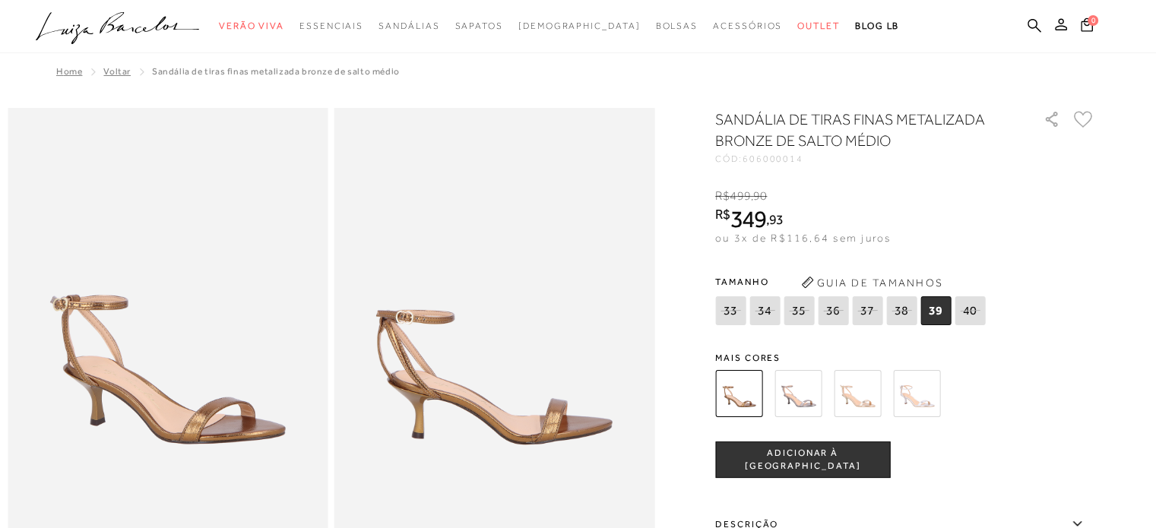
click at [859, 405] on img at bounding box center [856, 393] width 47 height 47
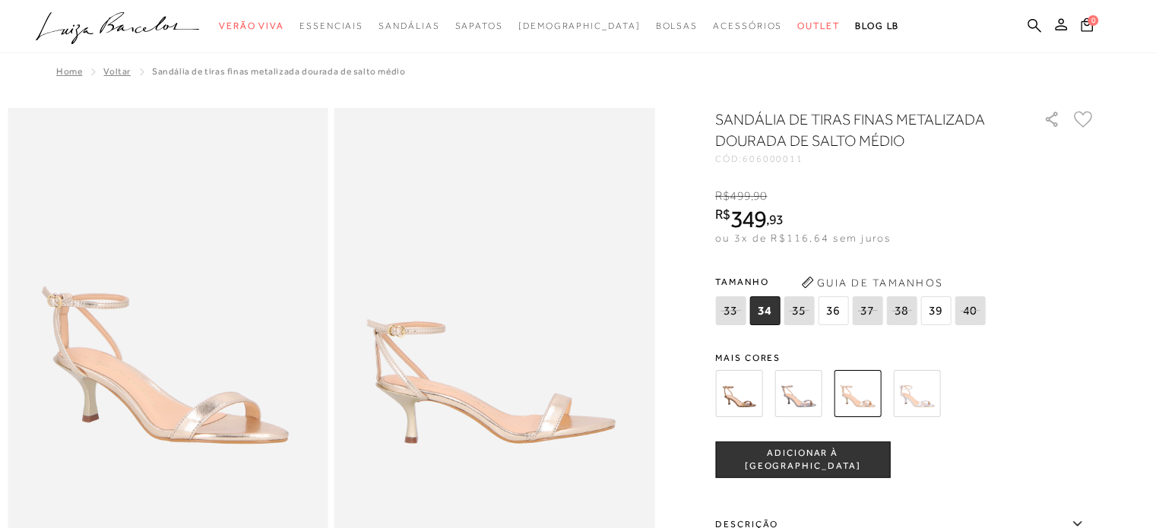
click at [924, 389] on img at bounding box center [916, 393] width 47 height 47
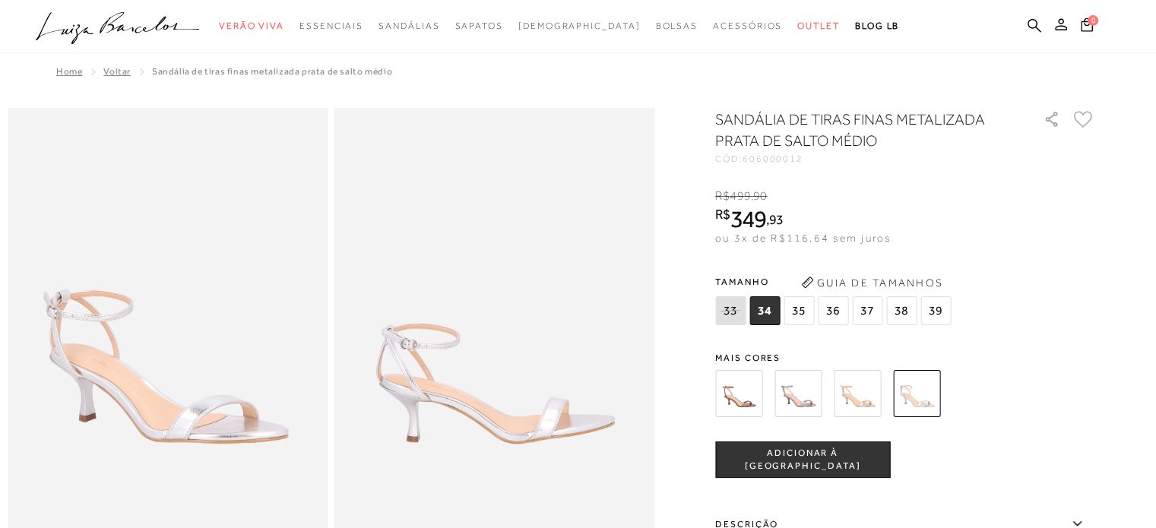
click at [821, 397] on img at bounding box center [797, 393] width 47 height 47
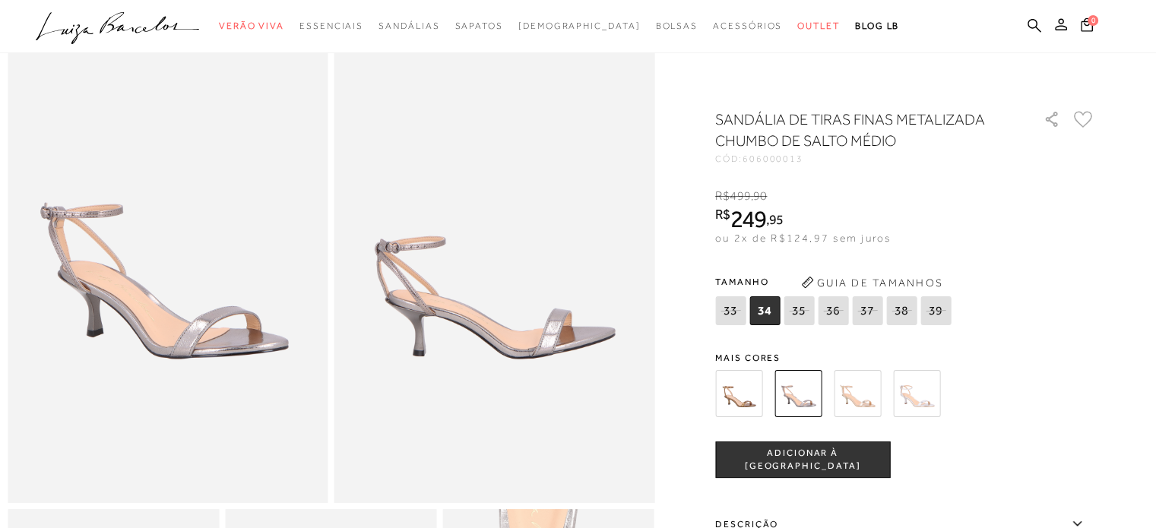
scroll to position [78, 0]
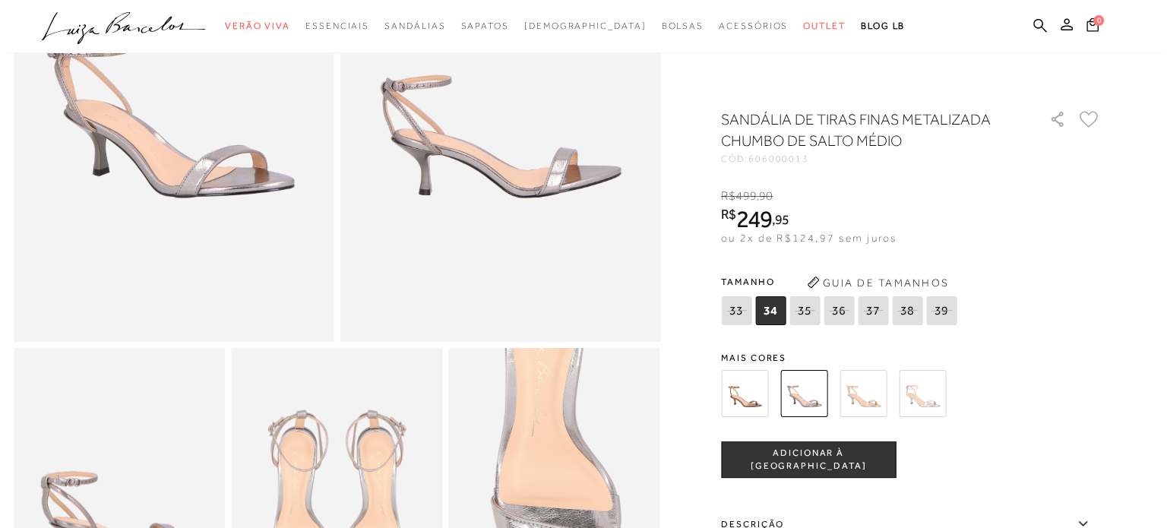
scroll to position [211, 0]
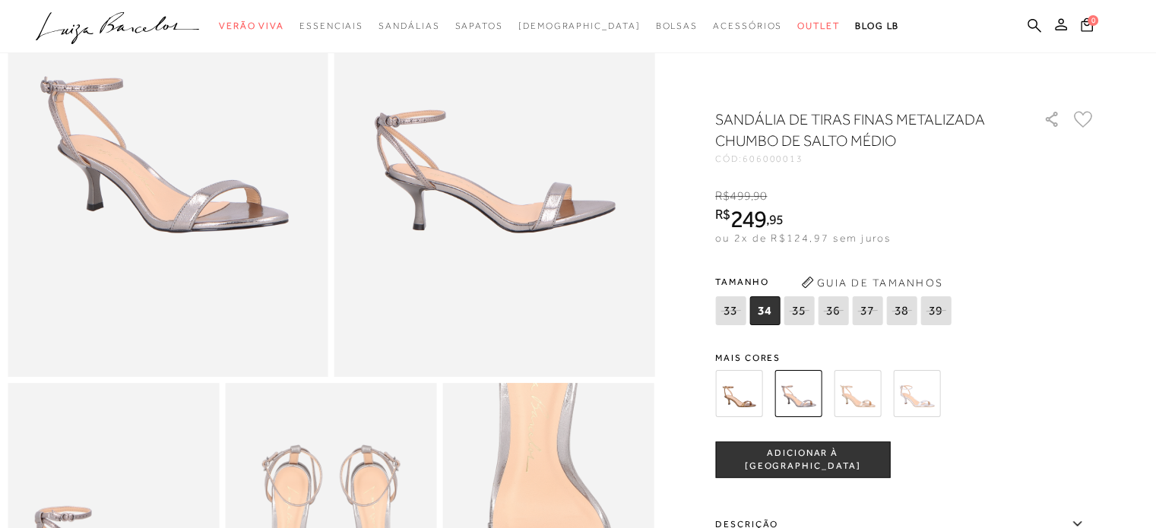
click at [931, 306] on icon at bounding box center [935, 310] width 21 height 19
select select
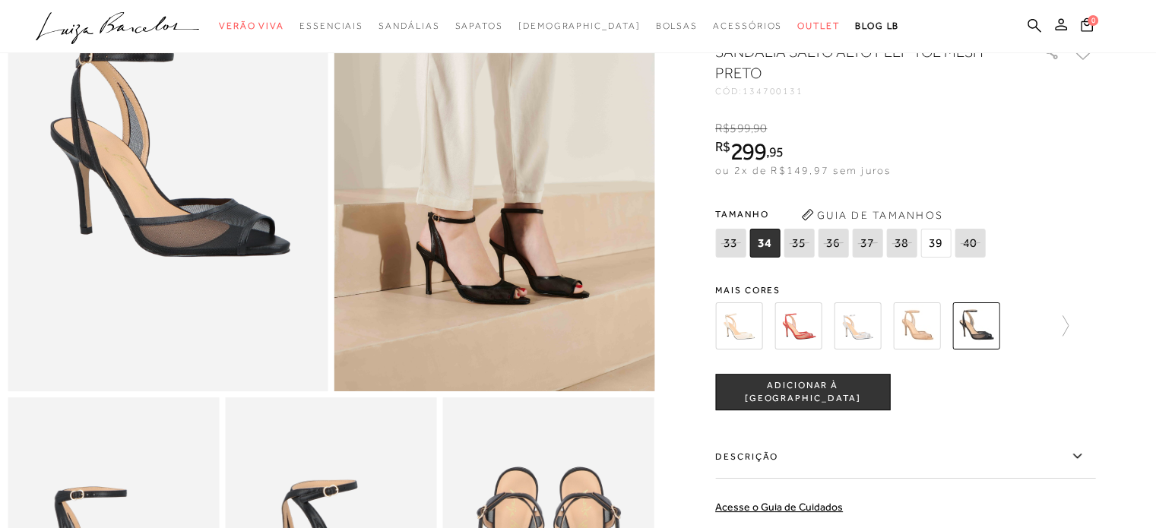
scroll to position [509, 0]
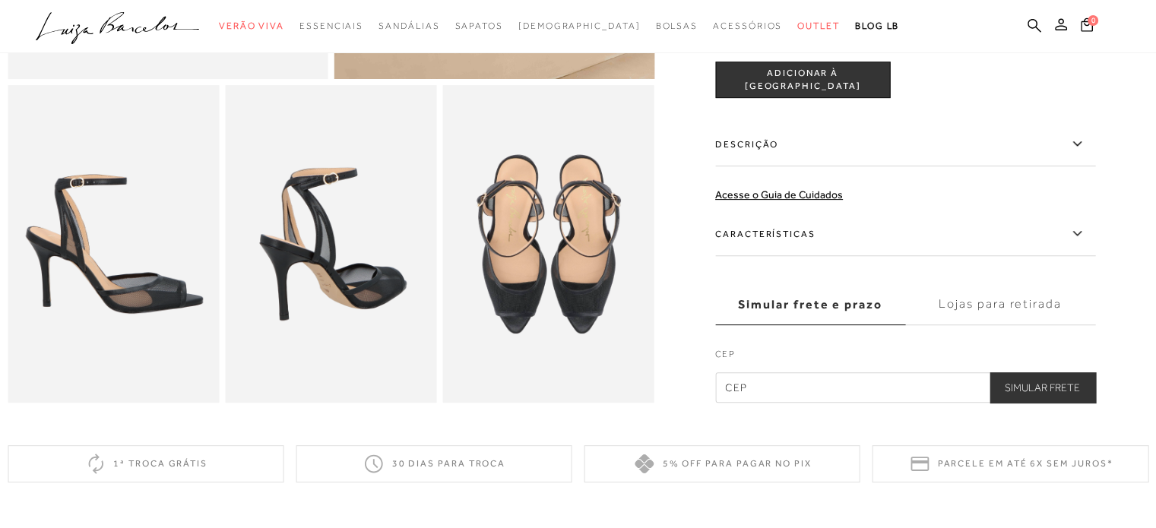
click at [1086, 237] on label "Características" at bounding box center [905, 234] width 380 height 44
click at [0, 0] on input "Características" at bounding box center [0, 0] width 0 height 0
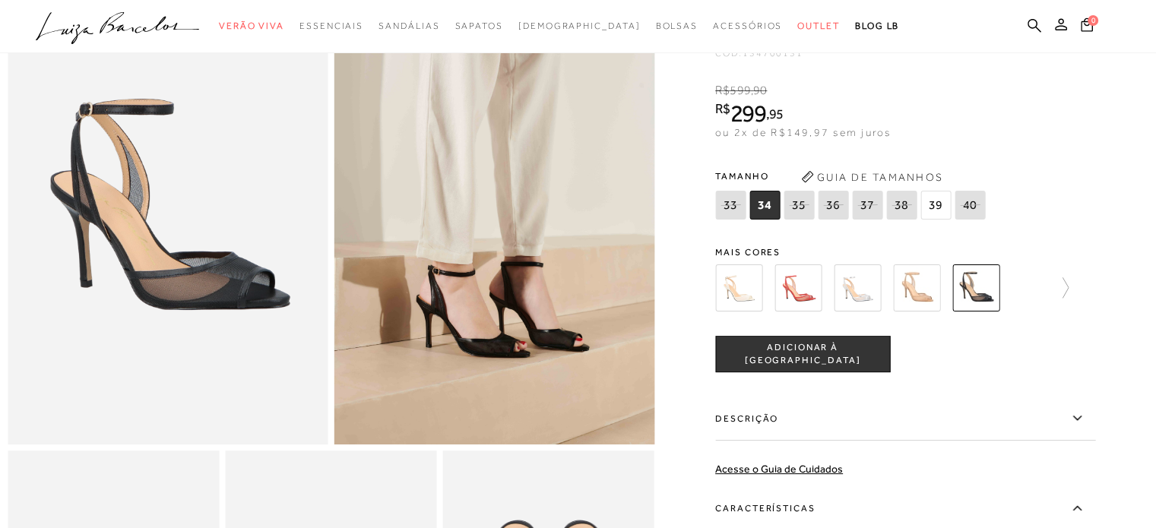
scroll to position [138, 0]
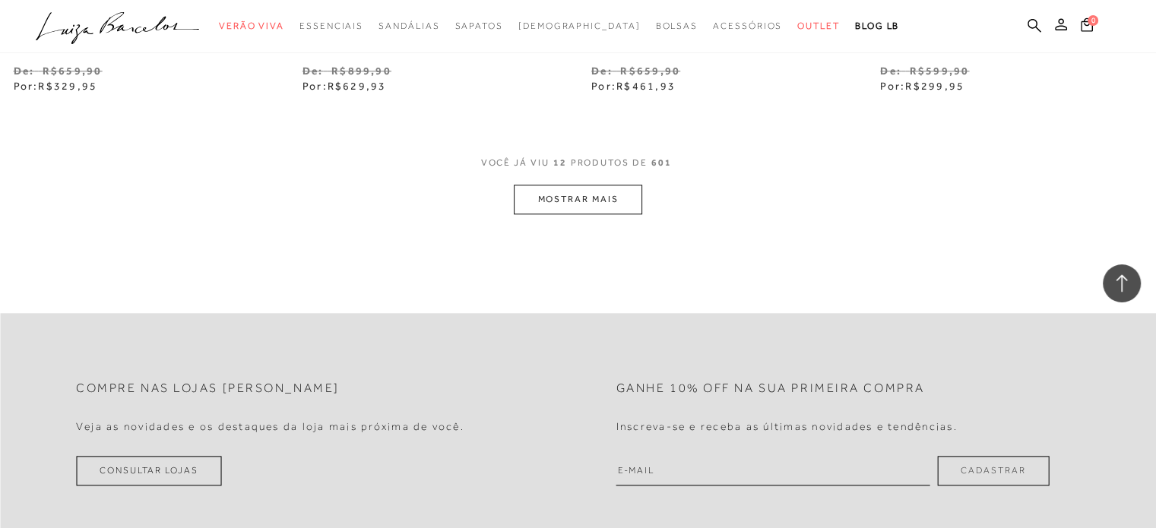
scroll to position [1653, 0]
click at [595, 204] on button "MOSTRAR MAIS" at bounding box center [578, 201] width 128 height 30
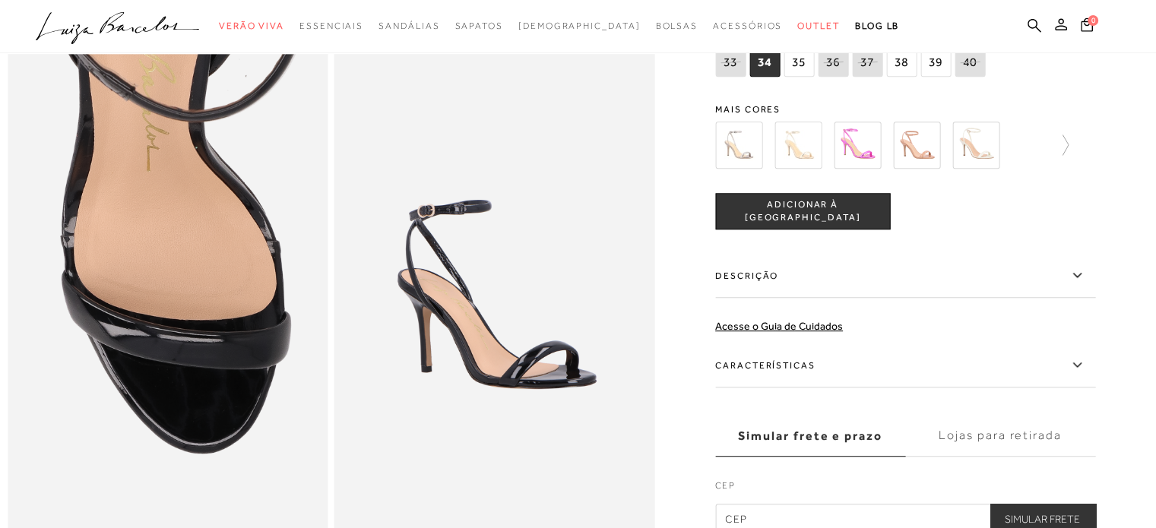
scroll to position [863, 0]
click at [1077, 375] on icon at bounding box center [1076, 365] width 18 height 19
click at [0, 0] on input "Características" at bounding box center [0, 0] width 0 height 0
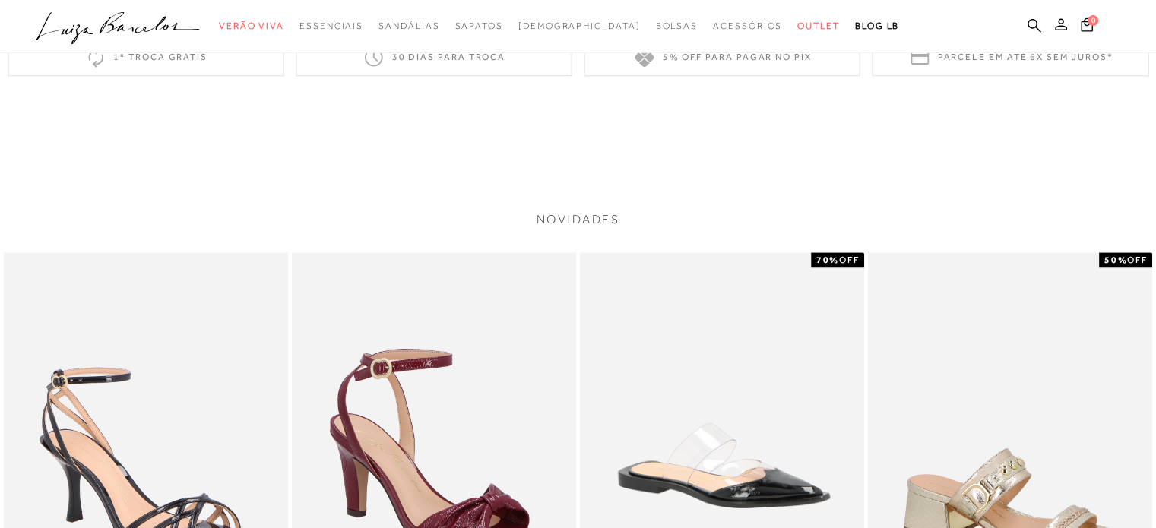
scroll to position [1398, 0]
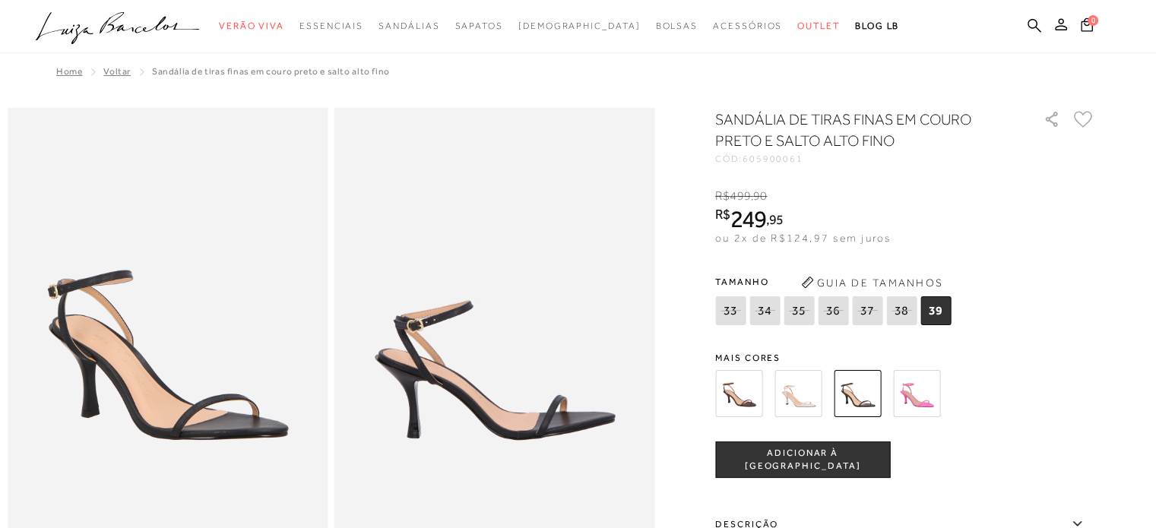
click at [766, 230] on span "249" at bounding box center [748, 218] width 36 height 27
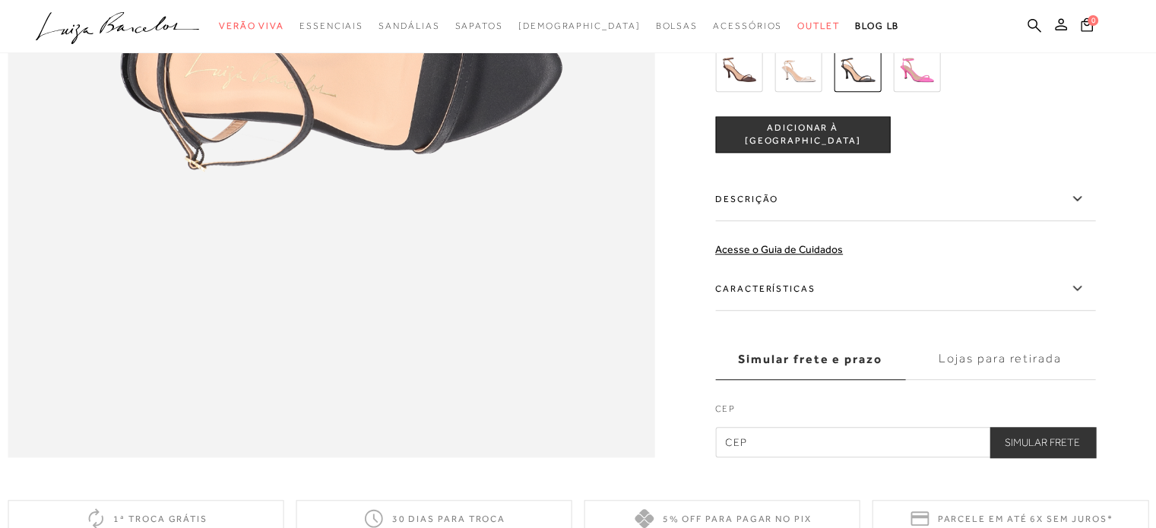
scroll to position [1431, 0]
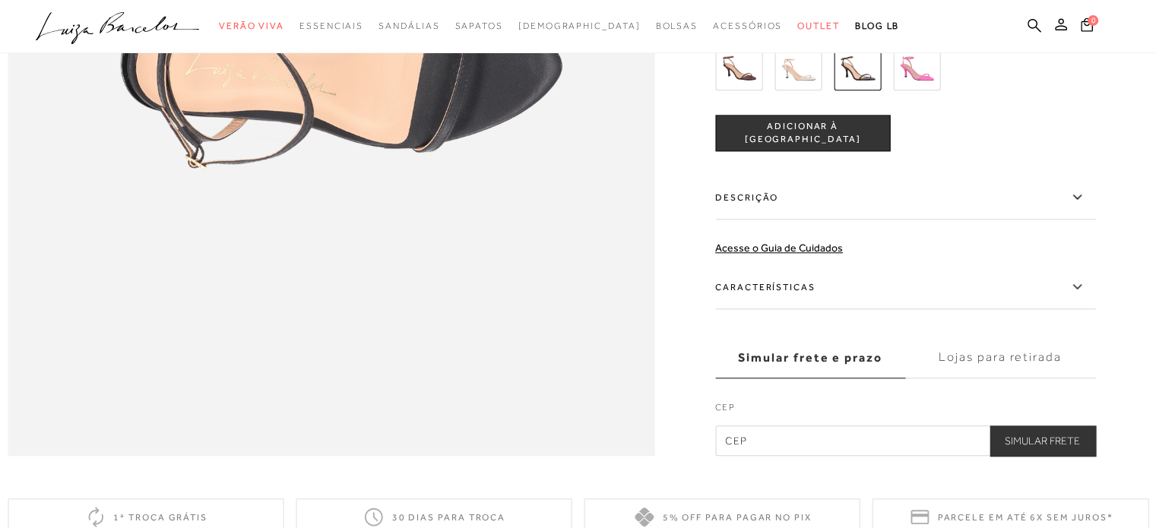
click at [791, 309] on label "Características" at bounding box center [905, 287] width 380 height 44
click at [0, 0] on input "Características" at bounding box center [0, 0] width 0 height 0
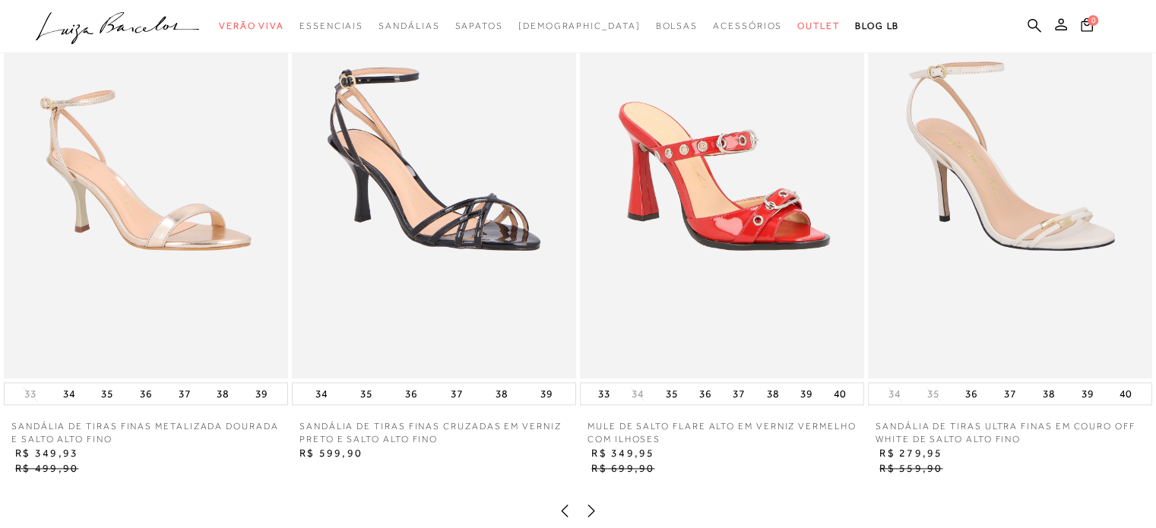
scroll to position [2193, 0]
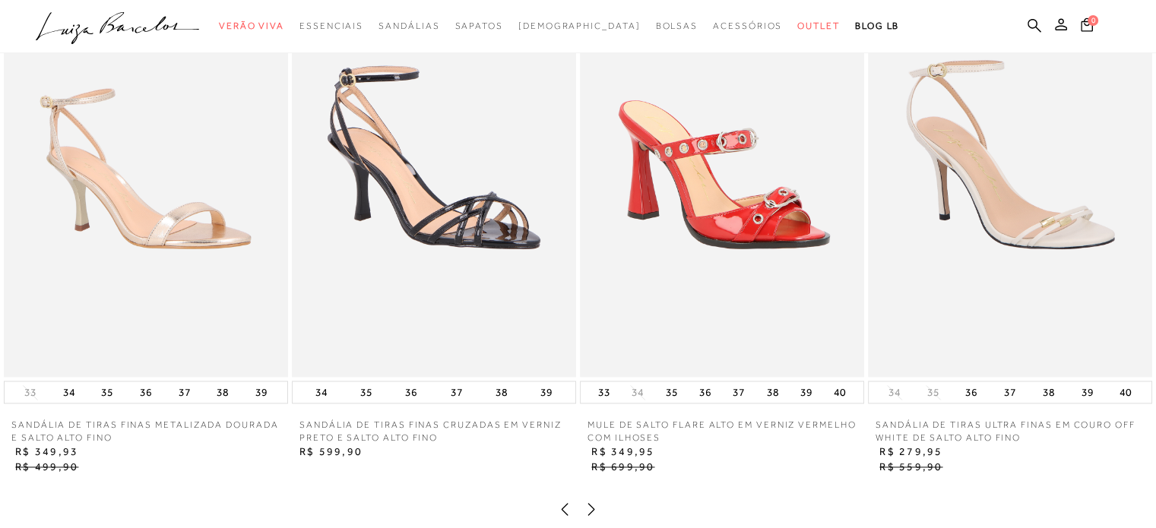
click at [977, 262] on img at bounding box center [1010, 164] width 284 height 426
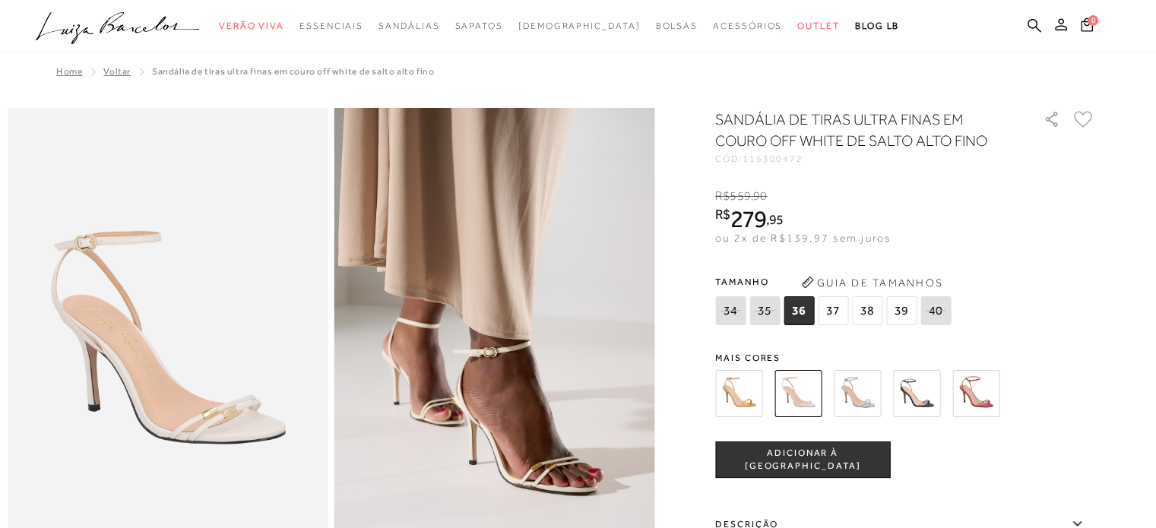
scroll to position [147, 0]
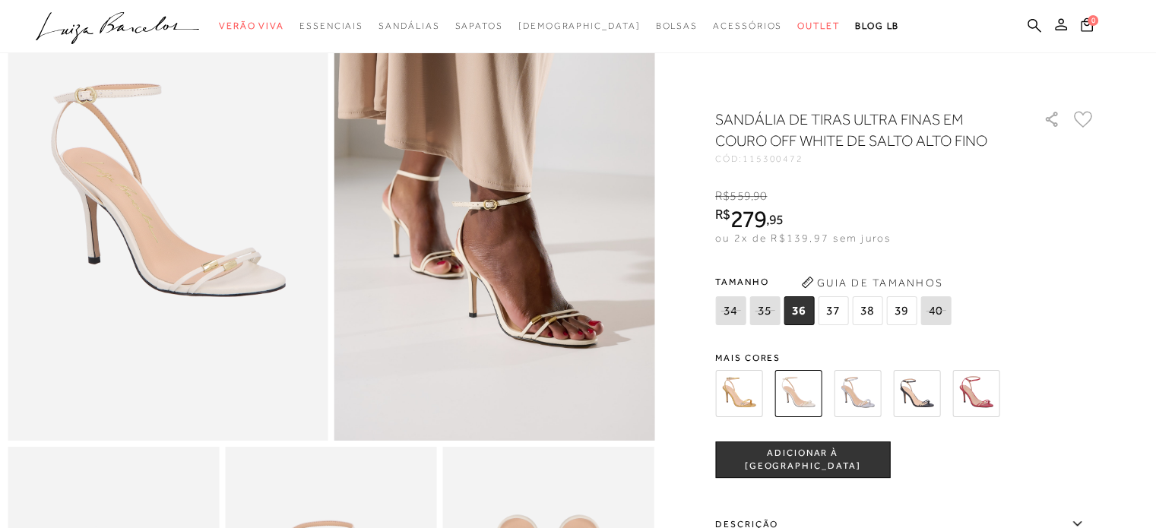
click at [916, 401] on img at bounding box center [916, 393] width 47 height 47
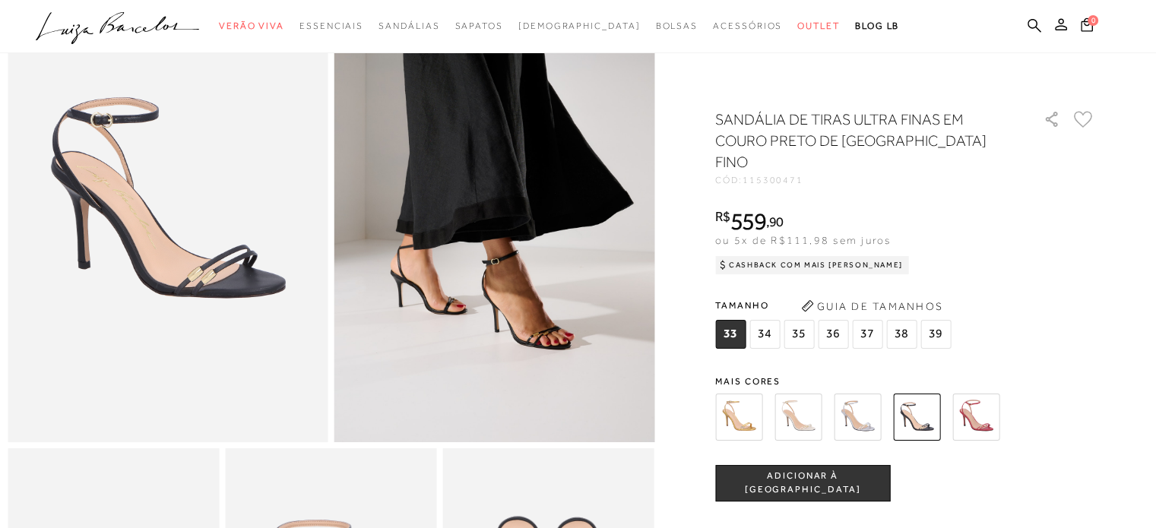
scroll to position [147, 0]
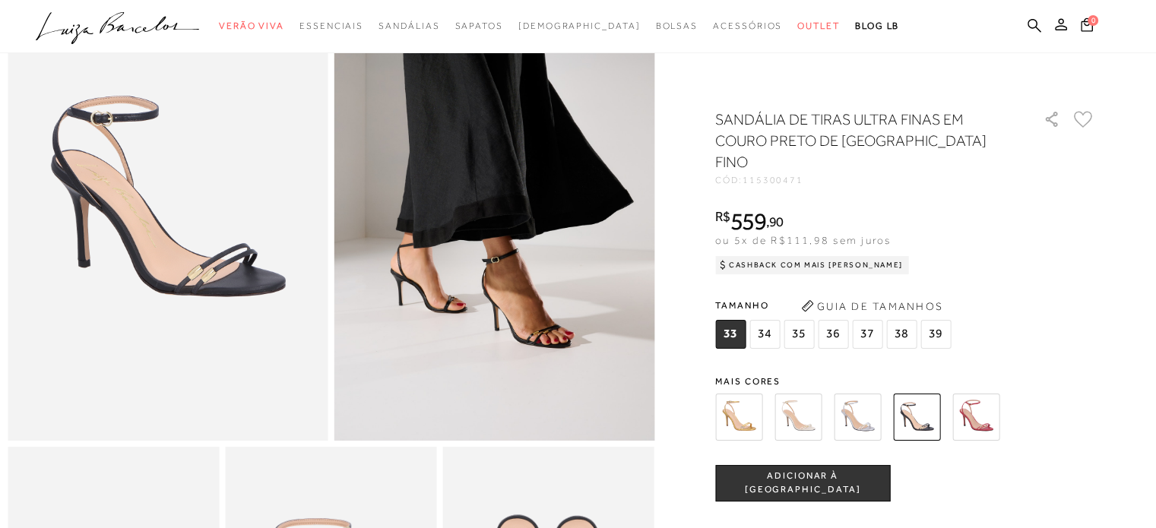
click at [863, 394] on img at bounding box center [856, 417] width 47 height 47
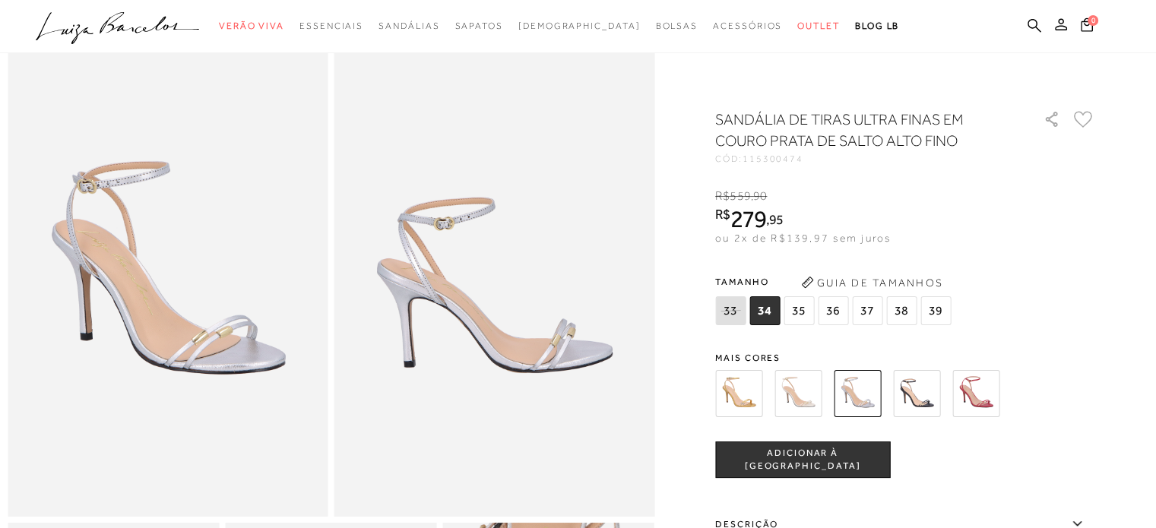
scroll to position [72, 0]
click at [737, 403] on img at bounding box center [738, 393] width 47 height 47
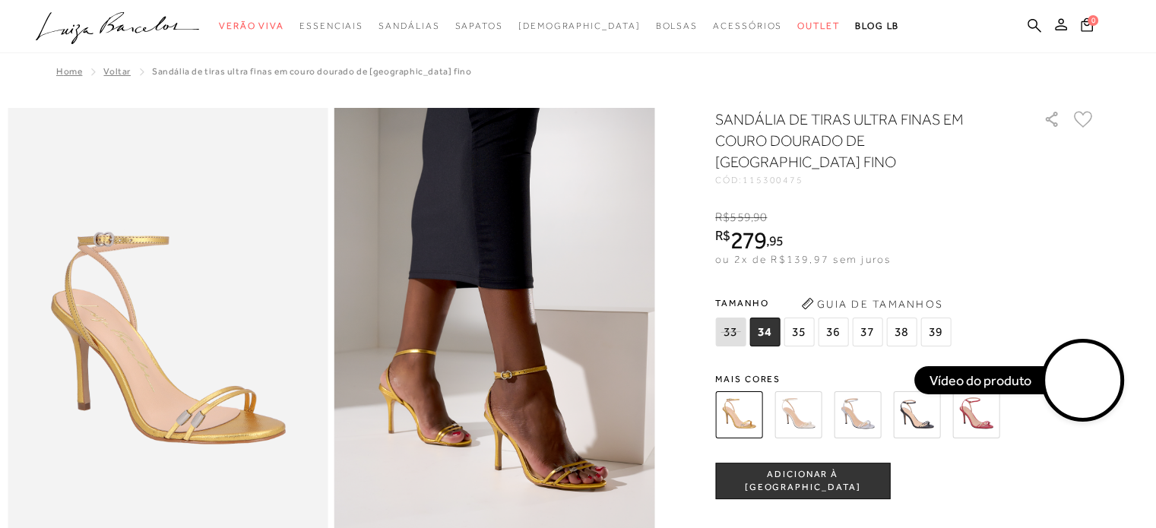
click at [799, 400] on img at bounding box center [797, 414] width 47 height 47
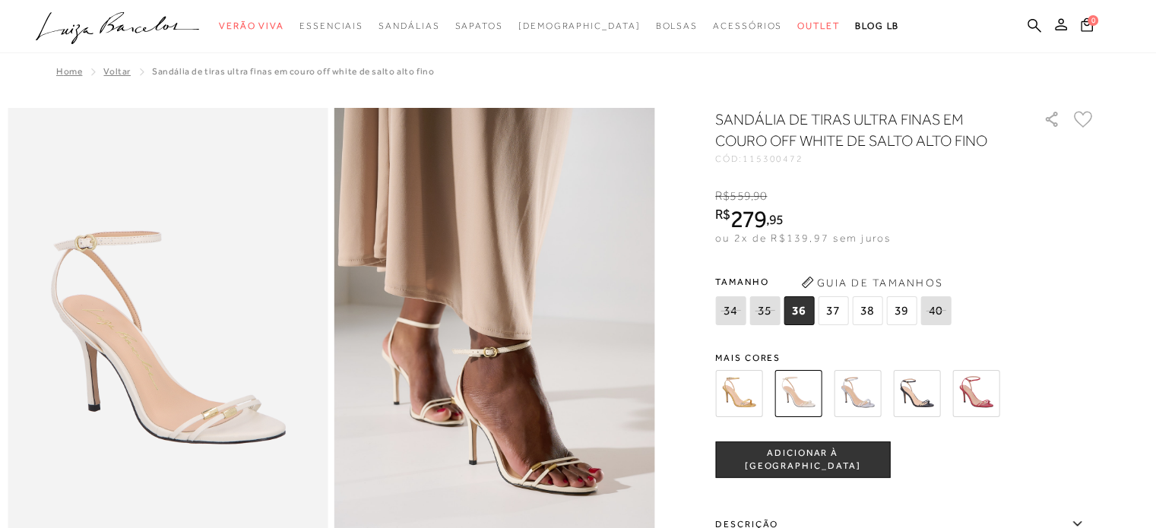
click at [848, 394] on img at bounding box center [856, 393] width 47 height 47
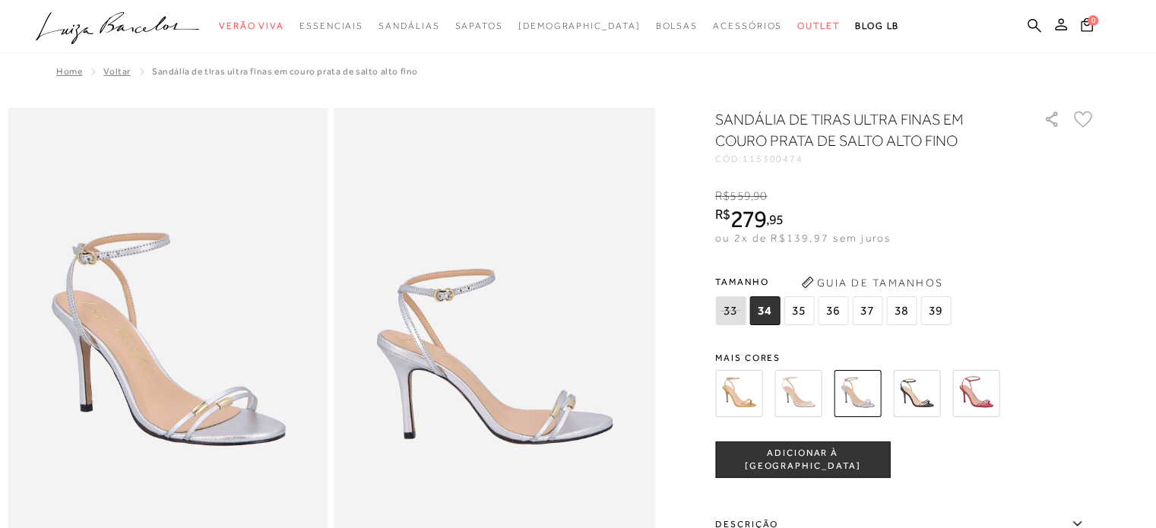
click at [919, 397] on img at bounding box center [916, 393] width 47 height 47
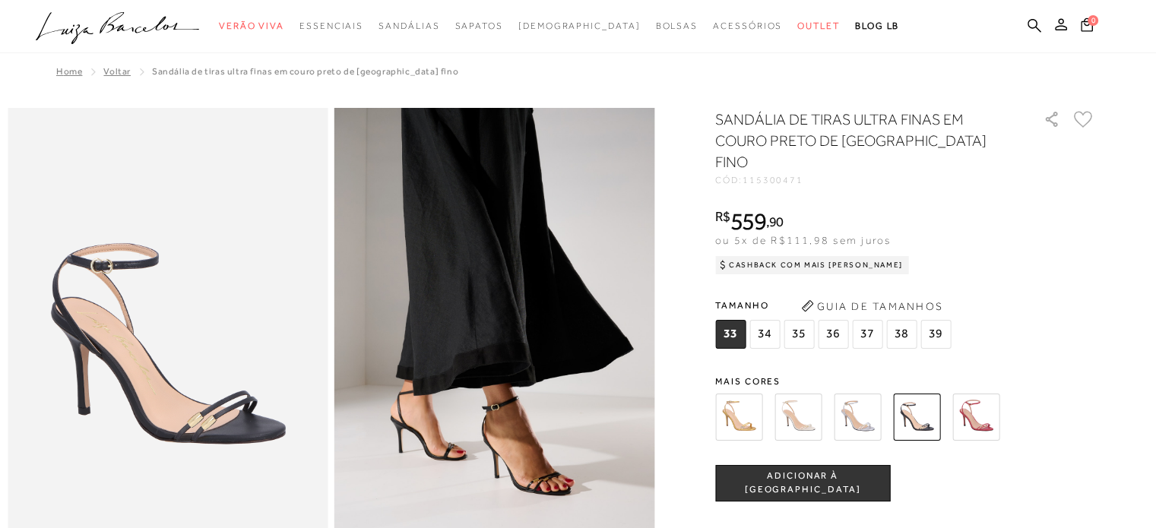
click at [981, 400] on img at bounding box center [975, 417] width 47 height 47
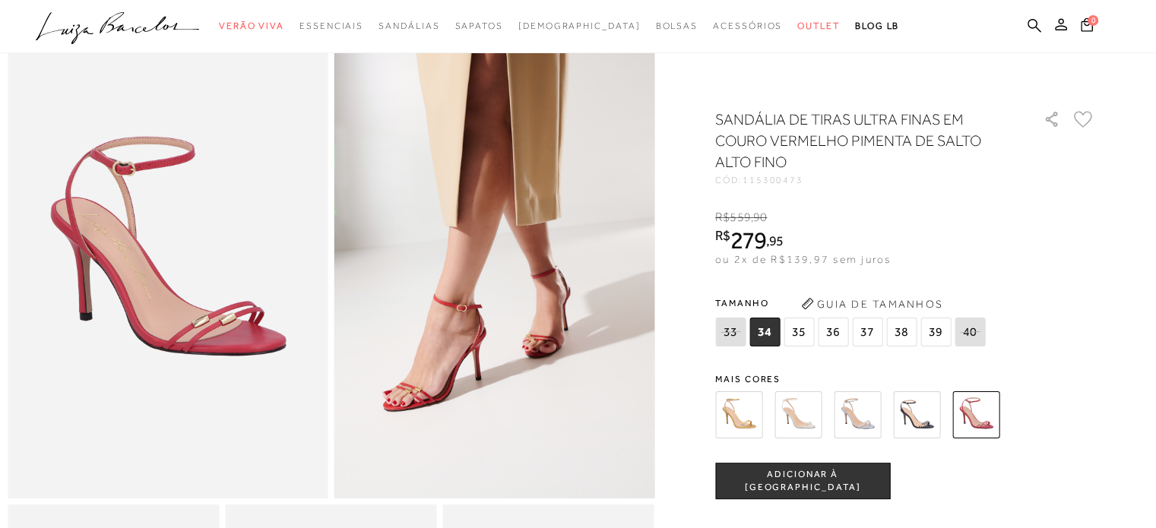
scroll to position [91, 0]
click at [862, 429] on img at bounding box center [856, 414] width 47 height 47
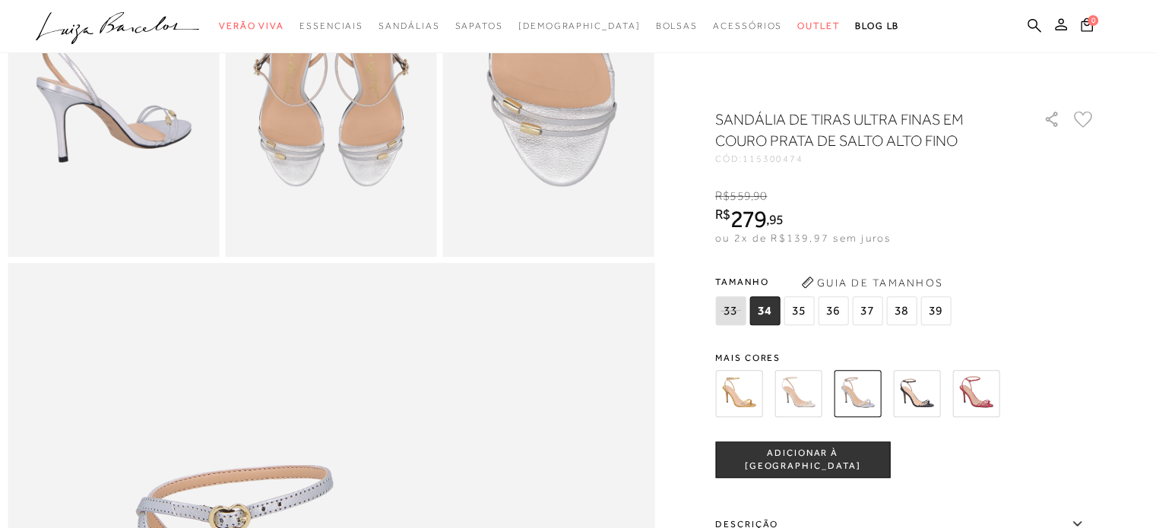
scroll to position [699, 0]
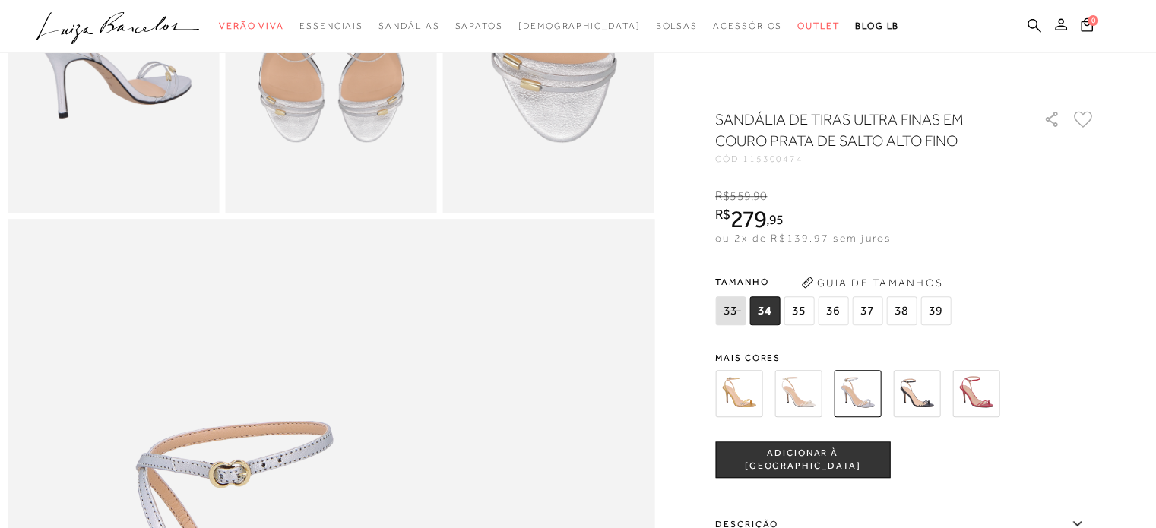
click at [973, 405] on img at bounding box center [975, 393] width 47 height 47
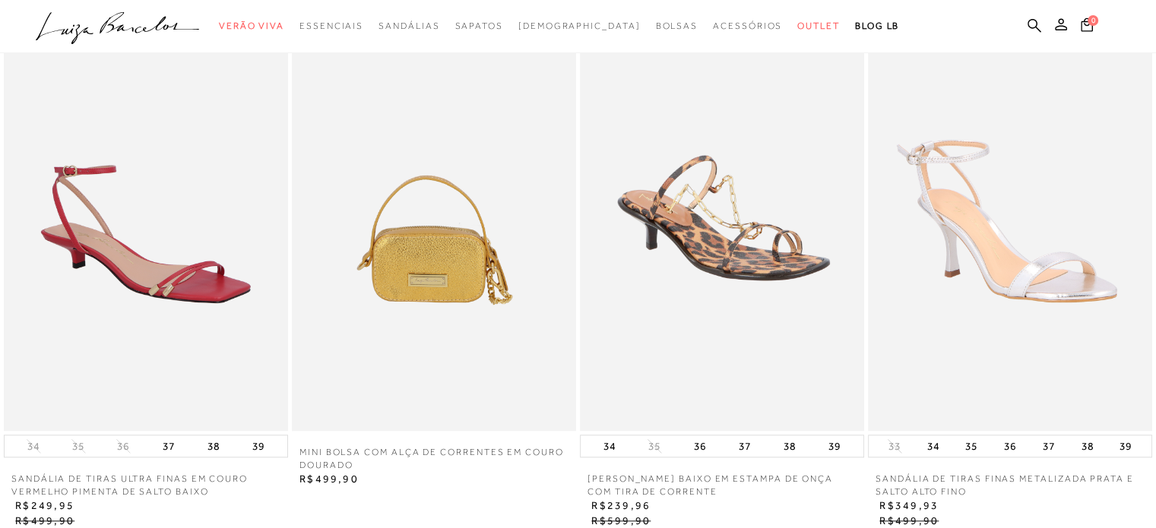
scroll to position [1649, 0]
click at [115, 291] on img at bounding box center [146, 218] width 284 height 426
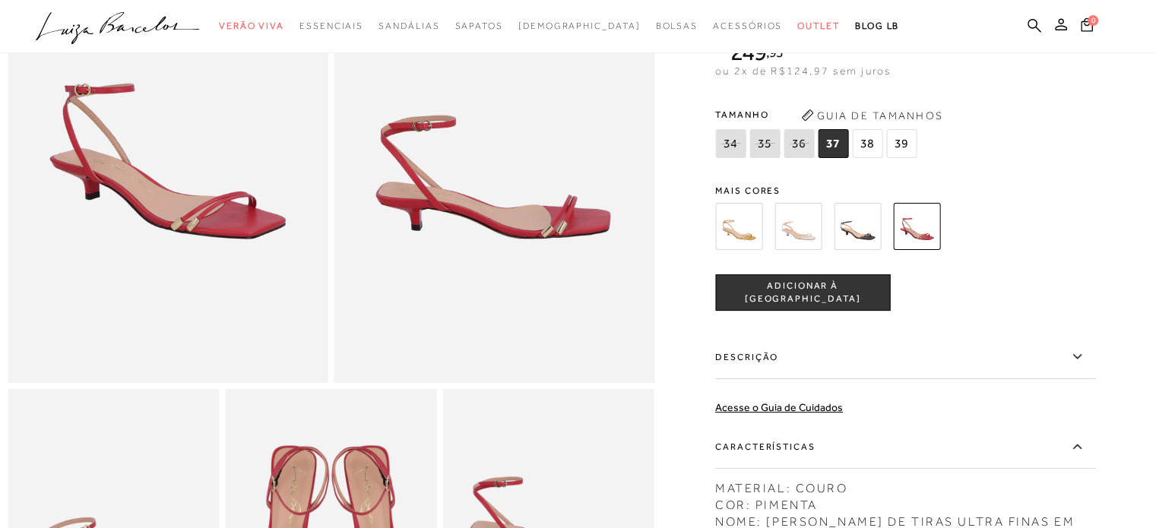
scroll to position [209, 0]
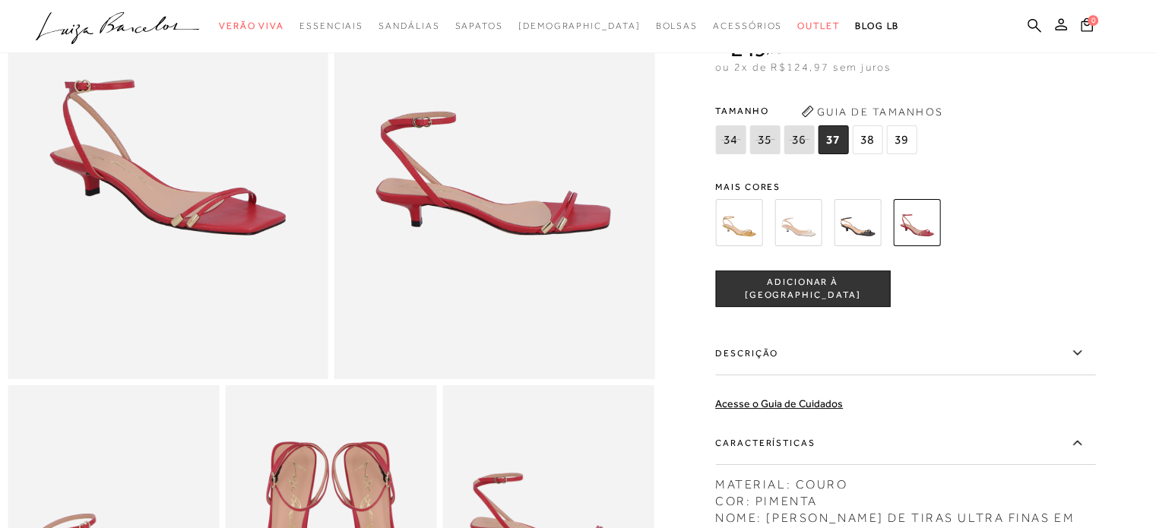
click at [869, 236] on img at bounding box center [856, 222] width 47 height 47
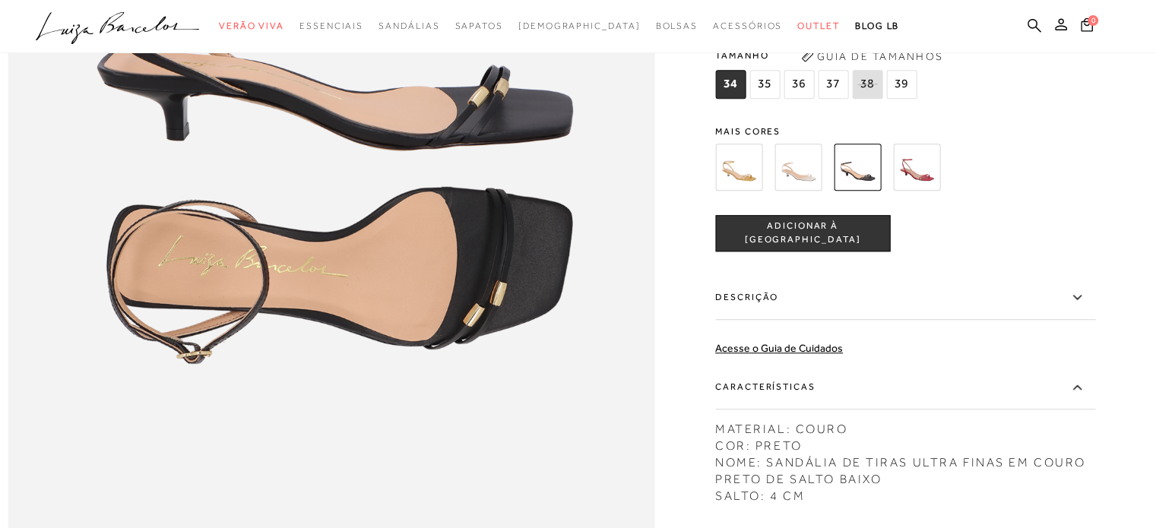
scroll to position [1243, 0]
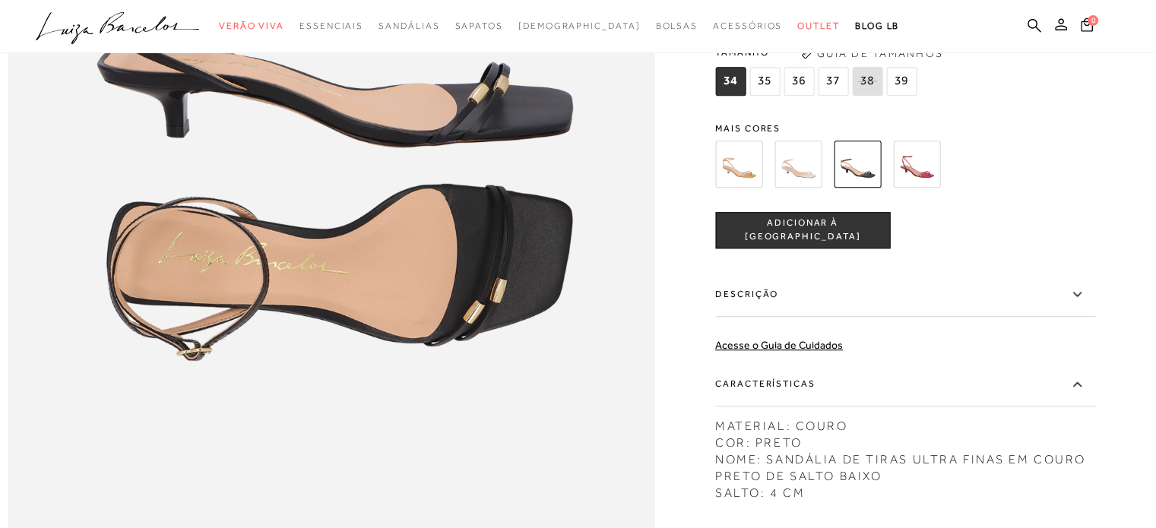
click at [802, 188] on img at bounding box center [797, 164] width 47 height 47
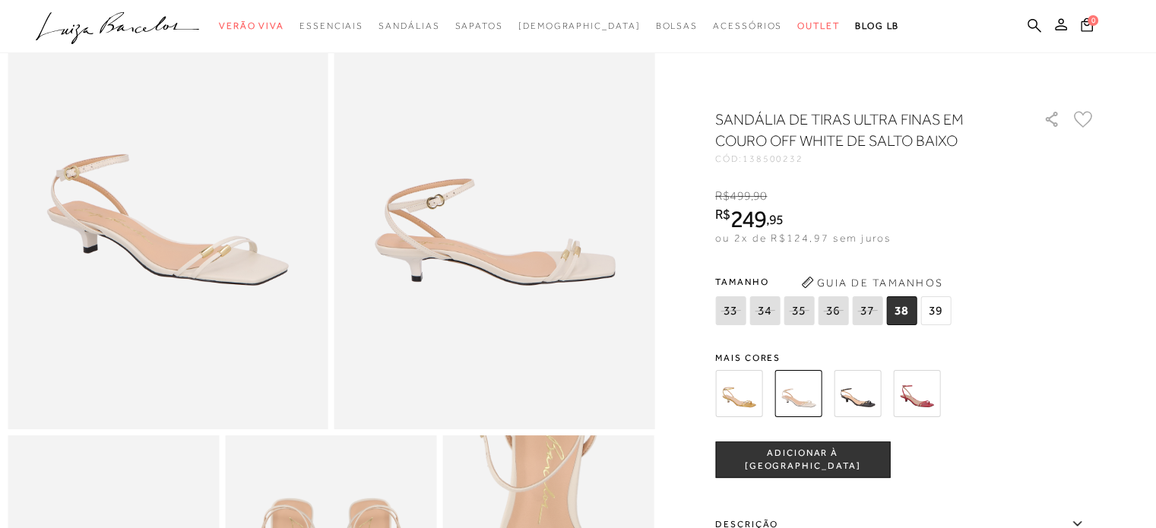
scroll to position [203, 0]
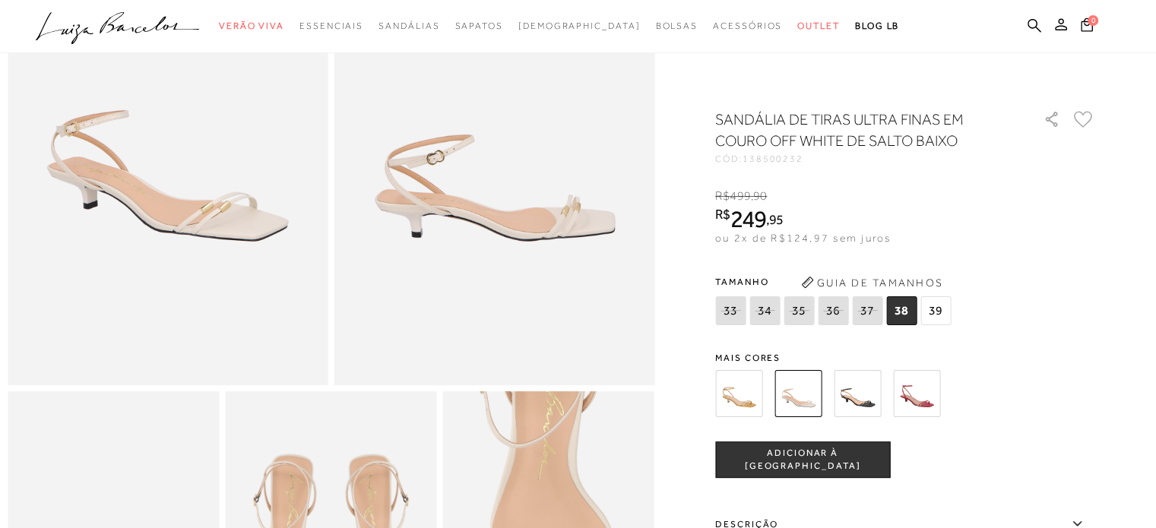
click at [735, 400] on img at bounding box center [738, 393] width 47 height 47
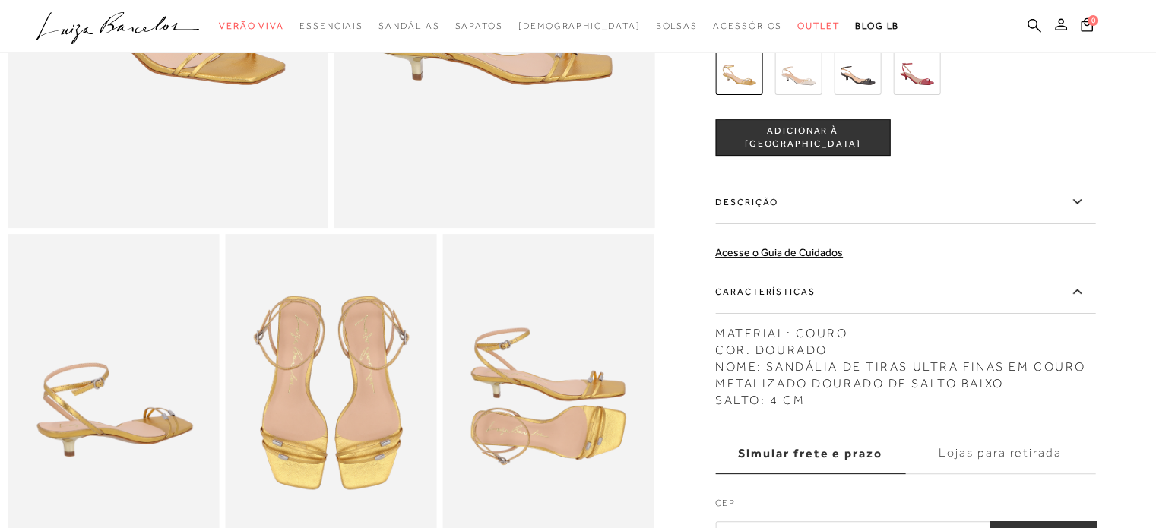
scroll to position [361, 0]
